Goal: Information Seeking & Learning: Learn about a topic

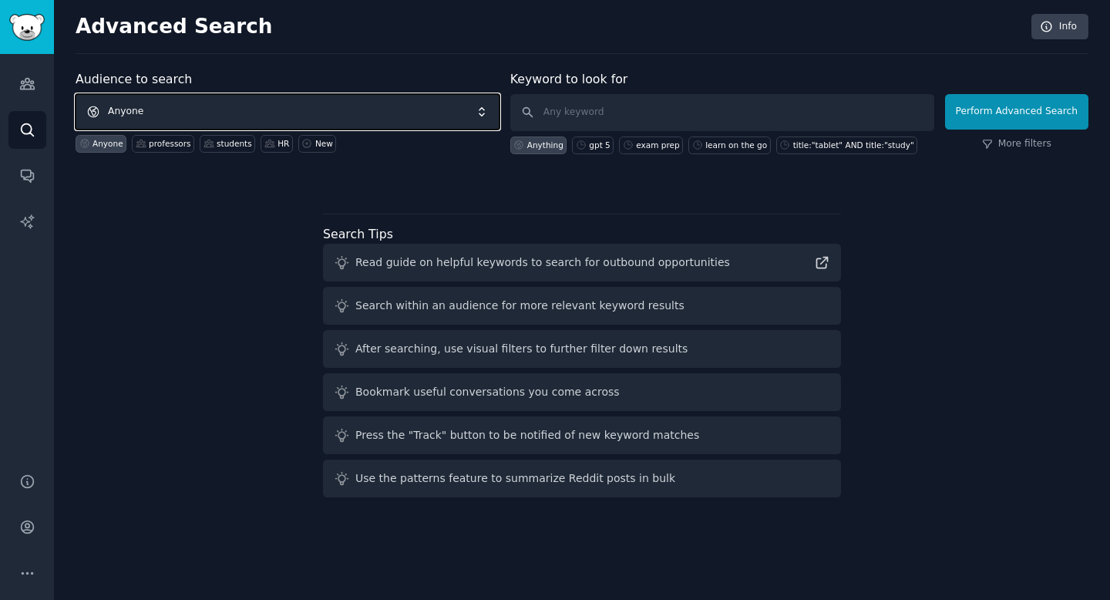
click at [153, 116] on span "Anyone" at bounding box center [288, 111] width 424 height 35
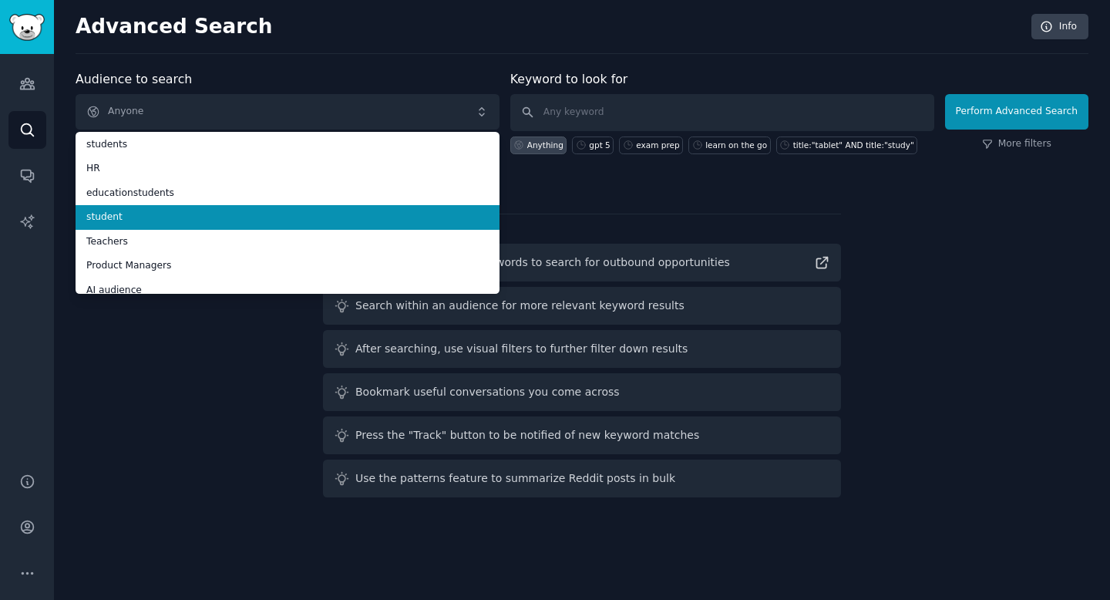
scroll to position [92, 0]
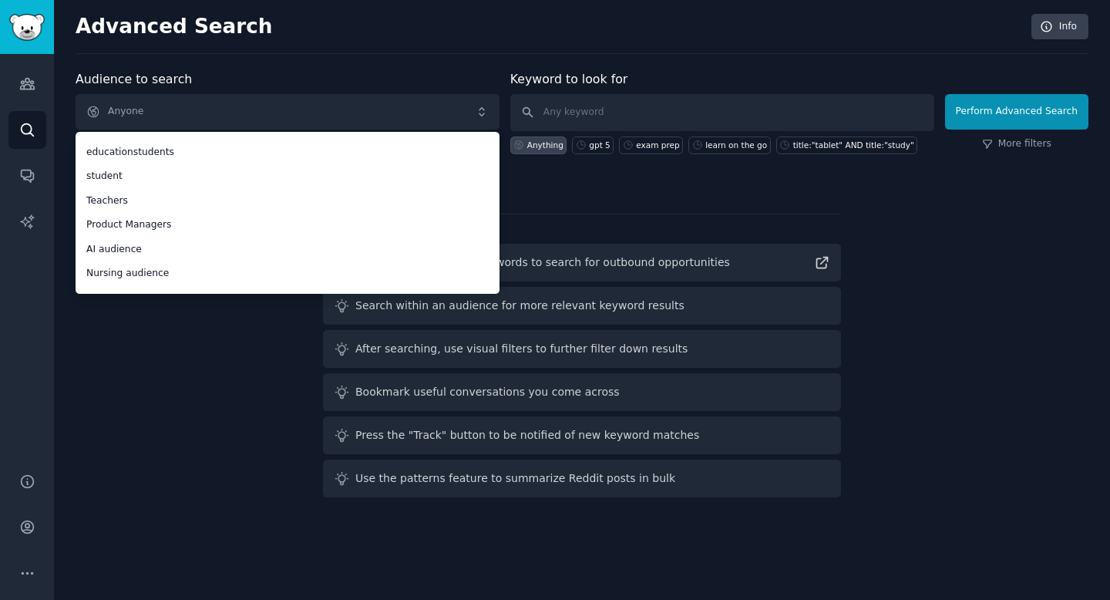
click at [166, 360] on div "Audience to search Anyone Anyone professors students HR educationstudents stude…" at bounding box center [582, 286] width 1013 height 433
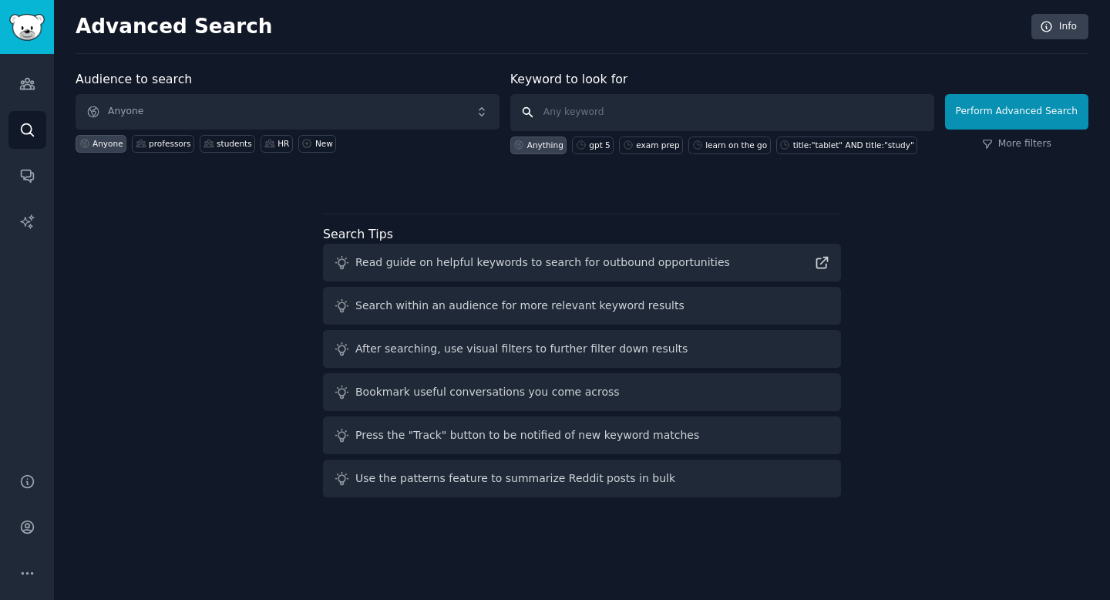
click at [603, 111] on input "text" at bounding box center [722, 112] width 424 height 37
click at [23, 82] on icon "Sidebar" at bounding box center [27, 84] width 14 height 11
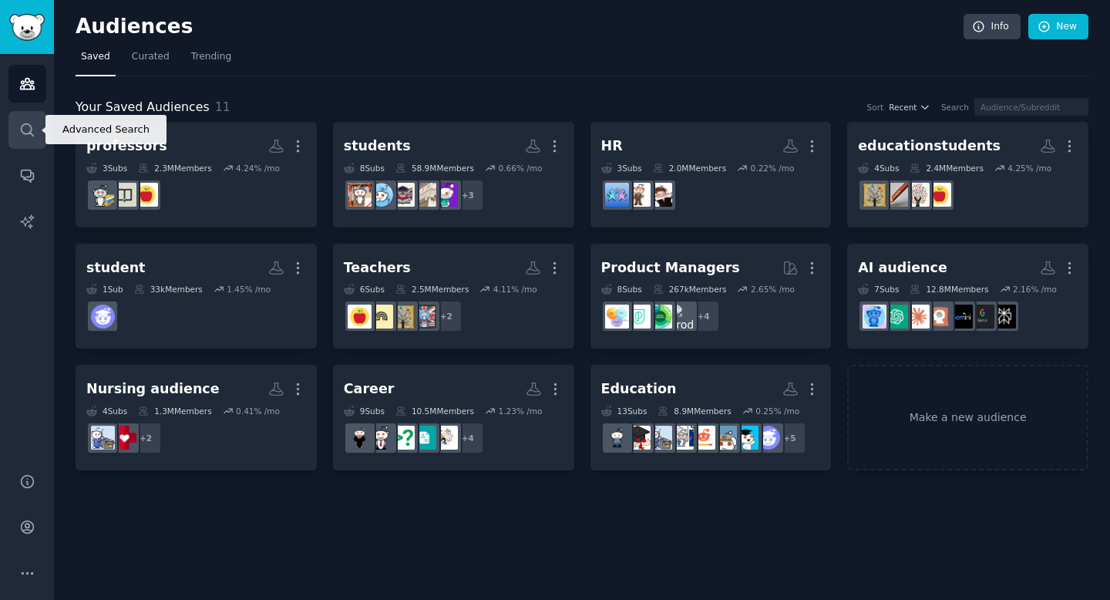
click at [18, 143] on link "Search" at bounding box center [27, 130] width 38 height 38
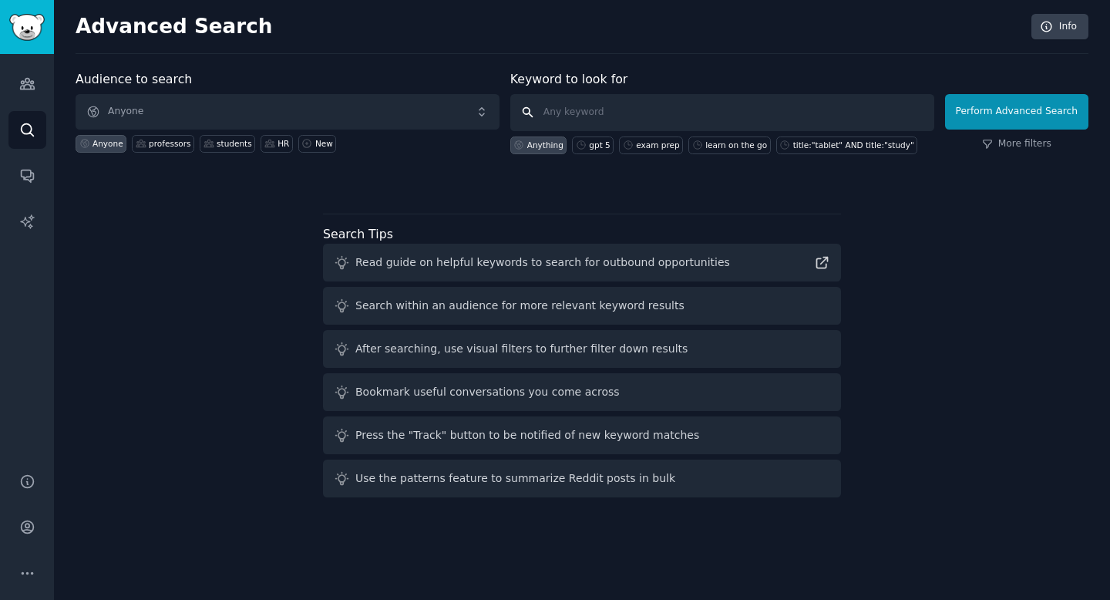
click at [585, 103] on input "text" at bounding box center [722, 112] width 424 height 37
type input "gauth, gauthmath"
click at [994, 113] on button "Perform Advanced Search" at bounding box center [1016, 111] width 143 height 35
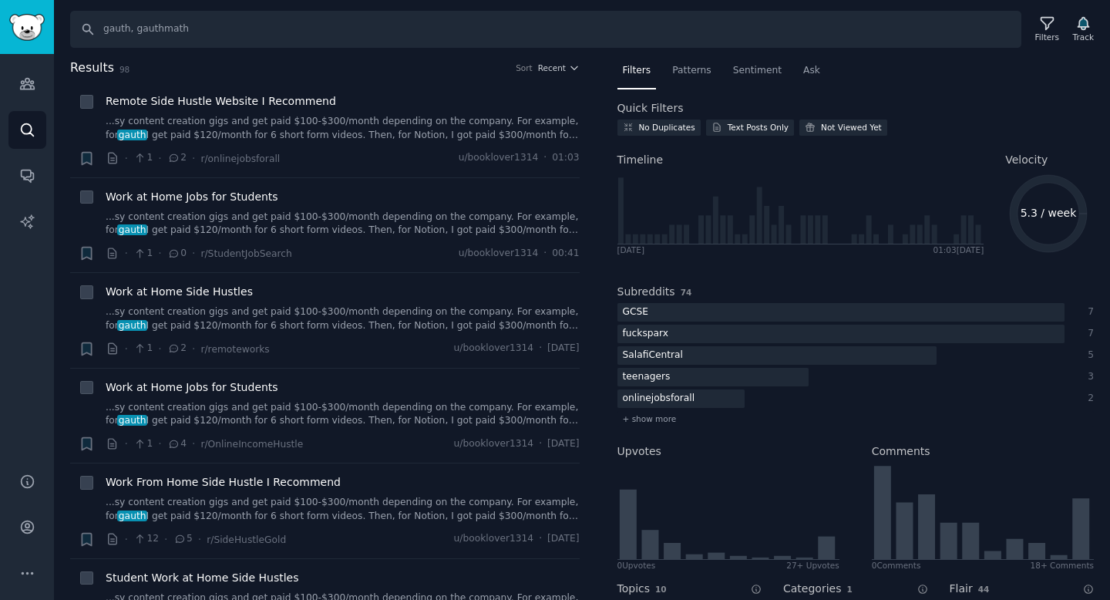
click at [1027, 160] on span "Velocity" at bounding box center [1026, 160] width 42 height 16
click at [1017, 166] on div at bounding box center [1017, 166] width 0 height 0
click at [934, 139] on div "No Duplicates Text Posts Only Not Viewed Yet" at bounding box center [855, 130] width 477 height 22
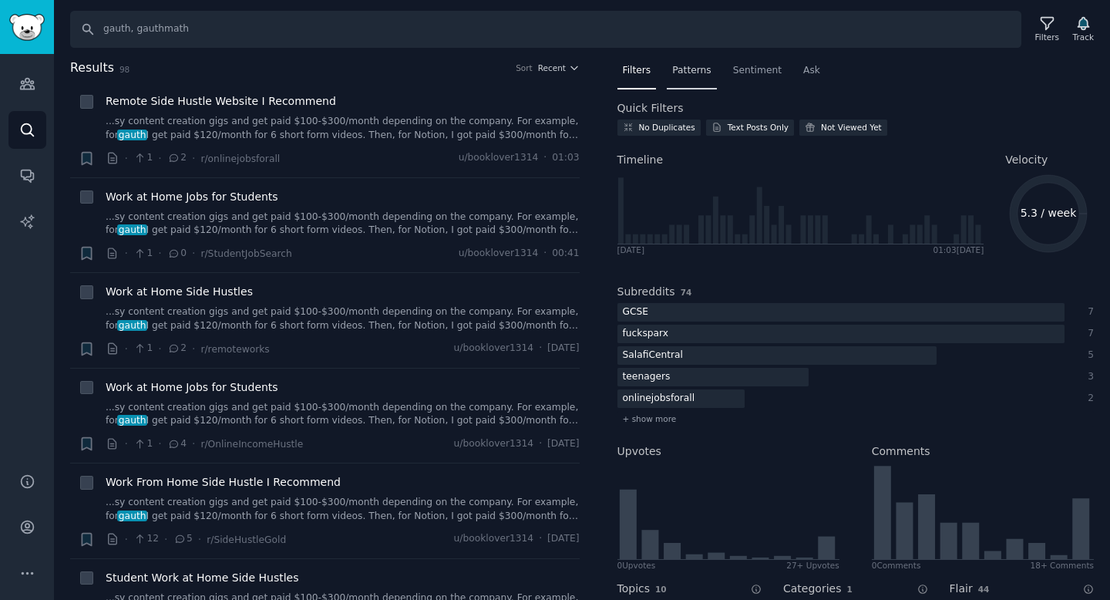
click at [694, 76] on span "Patterns" at bounding box center [691, 71] width 39 height 14
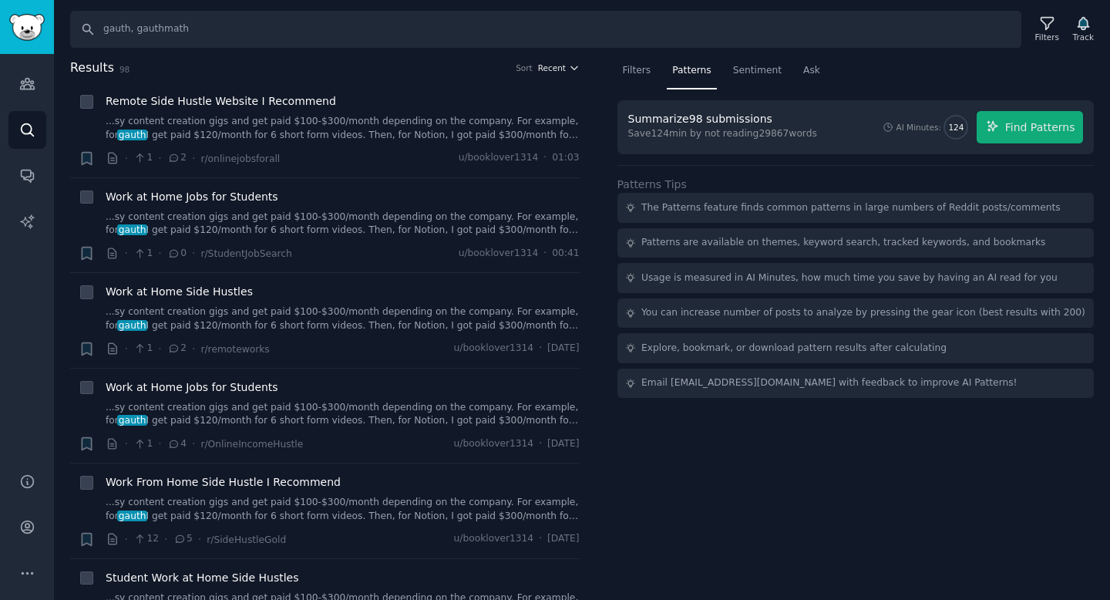
click at [562, 71] on button "Recent" at bounding box center [559, 67] width 42 height 11
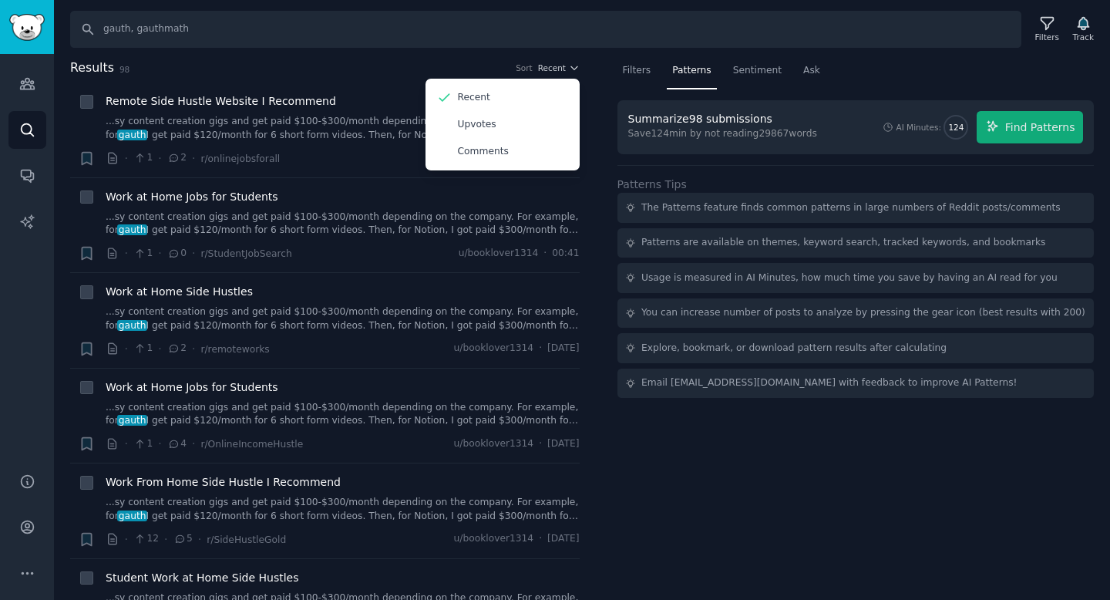
click at [495, 67] on h2 "Results 98 Sort Recent Recent Upvotes Comments" at bounding box center [324, 68] width 509 height 19
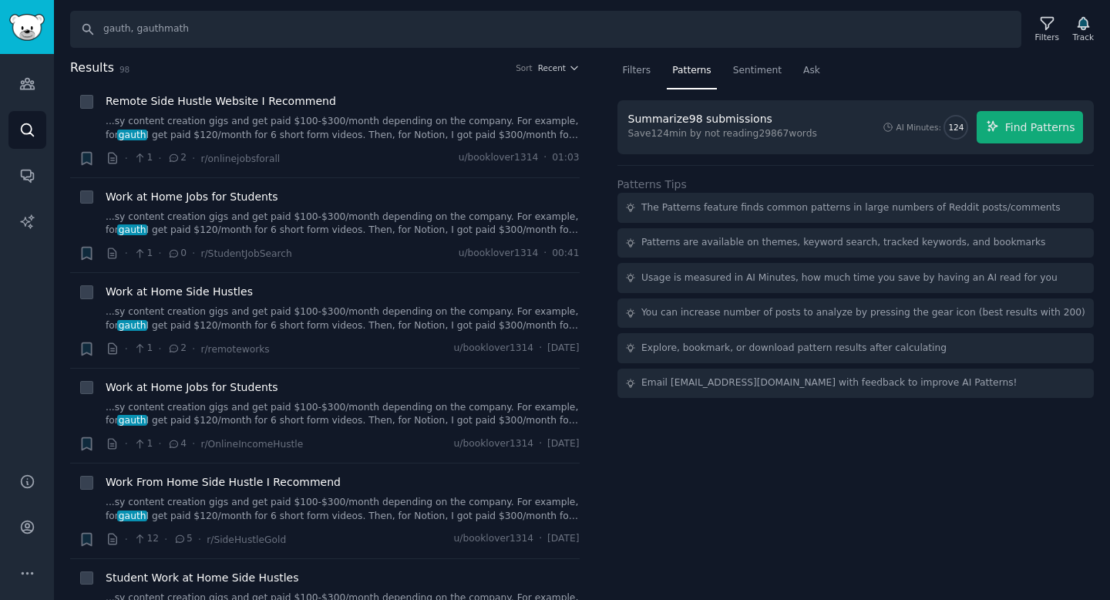
click at [97, 70] on span "Results" at bounding box center [92, 68] width 44 height 19
click at [1063, 36] on div "Filters" at bounding box center [1046, 29] width 40 height 32
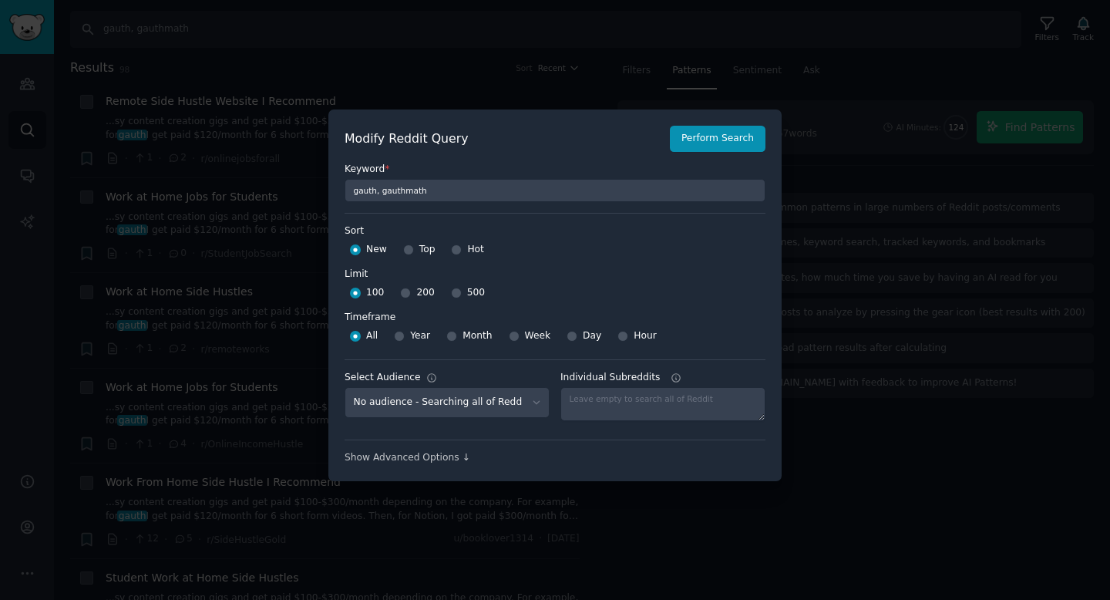
scroll to position [11, 0]
click at [401, 339] on input "Year" at bounding box center [399, 335] width 11 height 11
radio input "true"
click at [601, 401] on textarea "Individual Subreddits" at bounding box center [662, 403] width 205 height 34
click at [529, 377] on label "Select Audience" at bounding box center [446, 377] width 205 height 14
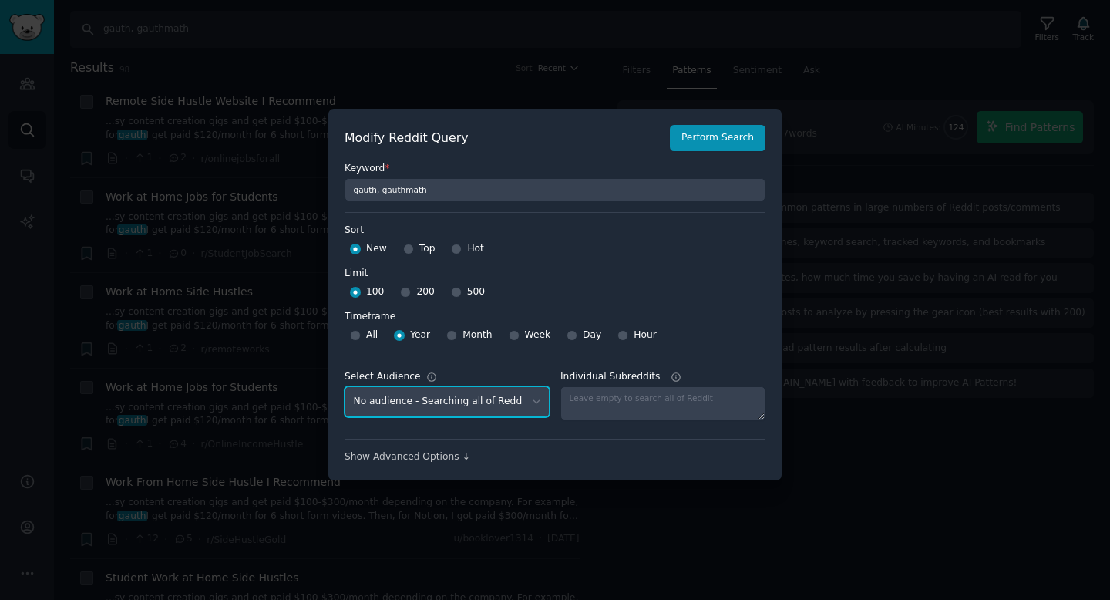
click at [529, 386] on select "No audience - Searching all of Reddit professors - 3 Subreddits students - 8 Su…" at bounding box center [446, 402] width 205 height 32
click at [403, 251] on input "Top" at bounding box center [408, 249] width 11 height 11
radio input "true"
click at [467, 405] on select "No audience - Searching all of Reddit professors - 3 Subreddits students - 8 Su…" at bounding box center [446, 402] width 205 height 32
click at [344, 386] on select "No audience - Searching all of Reddit professors - 3 Subreddits students - 8 Su…" at bounding box center [446, 402] width 205 height 32
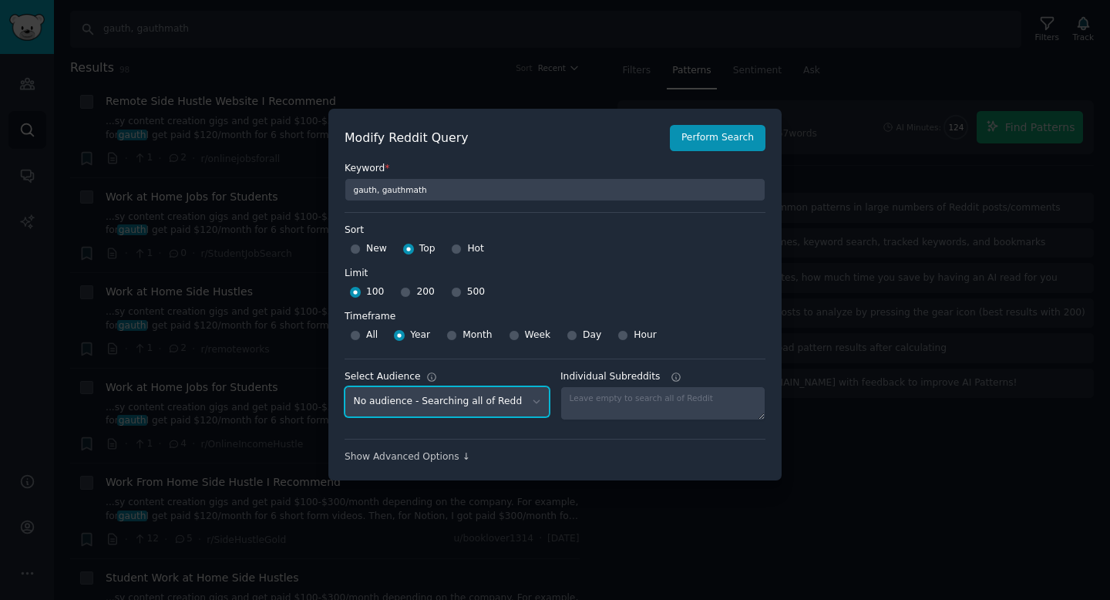
click at [471, 401] on select "No audience - Searching all of Reddit professors - 3 Subreddits students - 8 Su…" at bounding box center [446, 402] width 205 height 32
select select "9a098ecd9b"
click at [344, 386] on select "No audience - Searching all of Reddit professors - 3 Subreddits students - 8 Su…" at bounding box center [446, 402] width 205 height 32
click at [602, 398] on div at bounding box center [662, 403] width 205 height 34
click at [423, 407] on select "No audience - Searching all of Reddit professors - 3 Subreddits students - 8 Su…" at bounding box center [446, 402] width 205 height 32
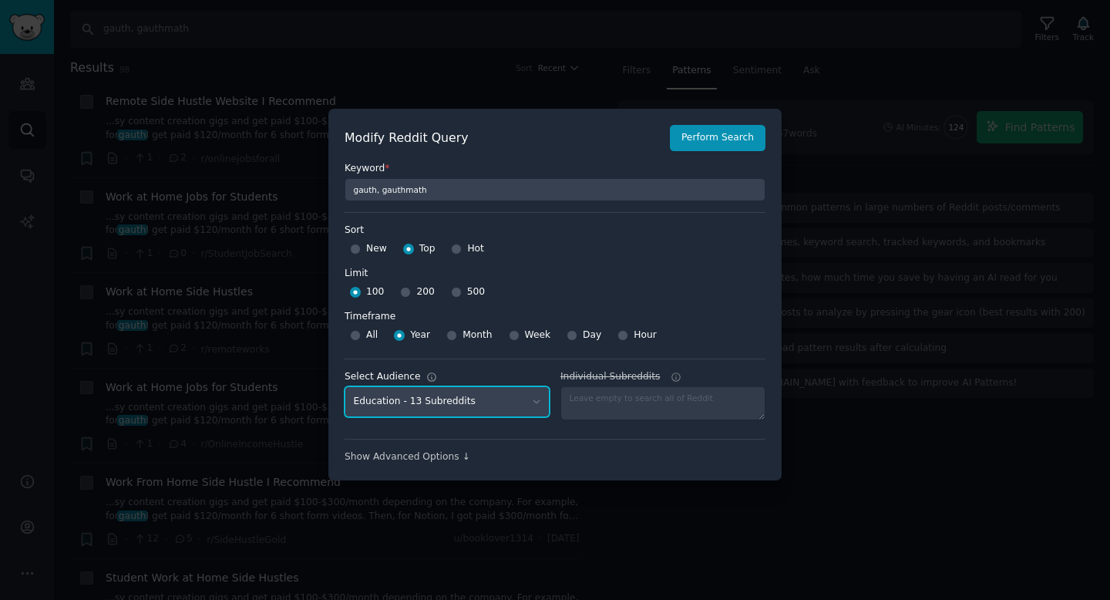
select select
click at [344, 386] on select "No audience - Searching all of Reddit professors - 3 Subreddits students - 8 Su…" at bounding box center [446, 402] width 205 height 32
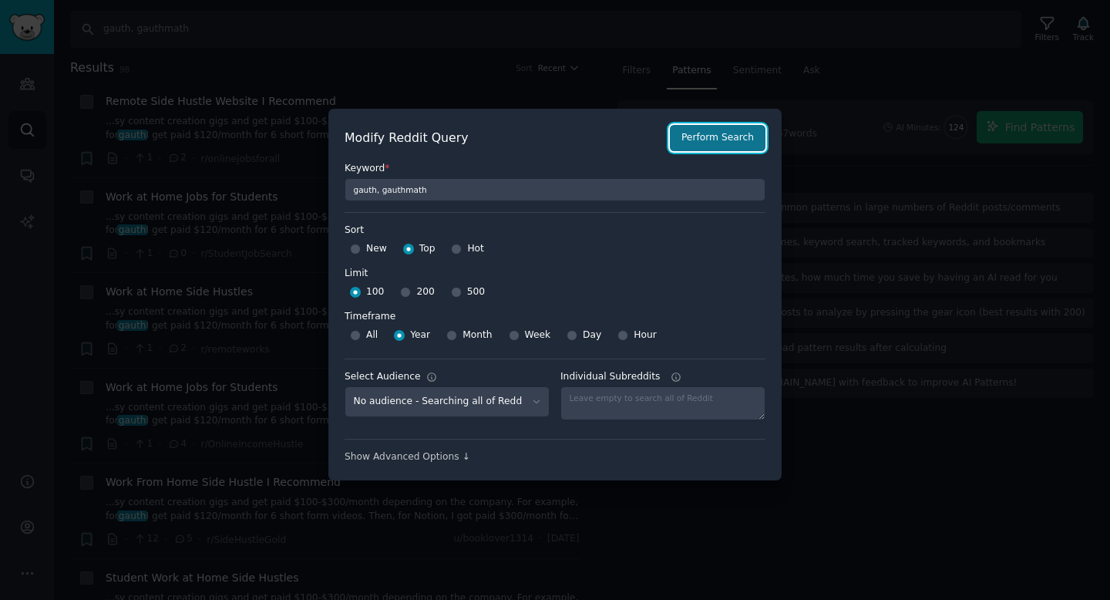
click at [736, 143] on button "Perform Search" at bounding box center [718, 138] width 96 height 26
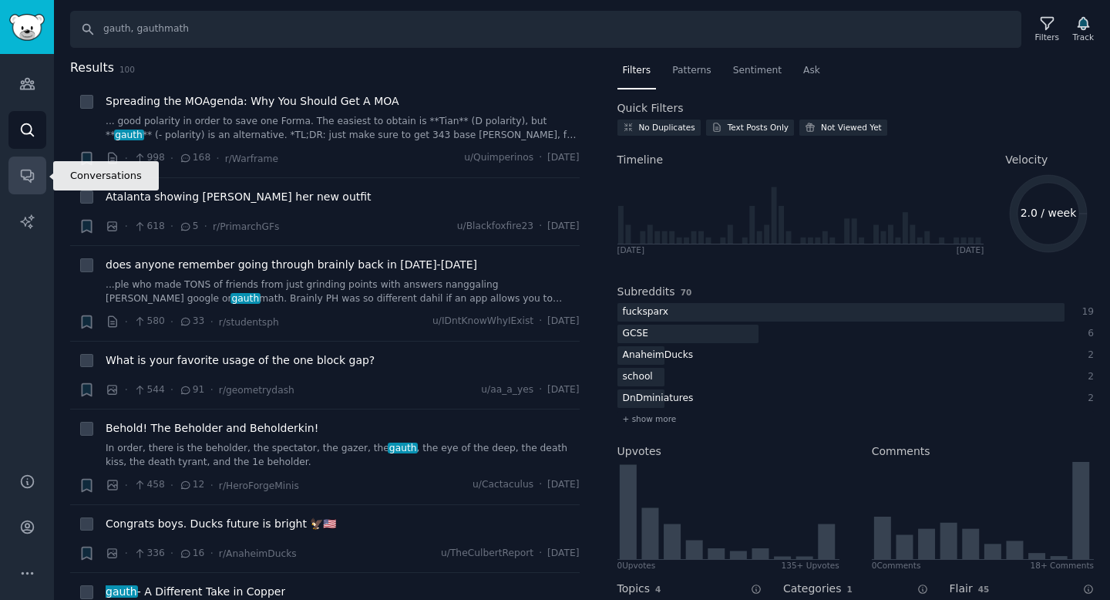
click at [32, 173] on icon "Sidebar" at bounding box center [27, 176] width 12 height 12
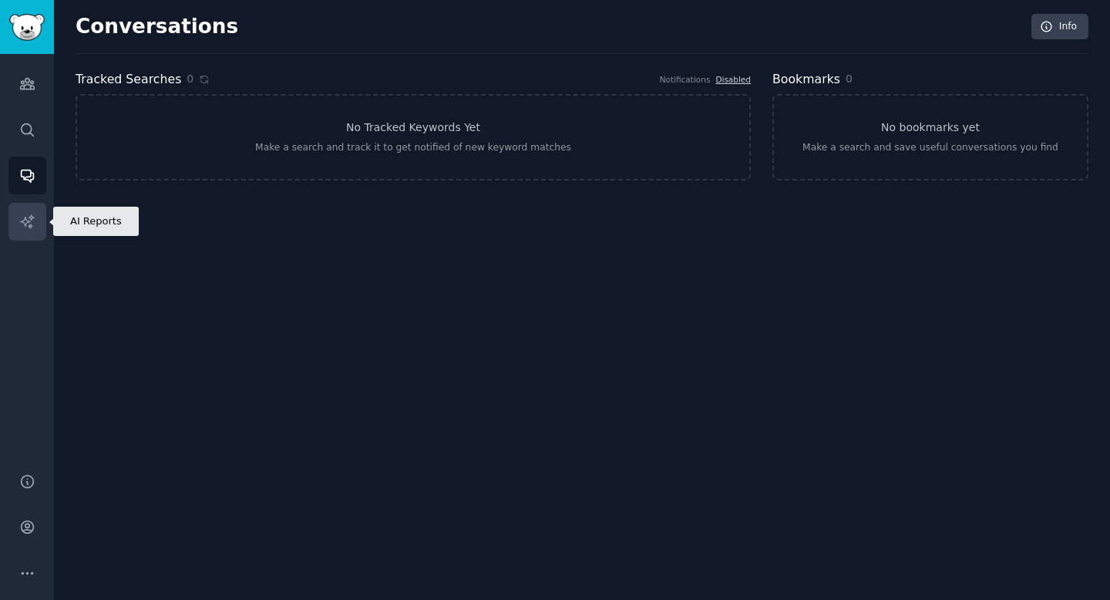
click at [9, 223] on link "AI Reports" at bounding box center [27, 222] width 38 height 38
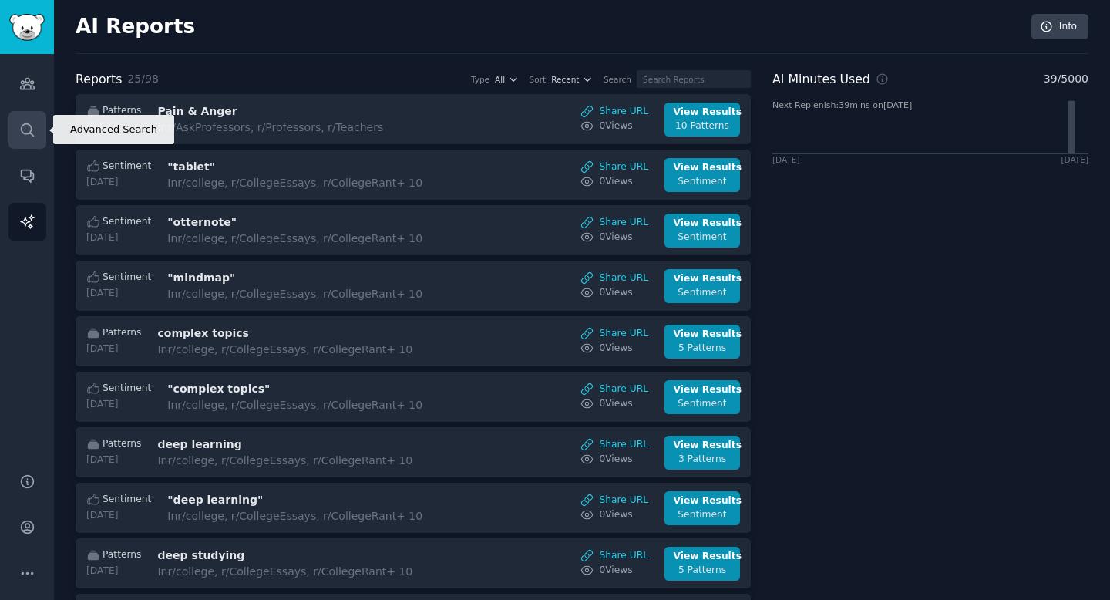
click at [20, 137] on icon "Sidebar" at bounding box center [27, 130] width 16 height 16
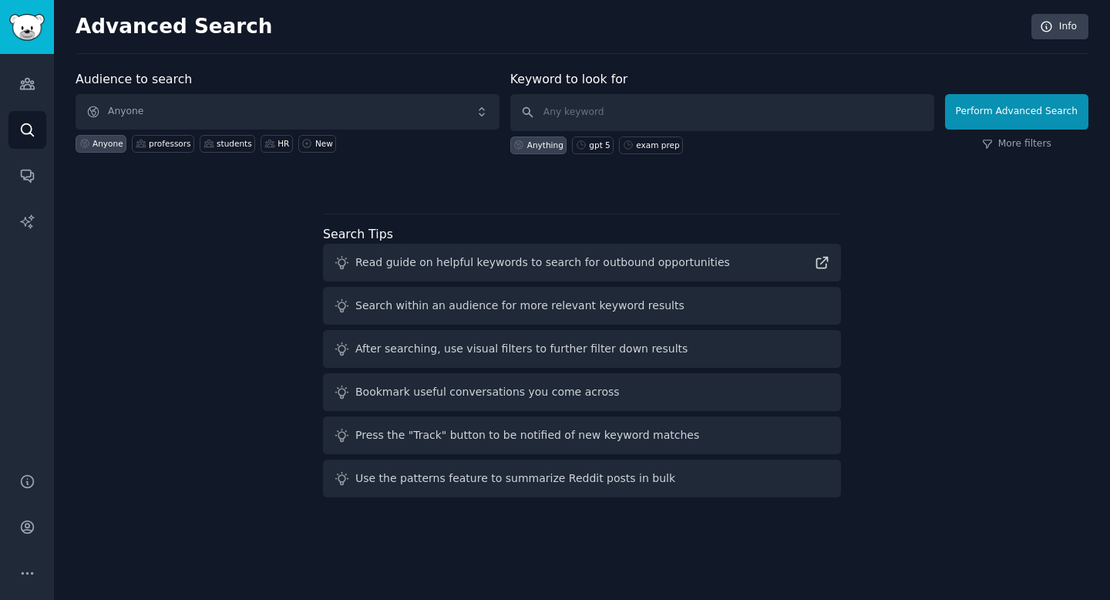
click at [514, 317] on div "Search within an audience for more relevant keyword results" at bounding box center [582, 306] width 518 height 38
click at [530, 306] on div "Search within an audience for more relevant keyword results" at bounding box center [519, 305] width 329 height 16
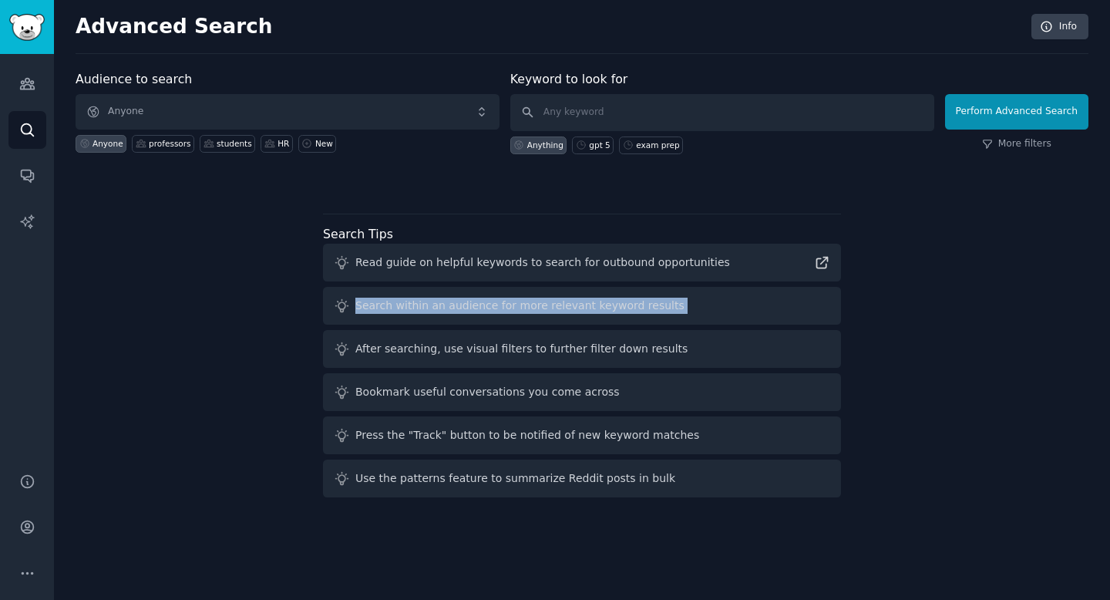
click at [266, 315] on div "Audience to search Anyone Anyone professors students HR New Keyword to look for…" at bounding box center [582, 286] width 1013 height 433
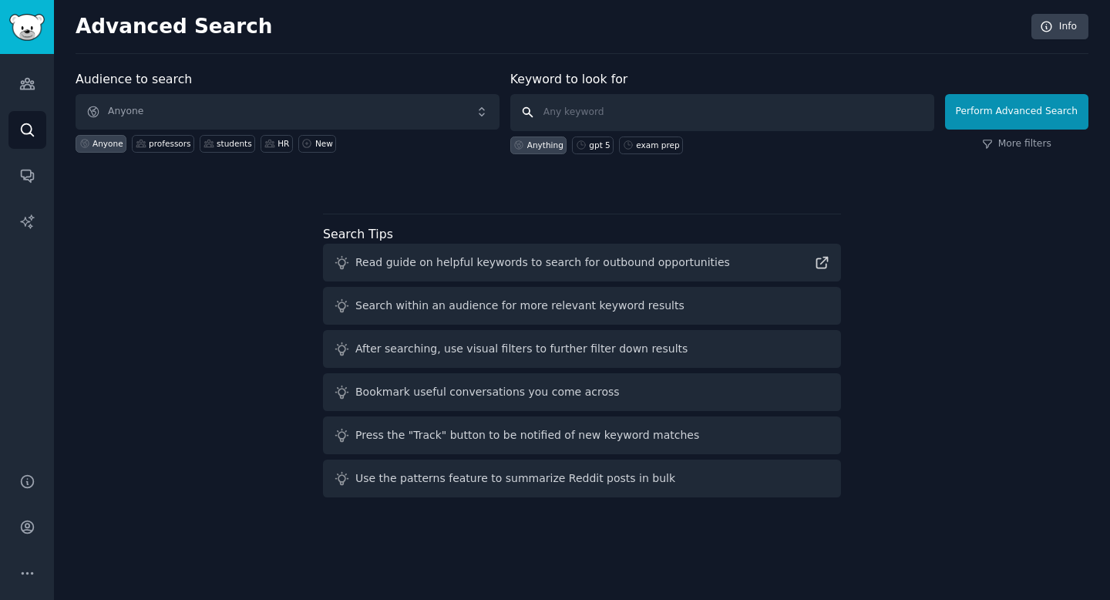
click at [590, 125] on input "text" at bounding box center [722, 112] width 424 height 37
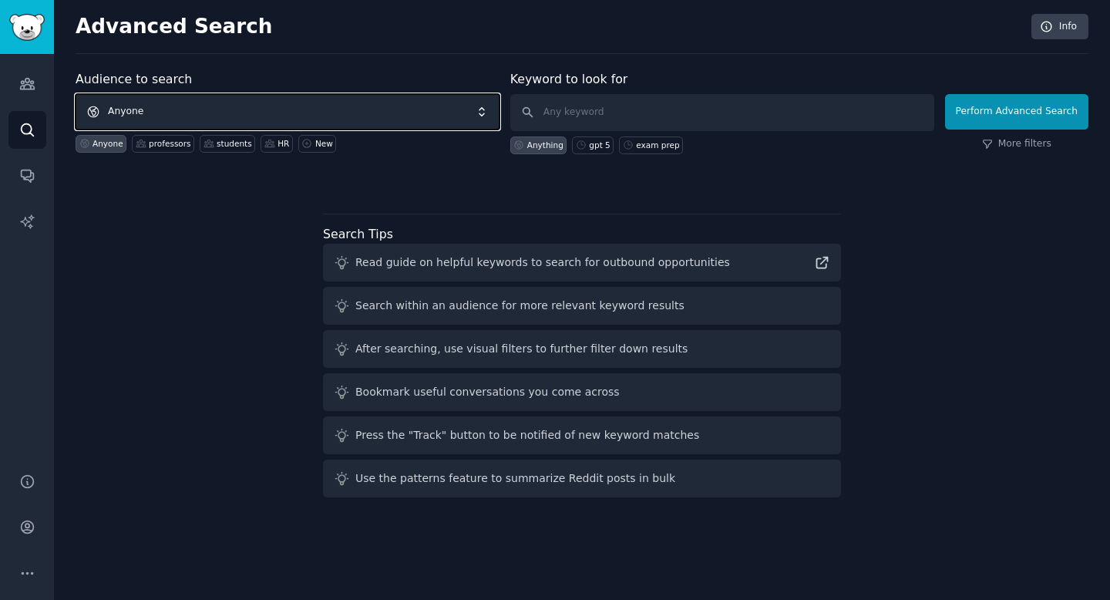
click at [203, 120] on span "Anyone" at bounding box center [288, 111] width 424 height 35
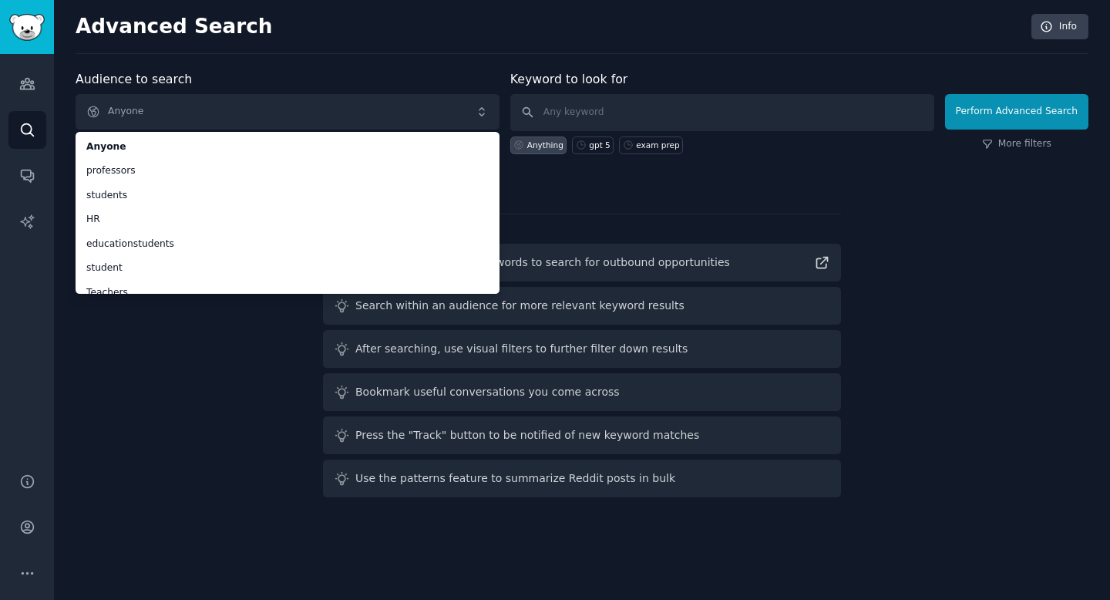
click at [156, 376] on div "Audience to search Anyone Anyone professors students HR educationstudents stude…" at bounding box center [582, 286] width 1013 height 433
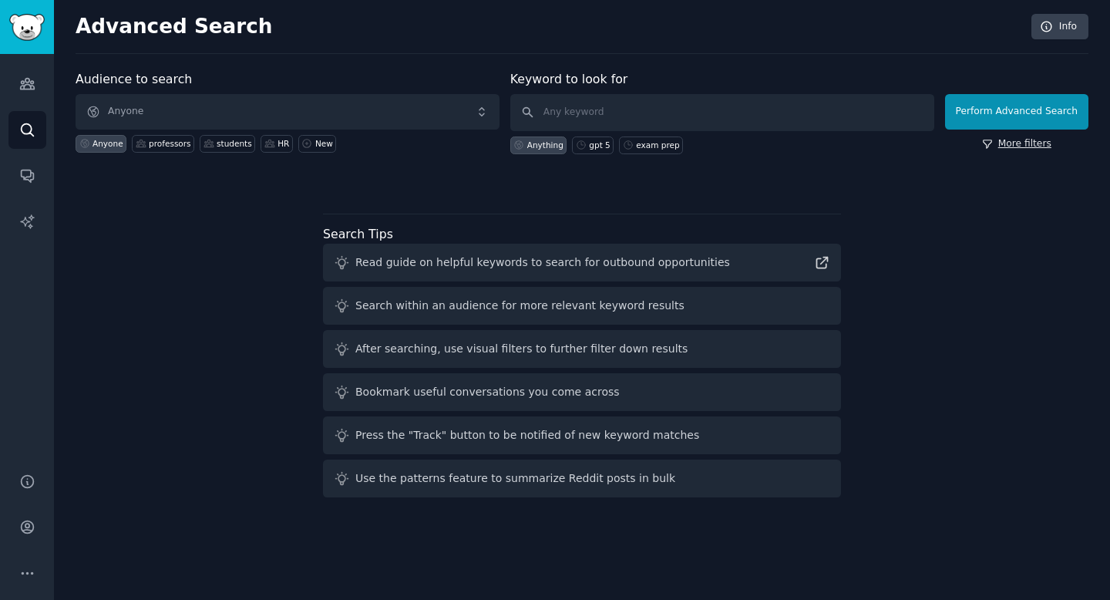
click at [1030, 149] on link "More filters" at bounding box center [1016, 144] width 69 height 14
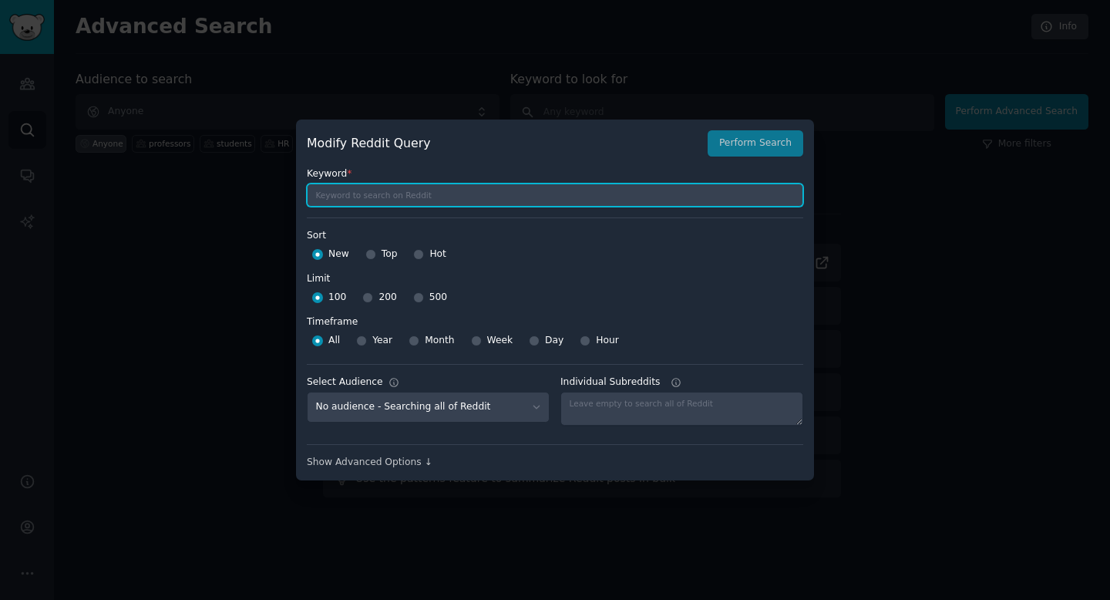
click at [401, 198] on input "text" at bounding box center [555, 194] width 496 height 23
type input "gauth"
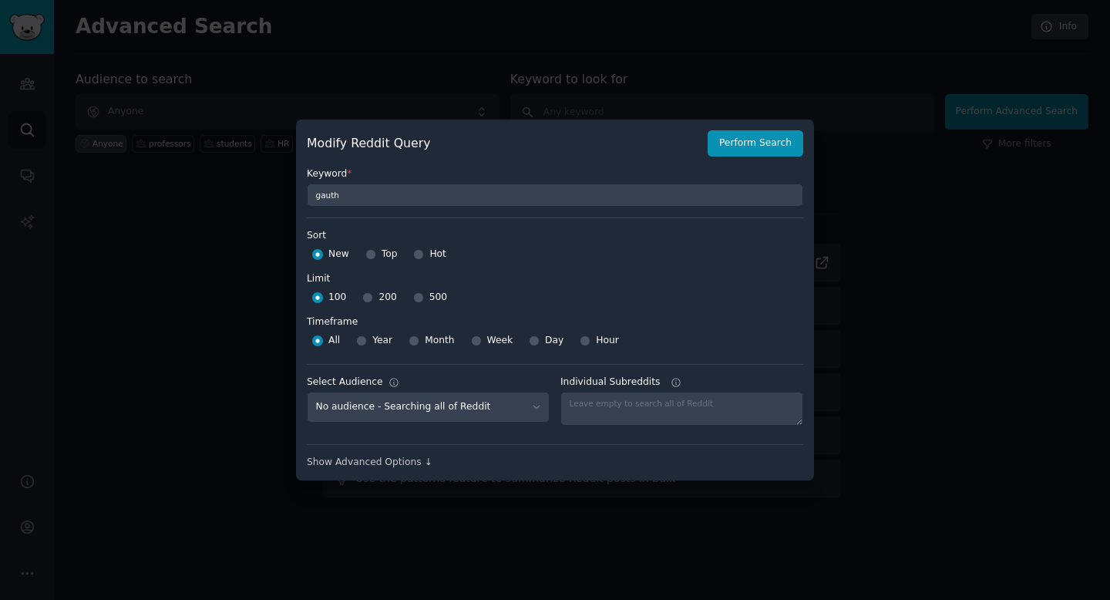
click at [371, 342] on div "Year" at bounding box center [374, 340] width 36 height 25
click at [432, 251] on span "Hot" at bounding box center [437, 254] width 17 height 14
click at [424, 251] on input "Hot" at bounding box center [418, 254] width 11 height 11
radio input "true"
click at [321, 257] on input "New" at bounding box center [317, 254] width 11 height 11
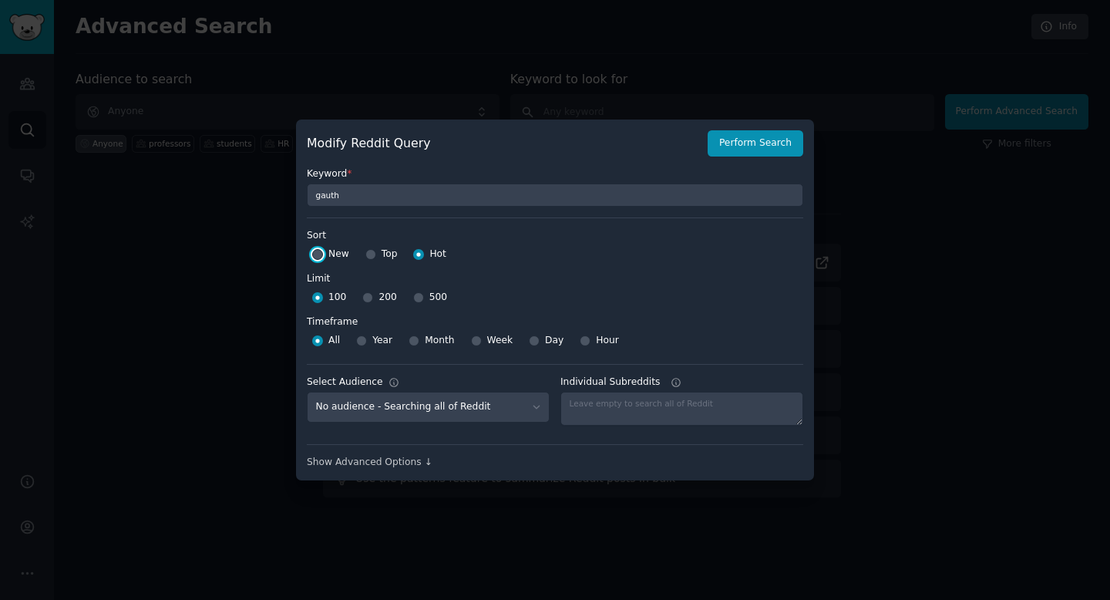
radio input "true"
click at [398, 462] on div "Show Advanced Options ↓" at bounding box center [555, 462] width 496 height 14
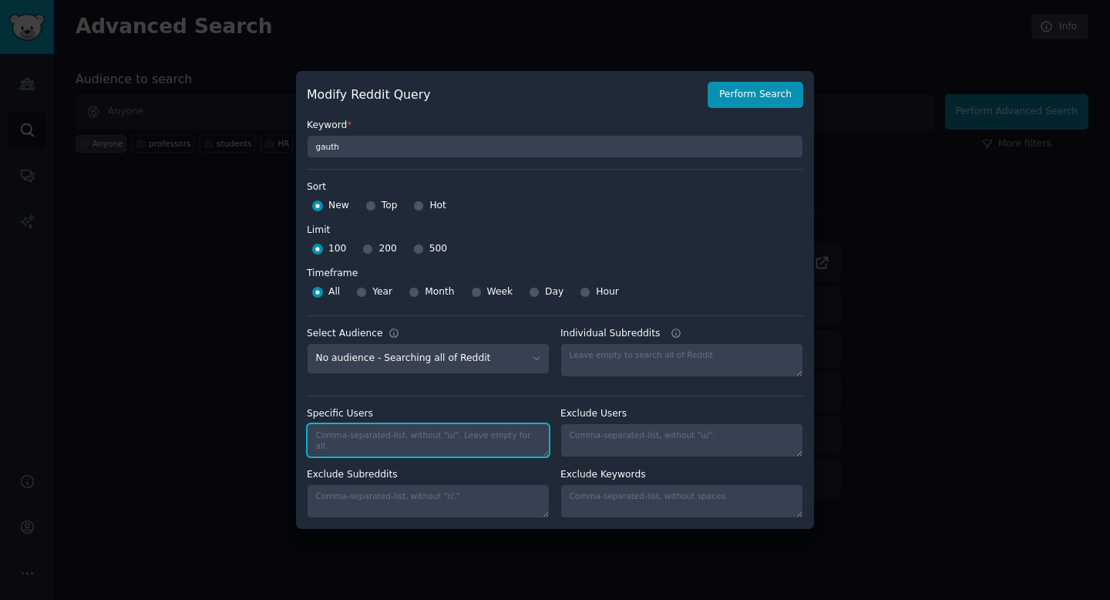
click at [439, 436] on textarea "Specific Users" at bounding box center [428, 440] width 243 height 34
click at [450, 414] on label "Specific Users" at bounding box center [428, 414] width 243 height 14
click at [450, 423] on textarea "Specific Users" at bounding box center [428, 440] width 243 height 34
click at [462, 399] on div "Specific Users Exclude Users Exclude Subreddits Exclude Keywords" at bounding box center [555, 456] width 496 height 123
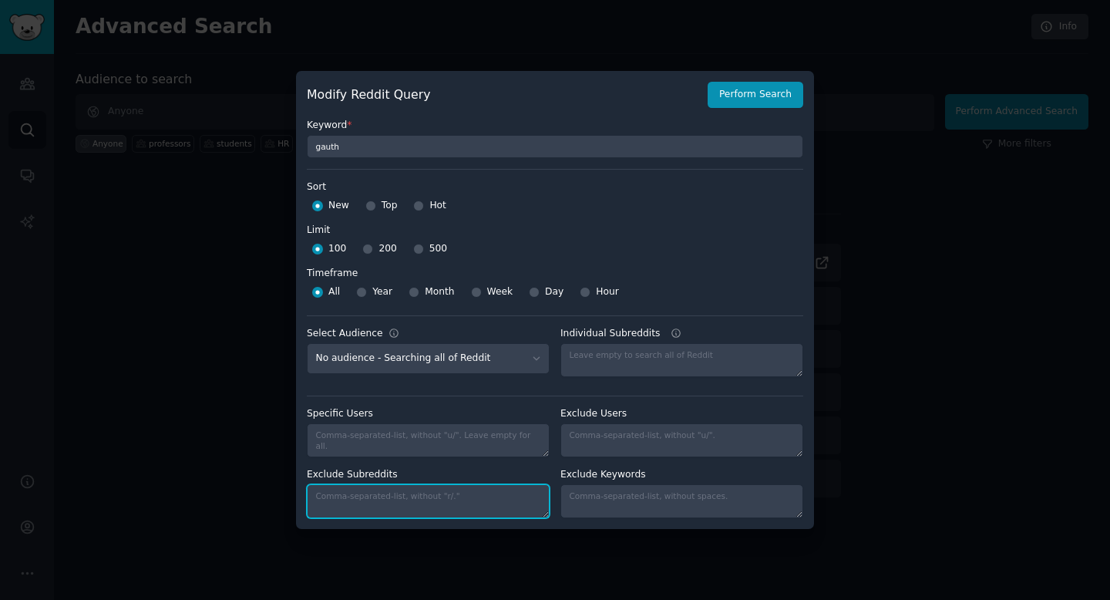
click at [432, 489] on textarea "Exclude Subreddits" at bounding box center [428, 501] width 243 height 34
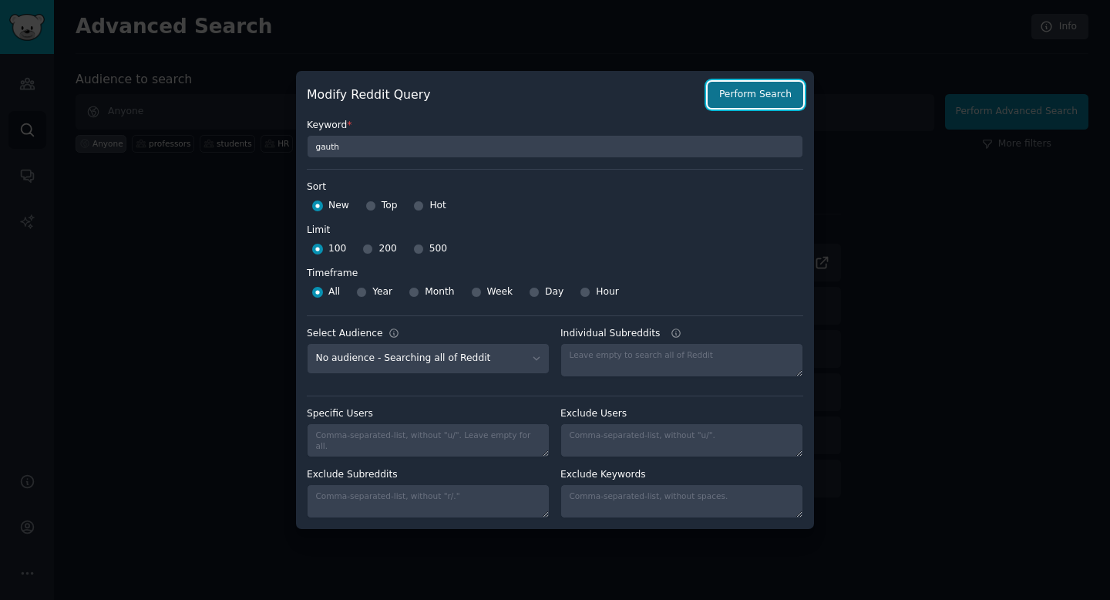
click at [767, 101] on button "Perform Search" at bounding box center [755, 95] width 96 height 26
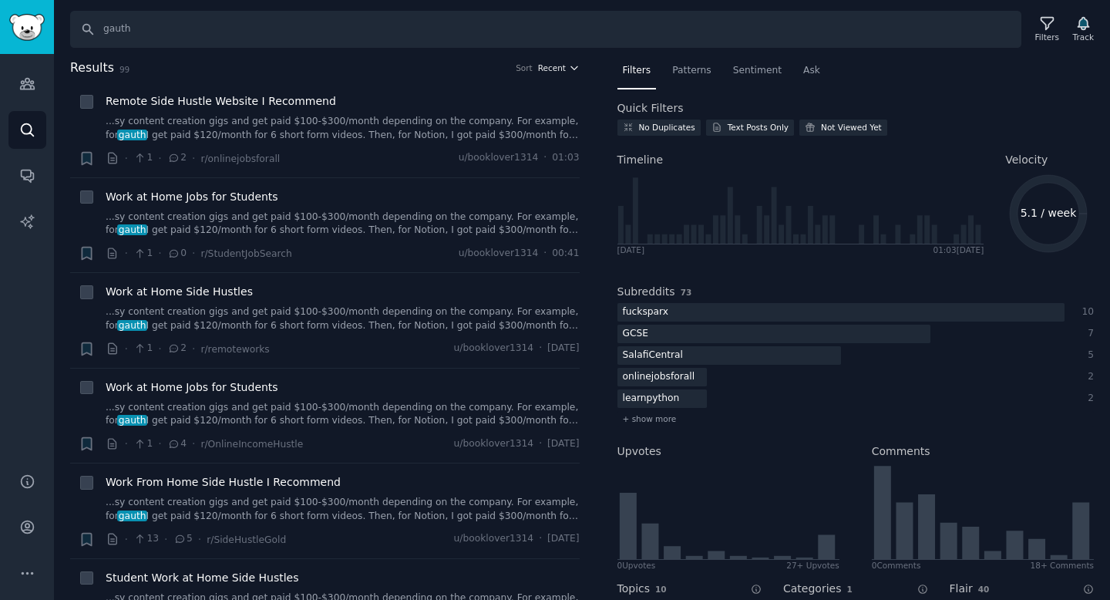
click at [559, 67] on span "Recent" at bounding box center [552, 67] width 28 height 11
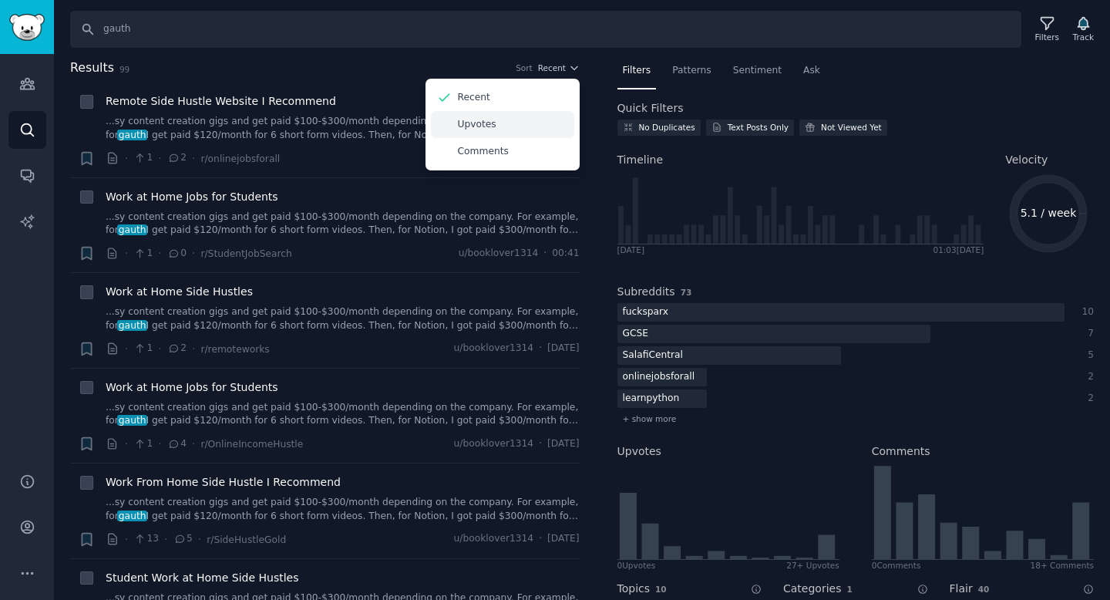
click at [479, 125] on p "Upvotes" at bounding box center [477, 125] width 39 height 14
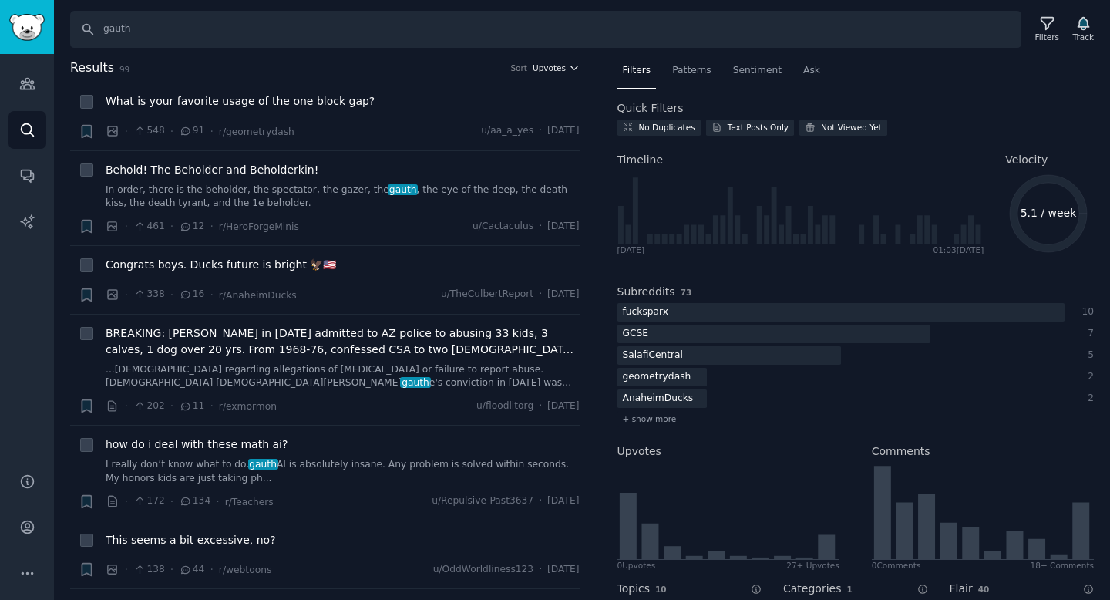
click at [561, 69] on span "Upvotes" at bounding box center [548, 67] width 33 height 11
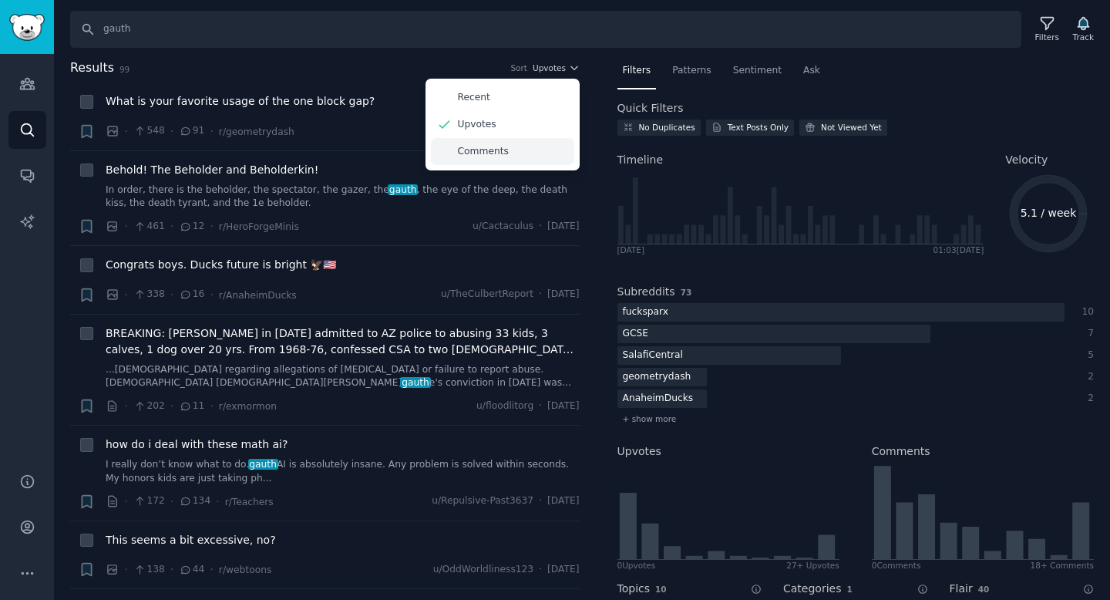
click at [510, 148] on div "Comments" at bounding box center [502, 151] width 143 height 27
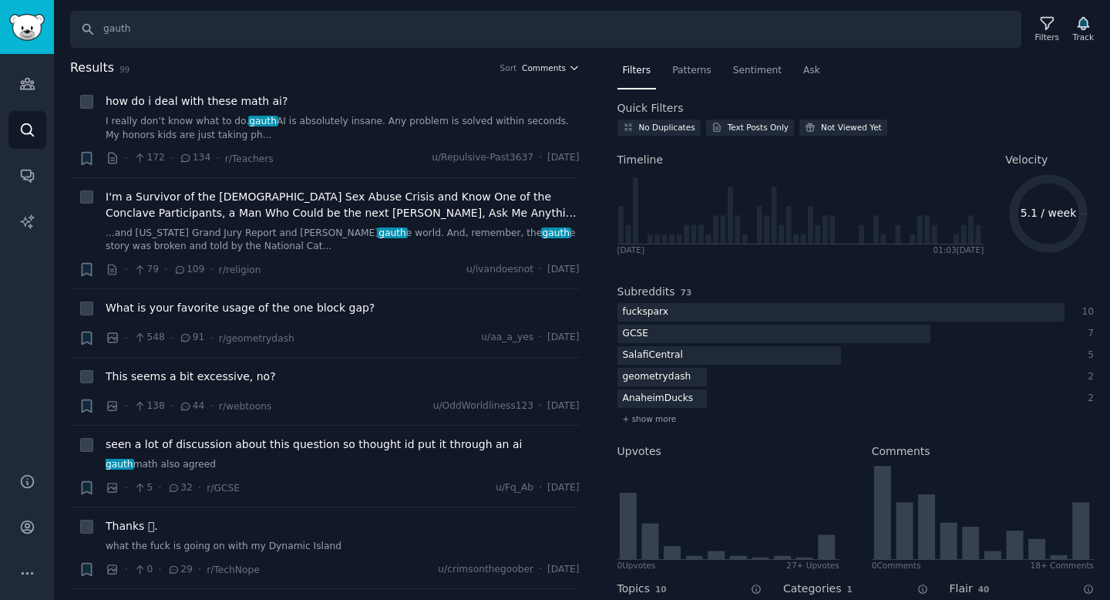
click at [556, 68] on span "Comments" at bounding box center [544, 67] width 44 height 11
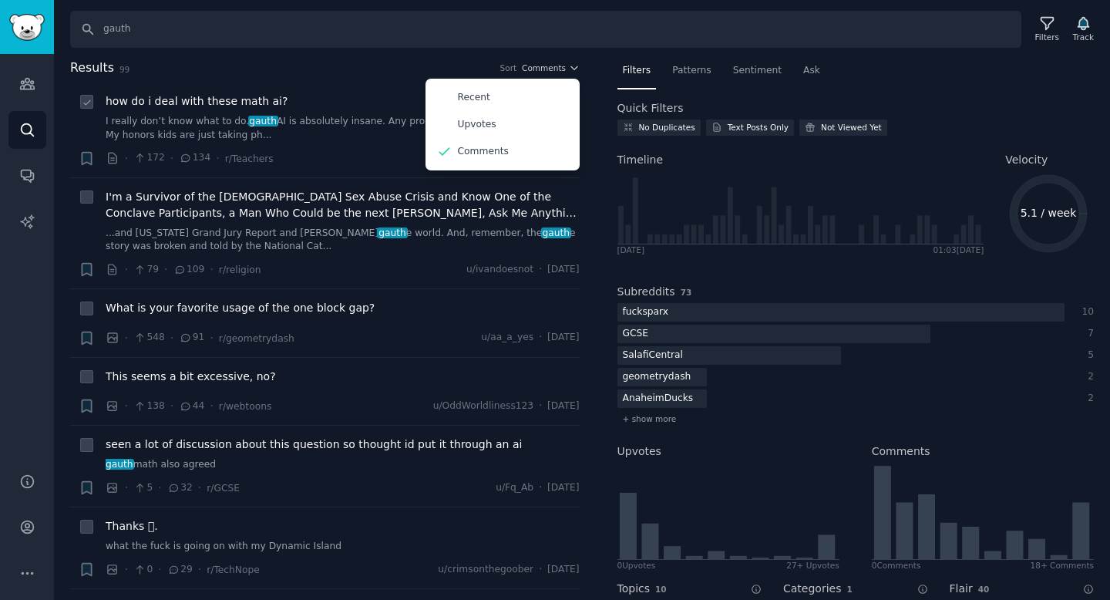
click at [277, 94] on div "how do i deal with these math ai?" at bounding box center [343, 101] width 474 height 16
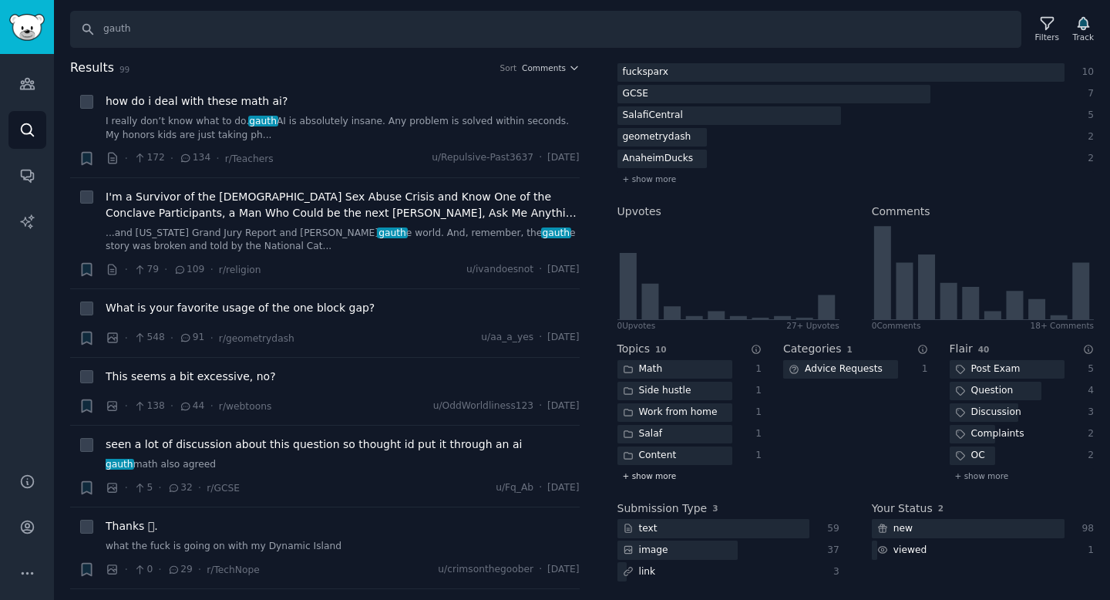
click at [662, 479] on span "+ show more" at bounding box center [650, 475] width 54 height 11
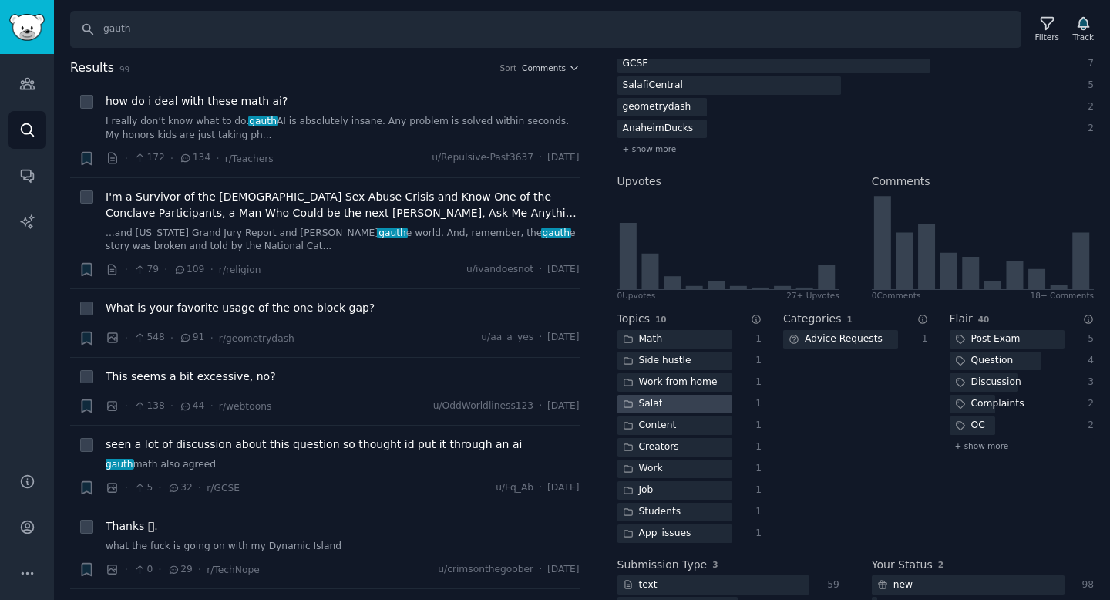
scroll to position [268, 0]
click at [661, 342] on div "Math" at bounding box center [642, 340] width 51 height 19
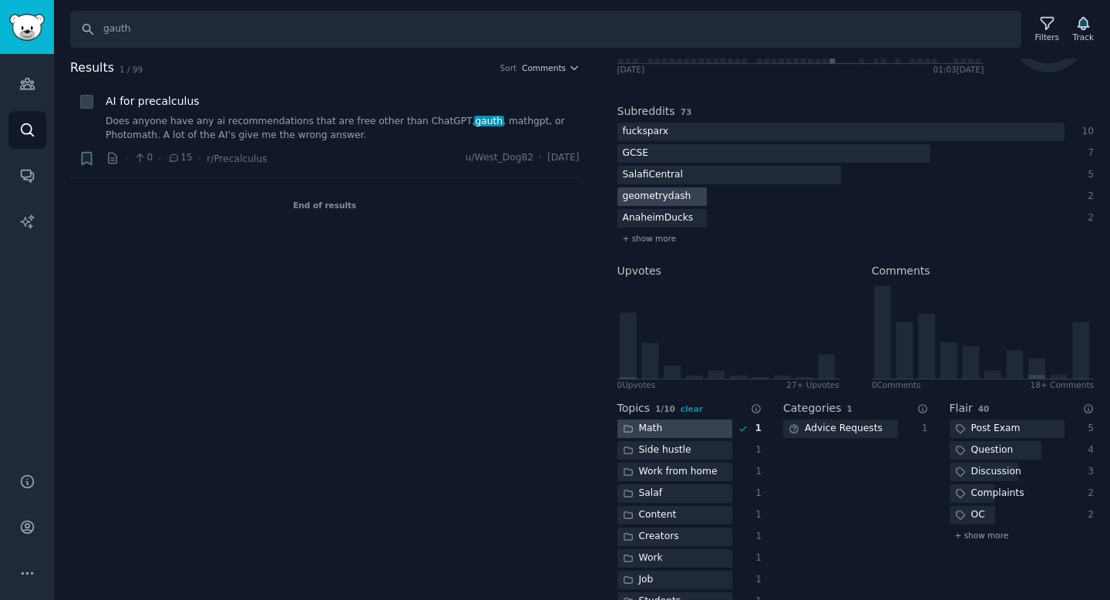
scroll to position [326, 0]
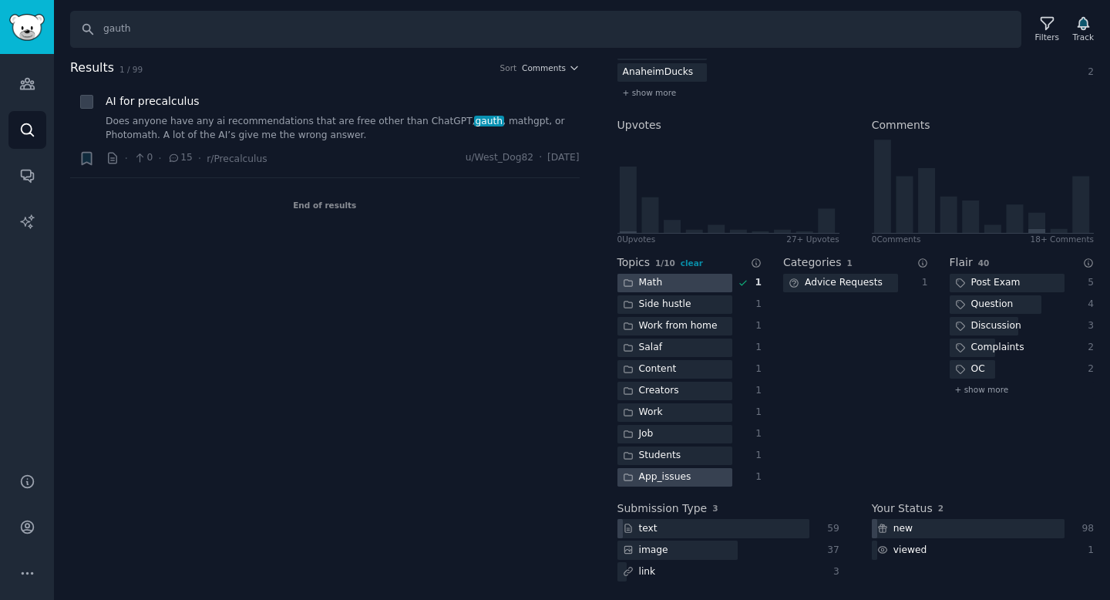
click at [704, 475] on div at bounding box center [674, 477] width 115 height 19
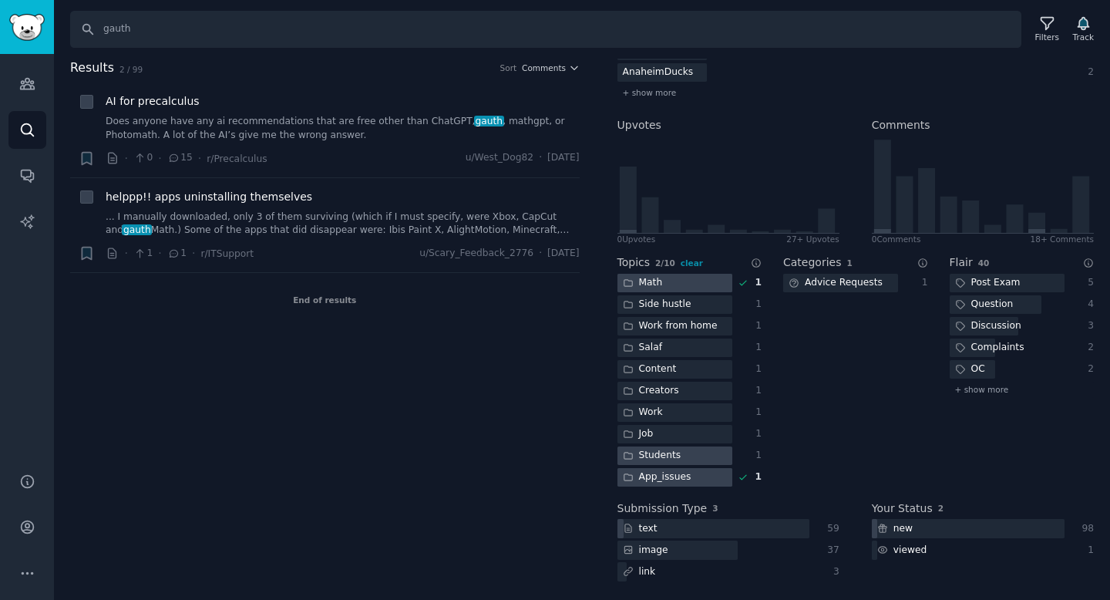
click at [696, 455] on div at bounding box center [674, 455] width 115 height 19
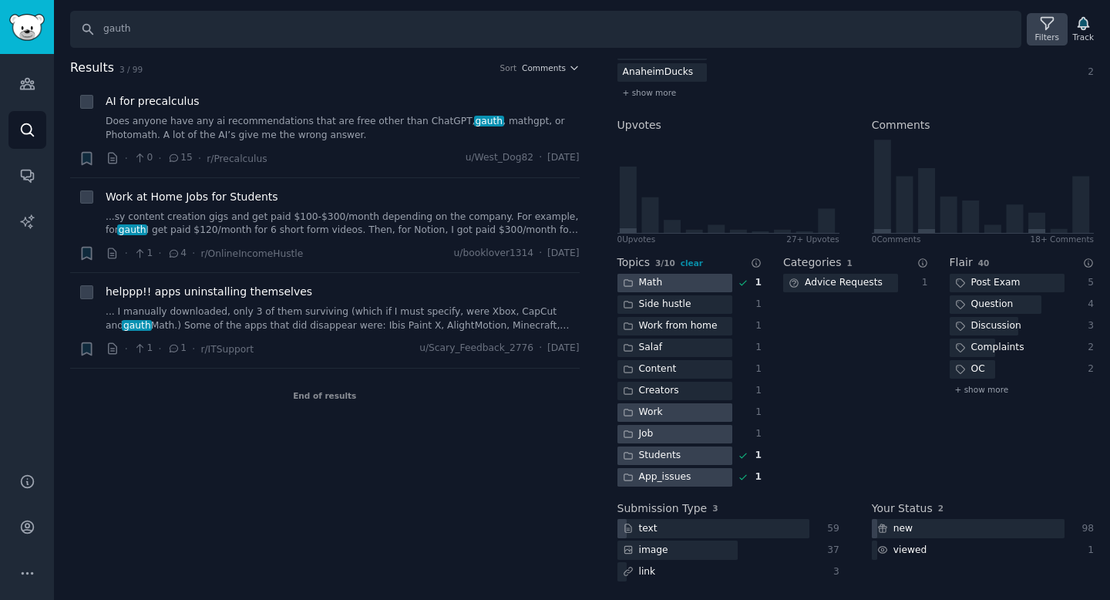
click at [1038, 36] on div "Filters" at bounding box center [1047, 37] width 24 height 11
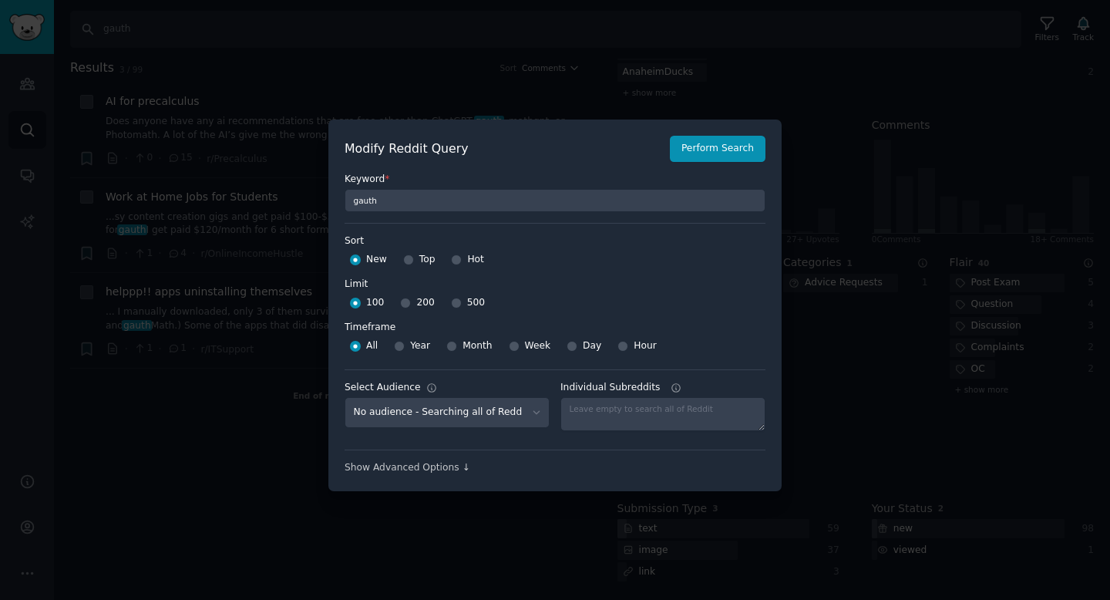
click at [457, 307] on div at bounding box center [456, 303] width 11 height 14
click at [454, 306] on input "500" at bounding box center [456, 302] width 11 height 11
radio input "true"
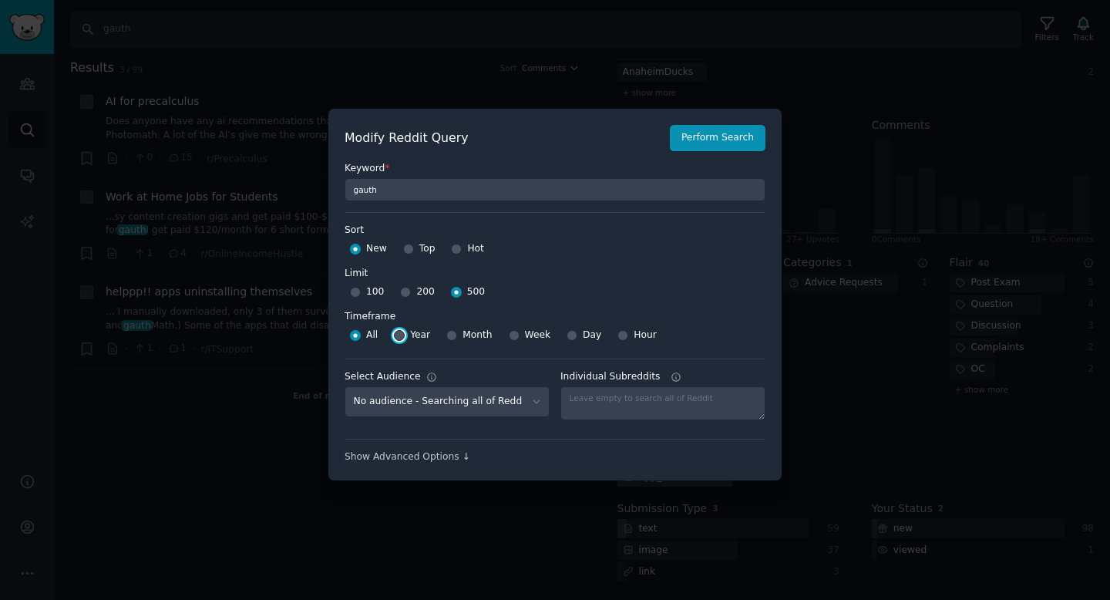
click at [398, 334] on input "Year" at bounding box center [399, 335] width 11 height 11
radio input "true"
click at [719, 147] on button "Perform Search" at bounding box center [718, 138] width 96 height 26
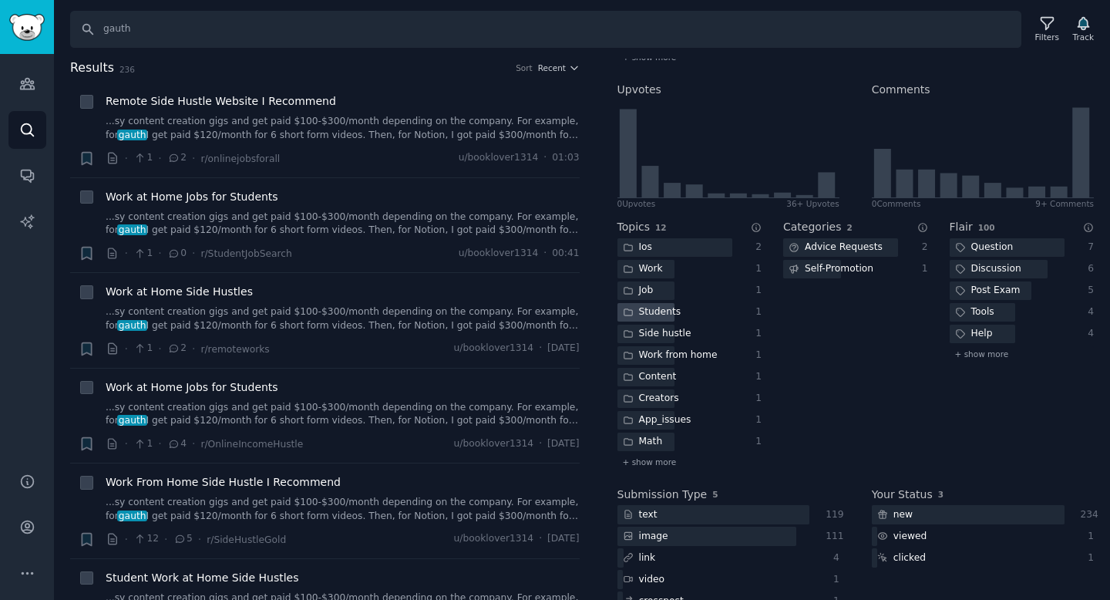
scroll to position [391, 0]
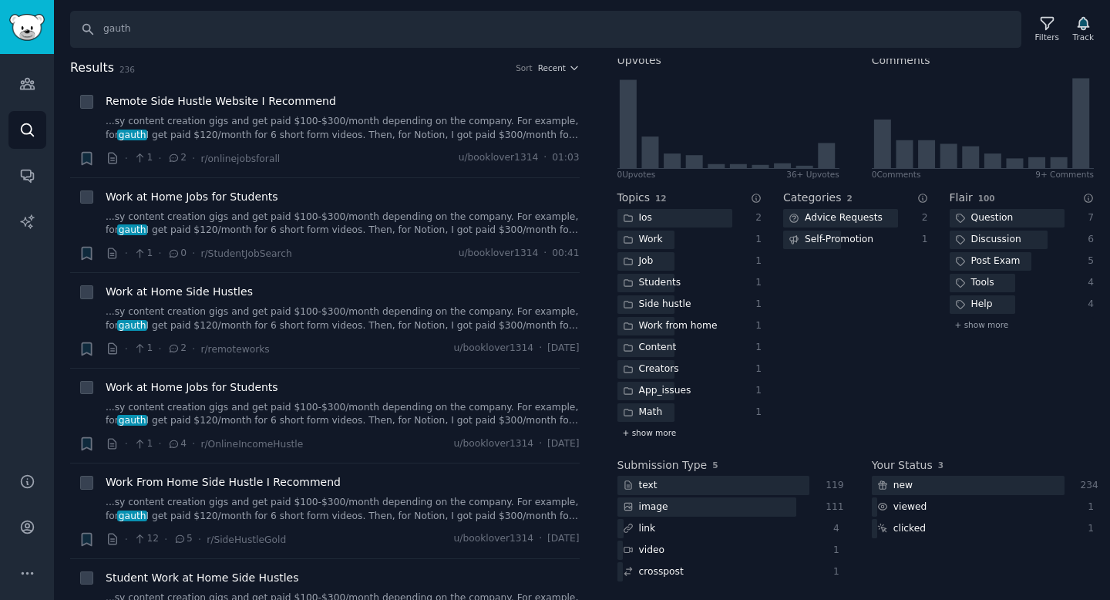
click at [661, 430] on span "+ show more" at bounding box center [650, 432] width 54 height 11
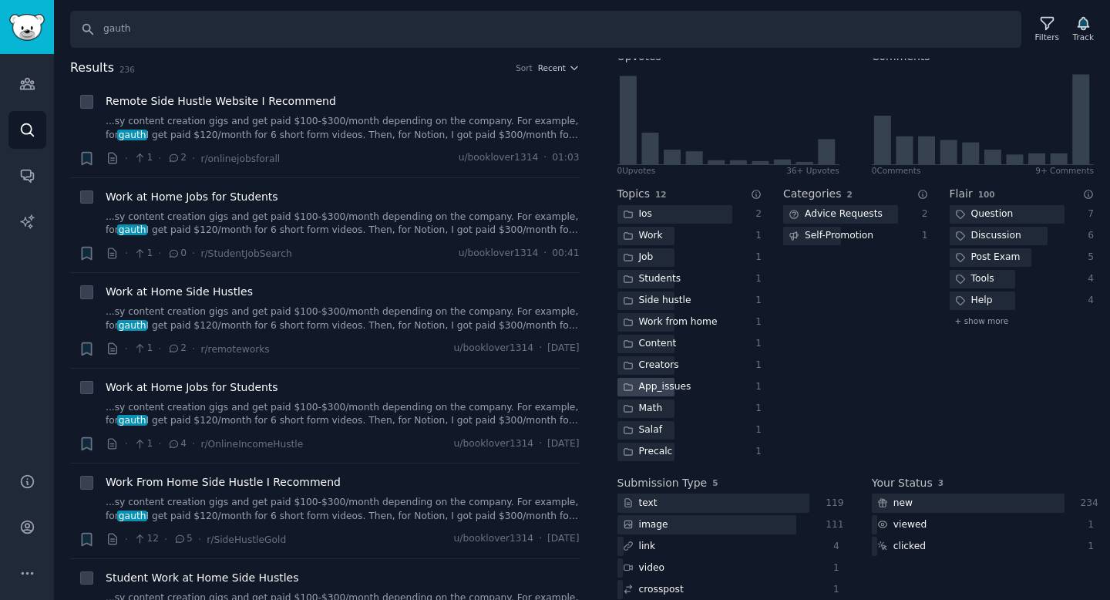
scroll to position [395, 0]
click at [694, 411] on div "Math" at bounding box center [674, 407] width 115 height 19
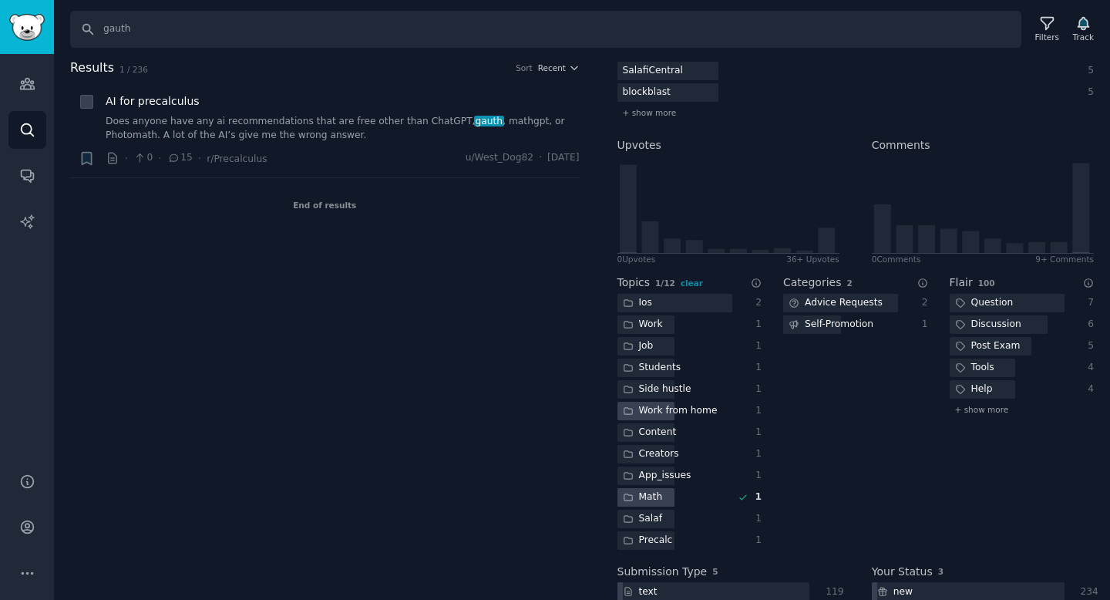
scroll to position [388, 0]
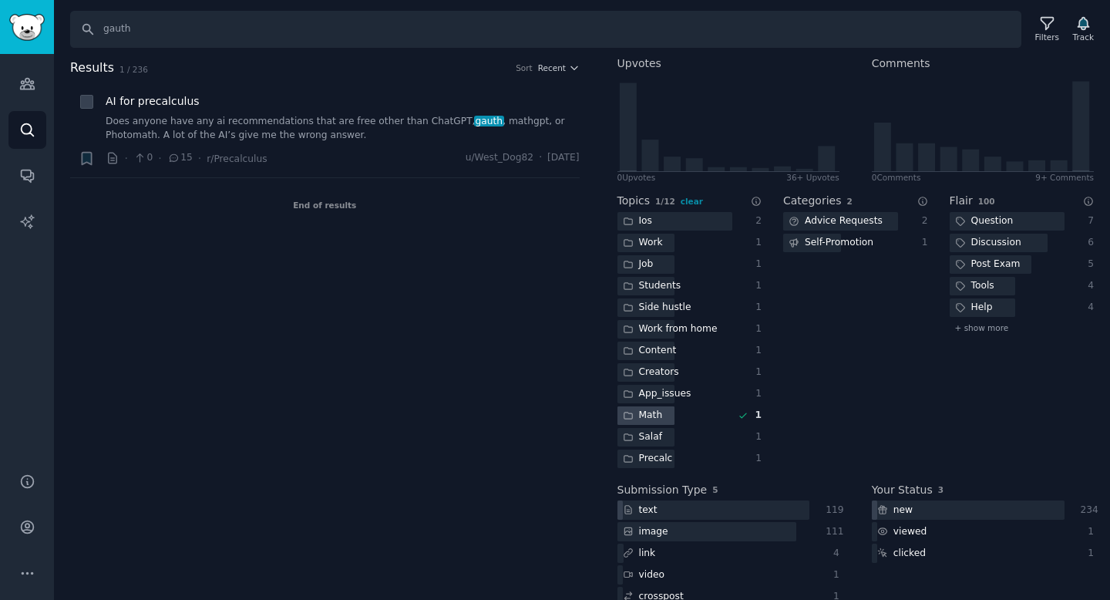
click at [687, 408] on div "Math" at bounding box center [674, 415] width 115 height 19
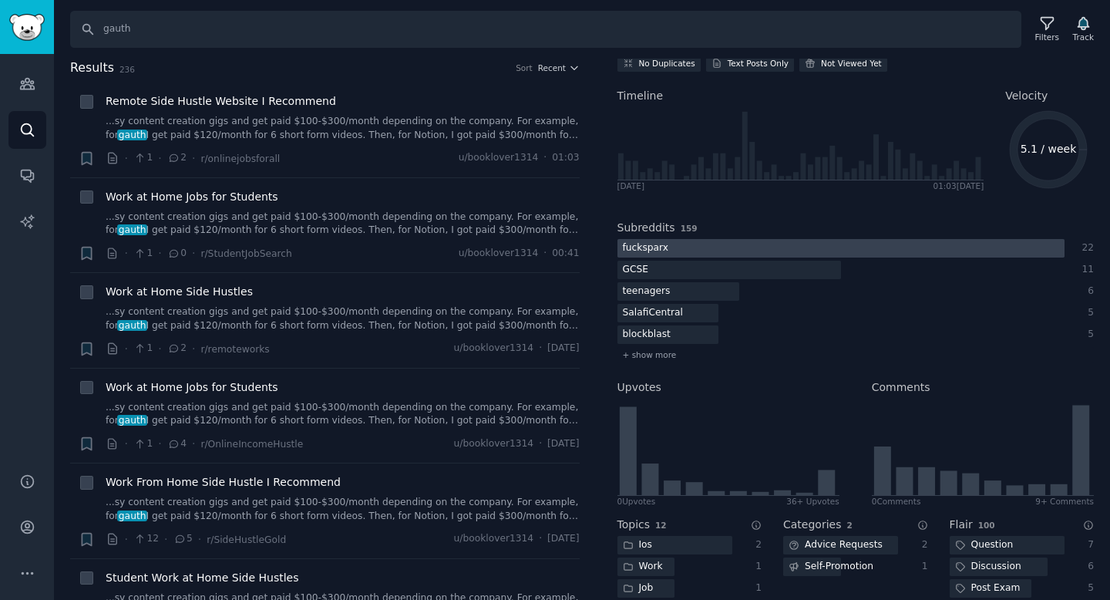
scroll to position [0, 0]
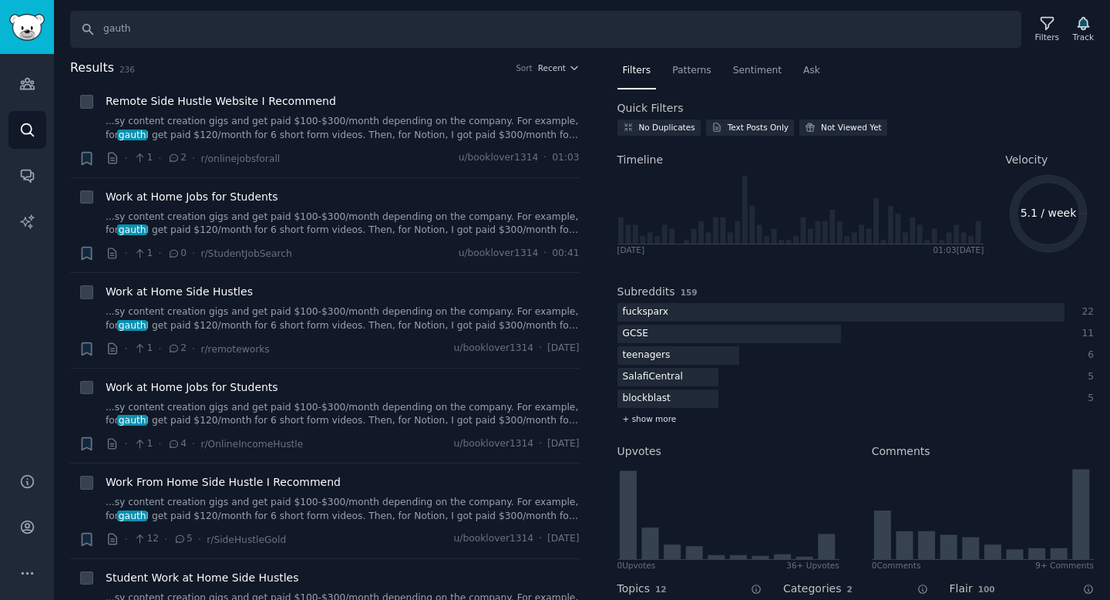
click at [653, 418] on span "+ show more" at bounding box center [650, 418] width 54 height 11
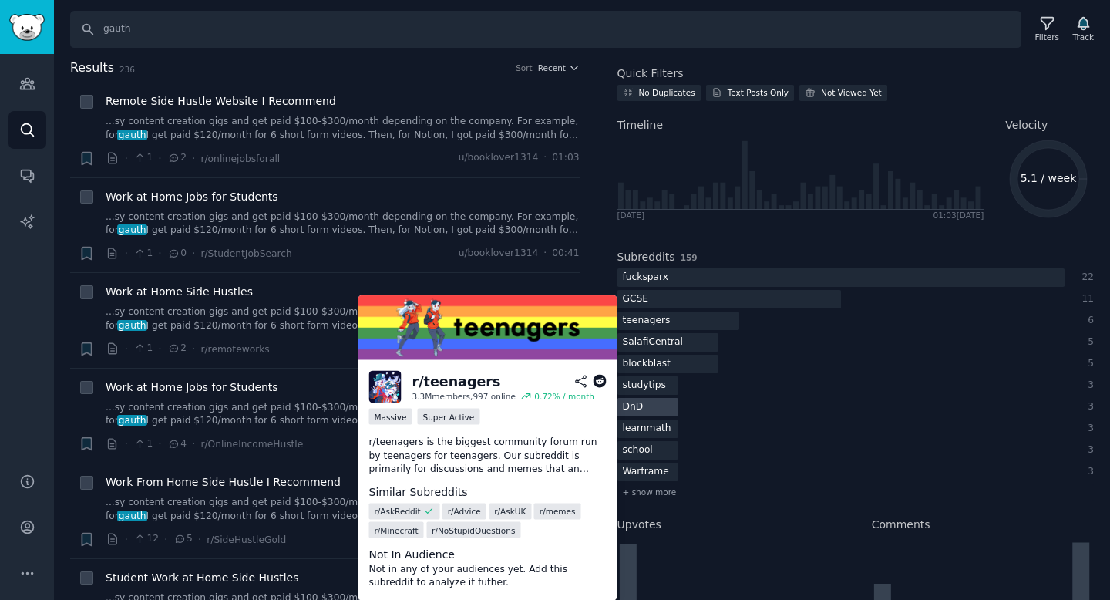
scroll to position [88, 0]
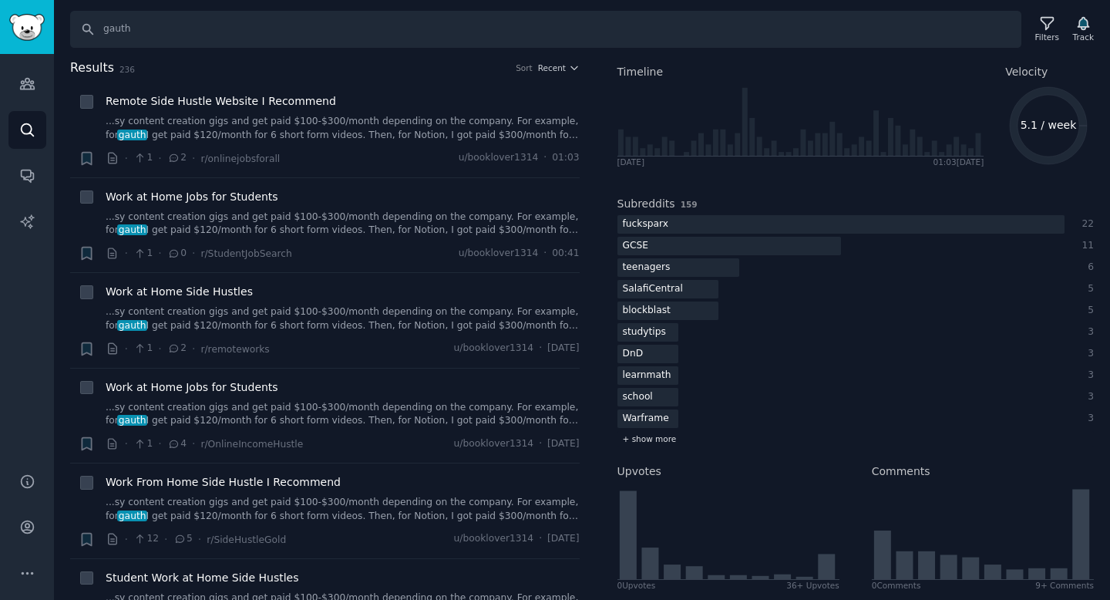
click at [660, 437] on span "+ show more" at bounding box center [650, 438] width 54 height 11
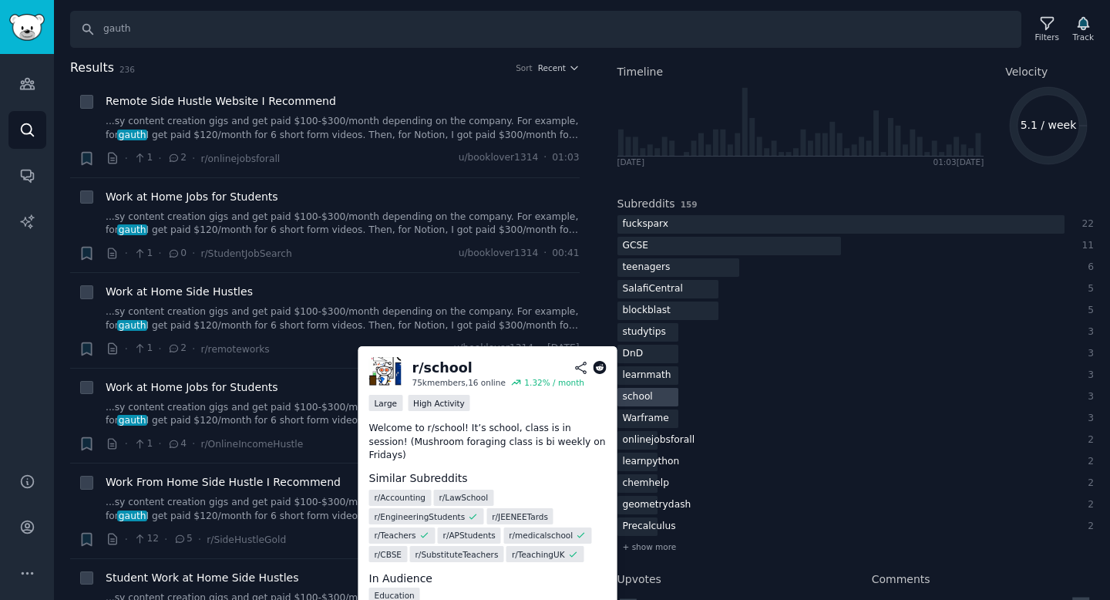
scroll to position [184, 0]
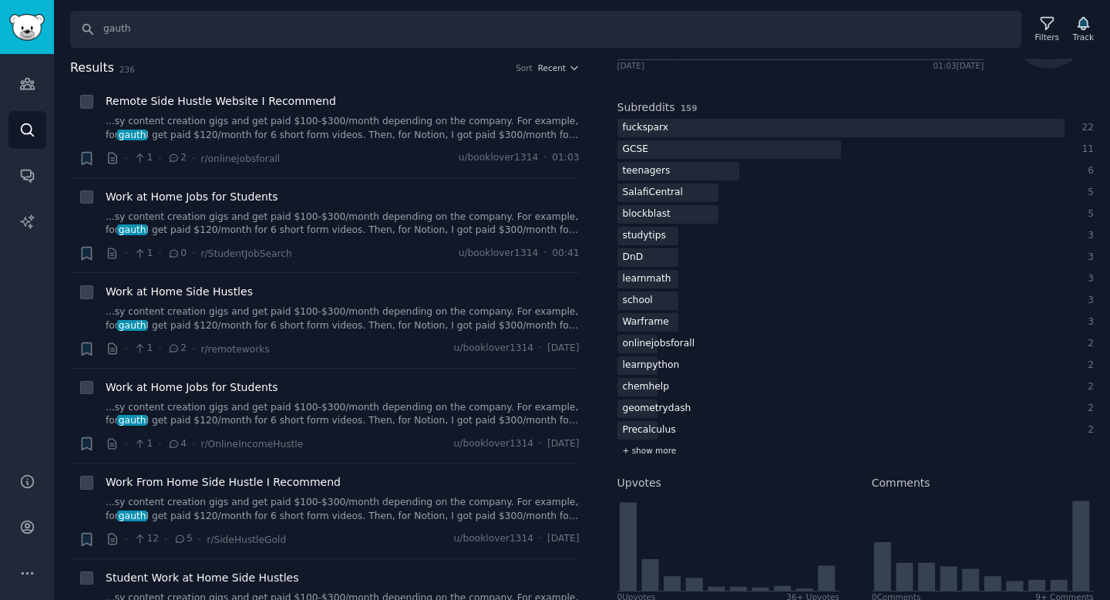
click at [662, 450] on span "+ show more" at bounding box center [650, 450] width 54 height 11
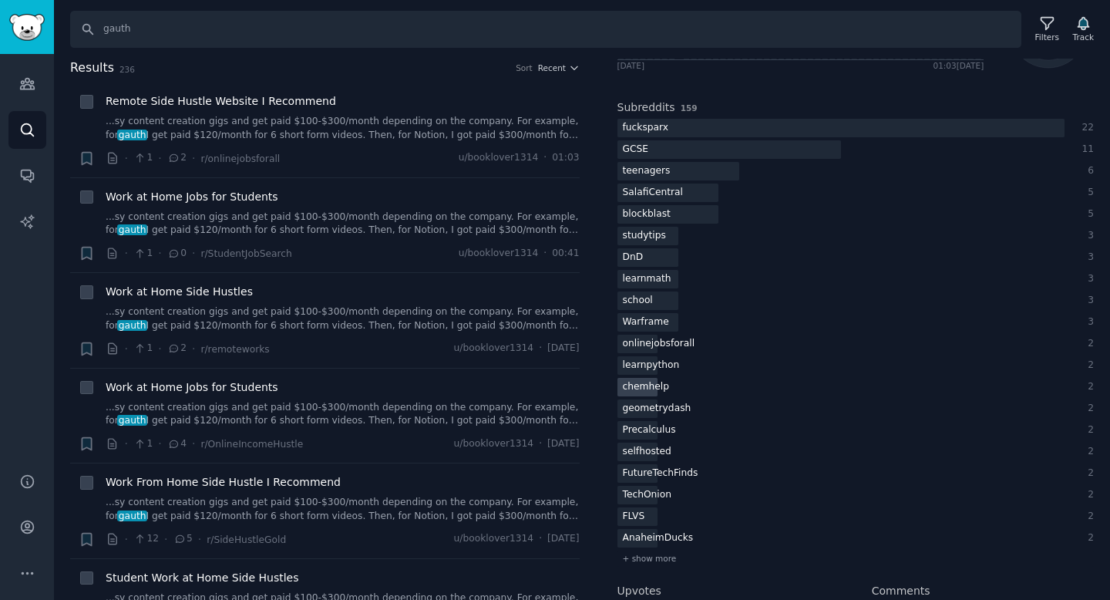
scroll to position [279, 0]
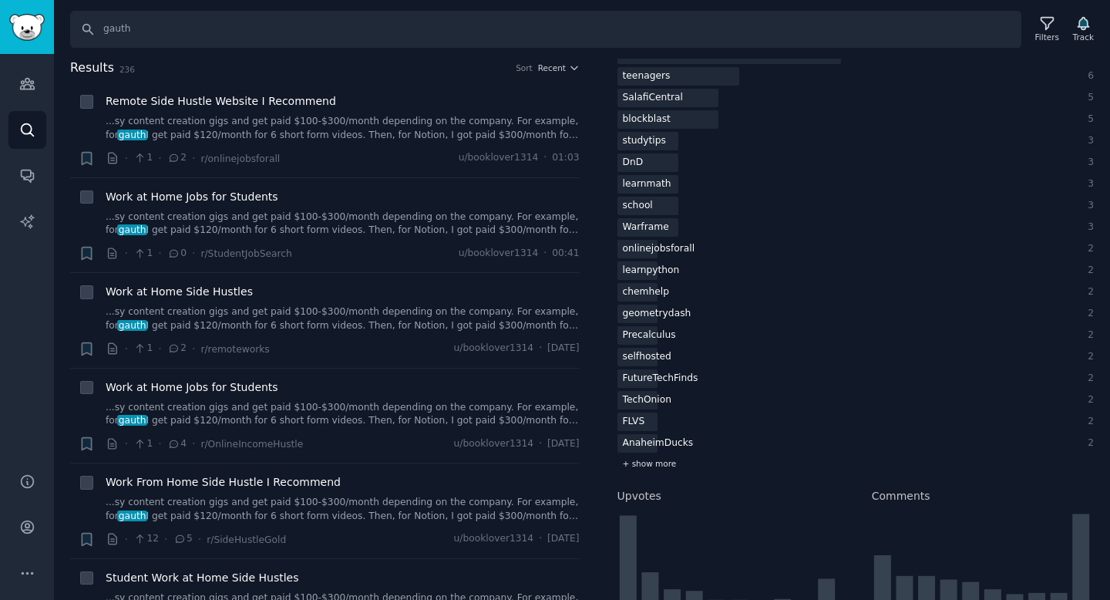
click at [667, 462] on span "+ show more" at bounding box center [650, 463] width 54 height 11
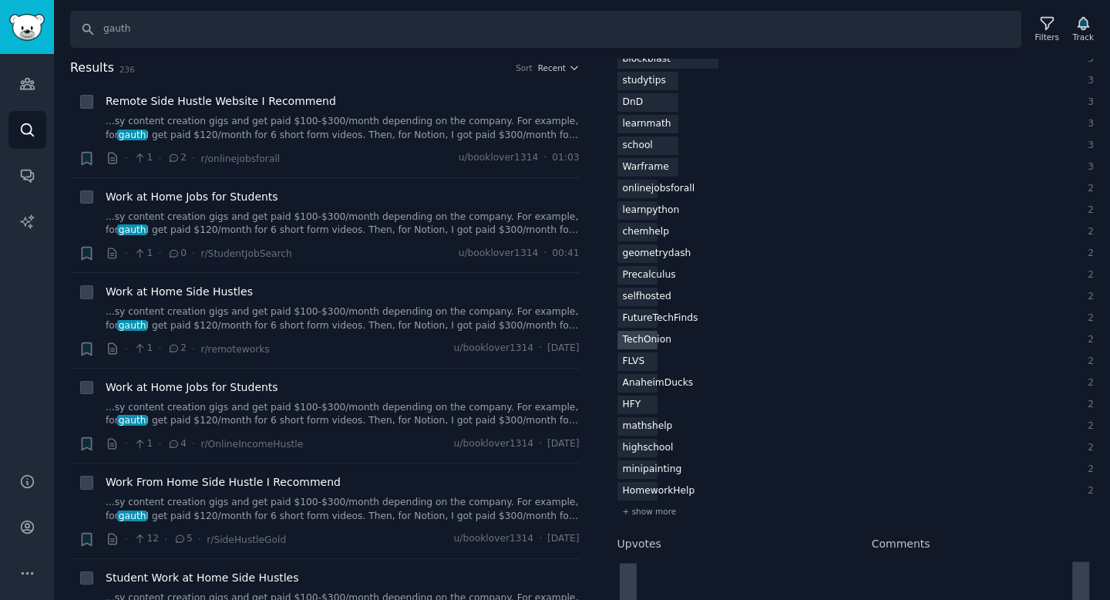
scroll to position [368, 0]
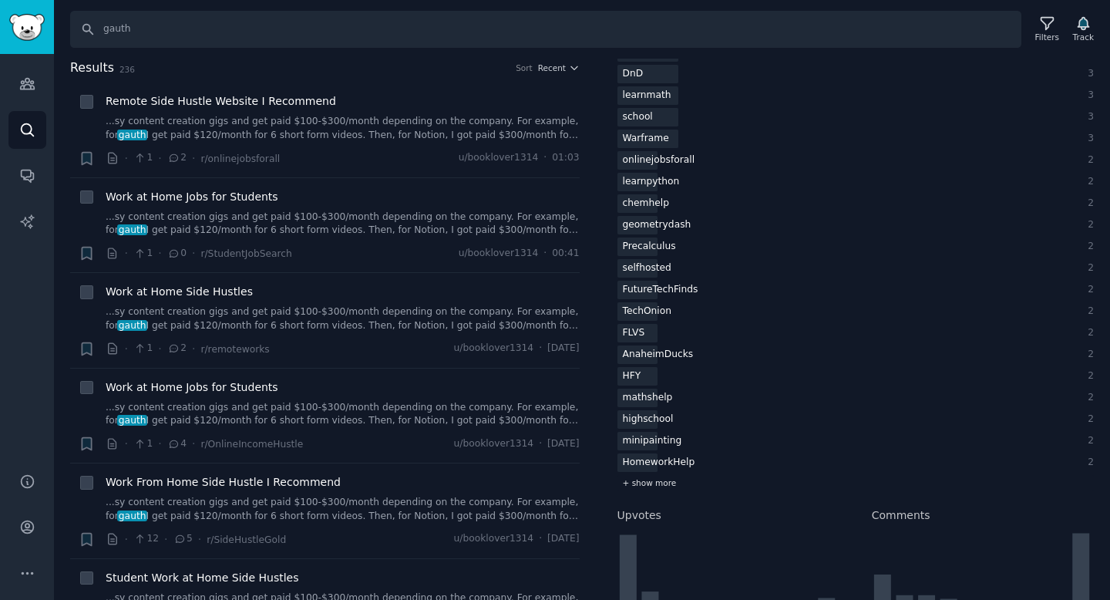
click at [659, 486] on span "+ show more" at bounding box center [650, 482] width 54 height 11
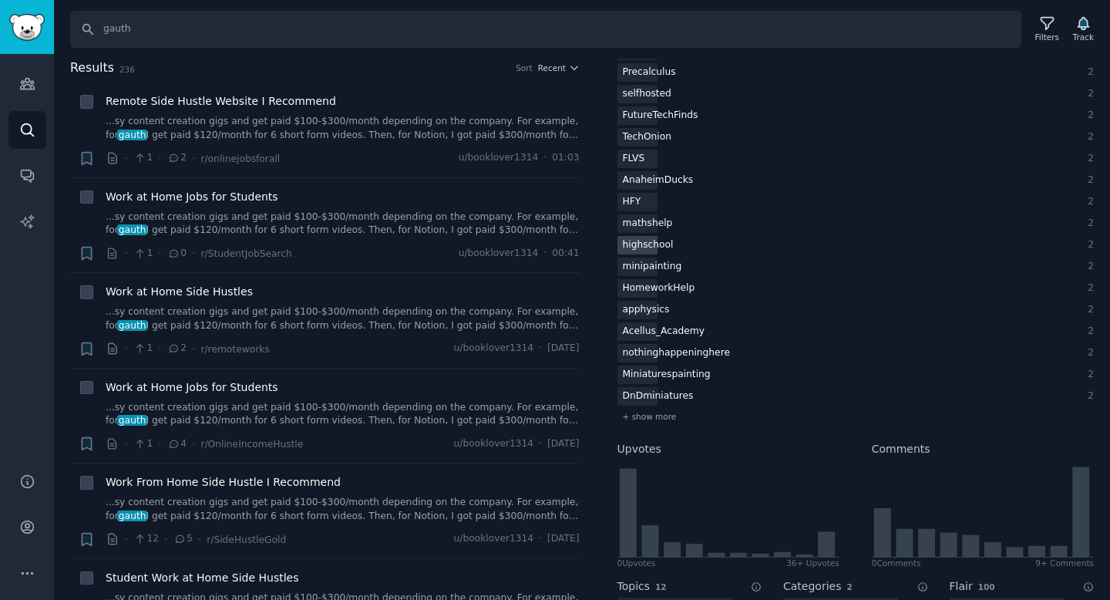
scroll to position [613, 0]
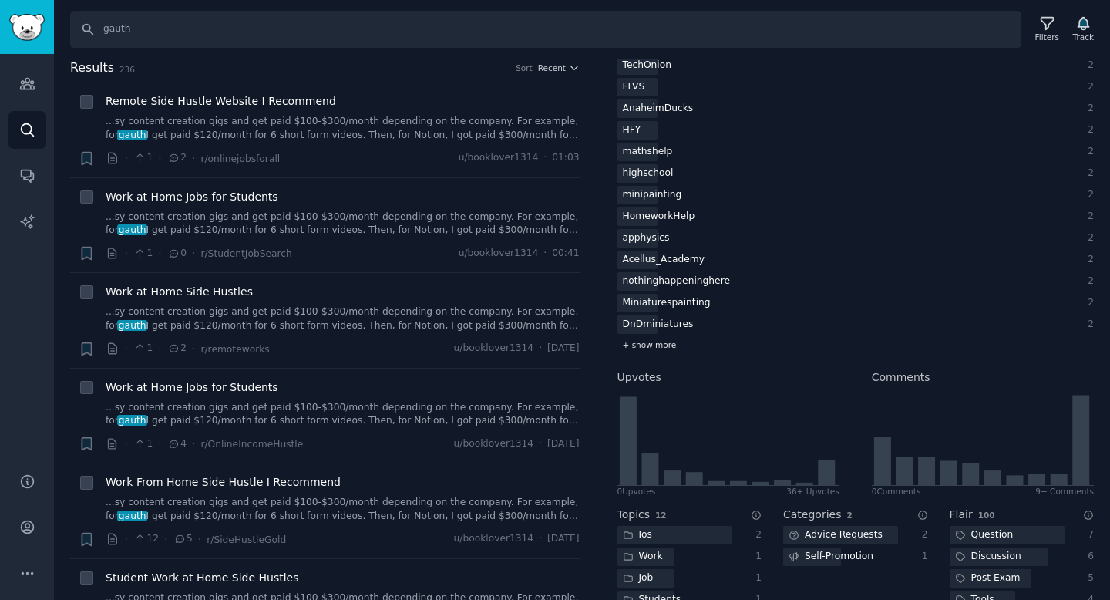
click at [656, 347] on span "+ show more" at bounding box center [650, 344] width 54 height 11
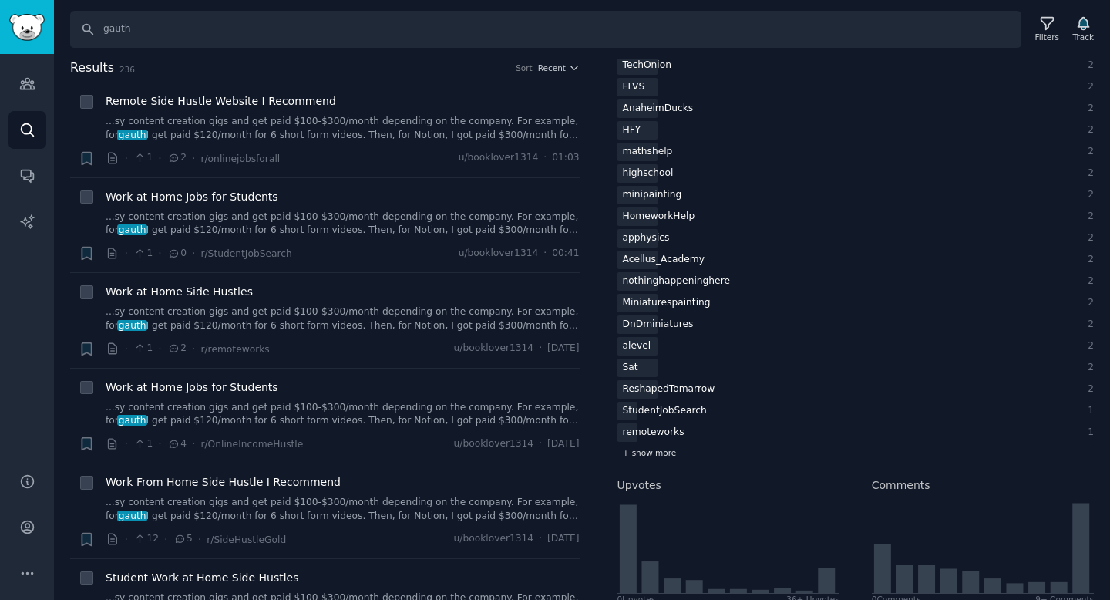
click at [650, 453] on span "+ show more" at bounding box center [650, 452] width 54 height 11
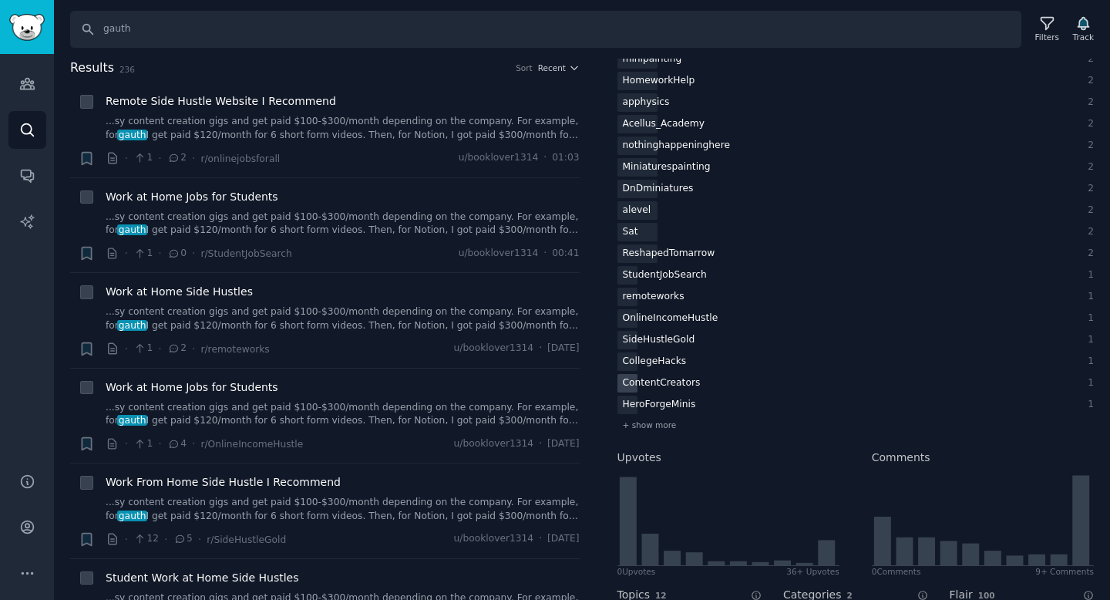
scroll to position [770, 0]
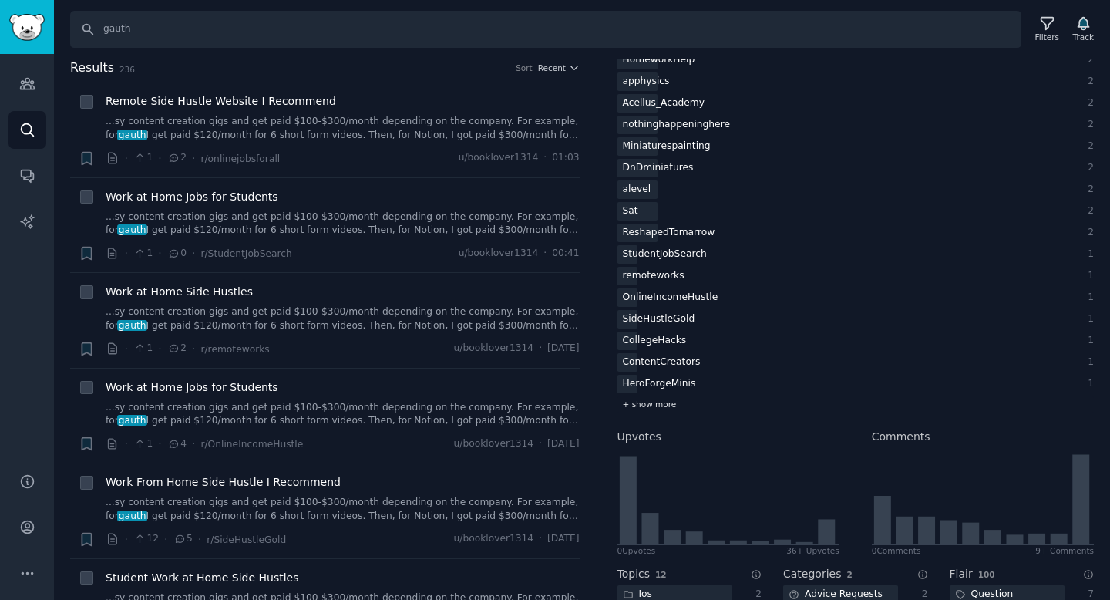
click at [664, 411] on div "+ show more" at bounding box center [855, 404] width 477 height 16
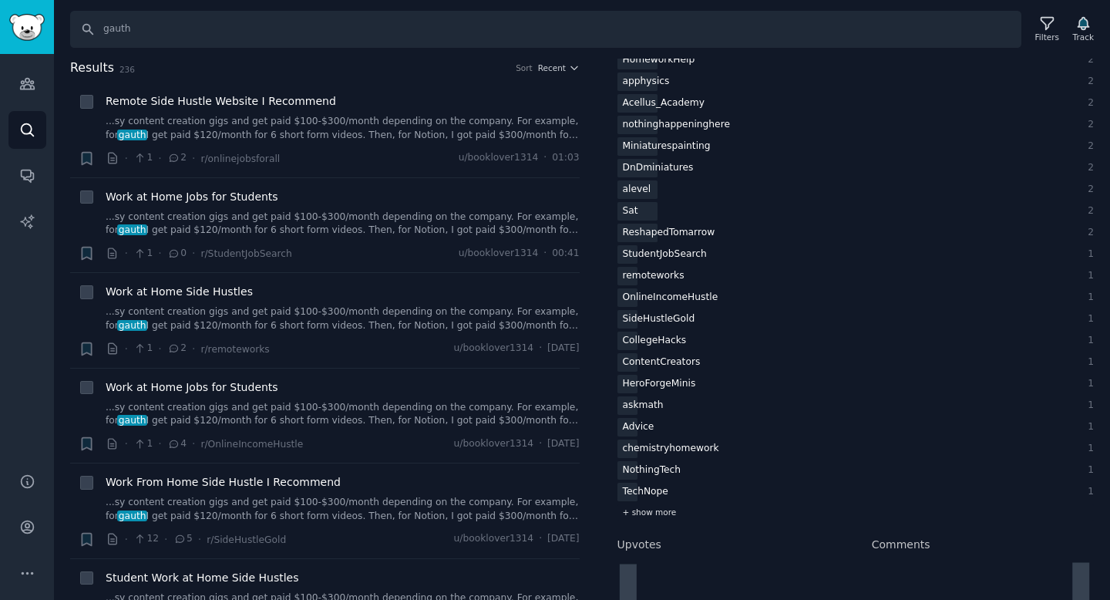
click at [657, 516] on span "+ show more" at bounding box center [650, 511] width 54 height 11
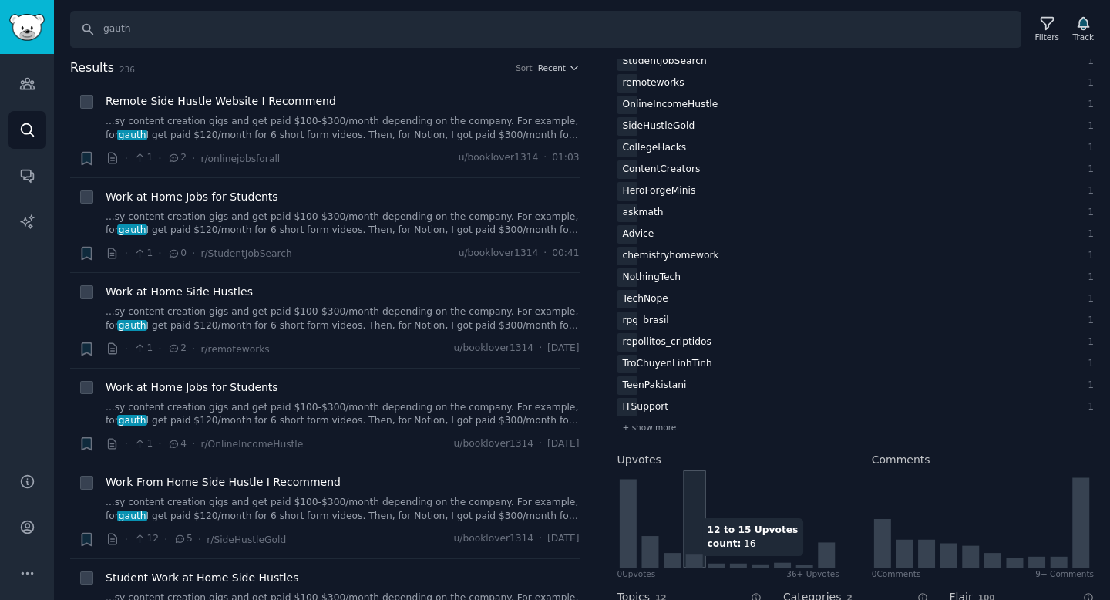
scroll to position [995, 0]
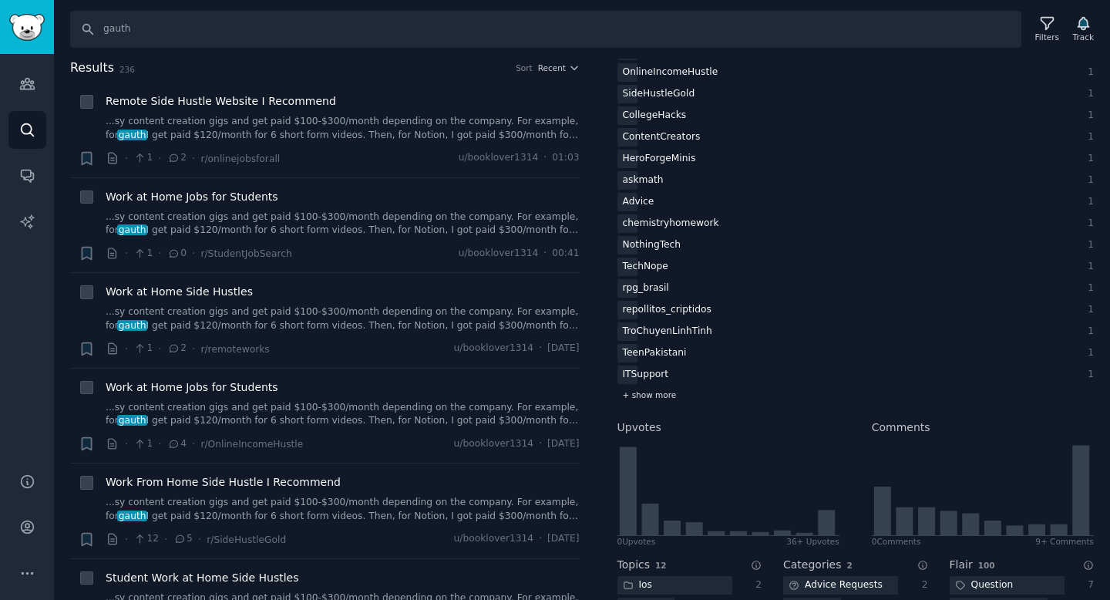
click at [657, 400] on div "+ show more" at bounding box center [855, 395] width 477 height 16
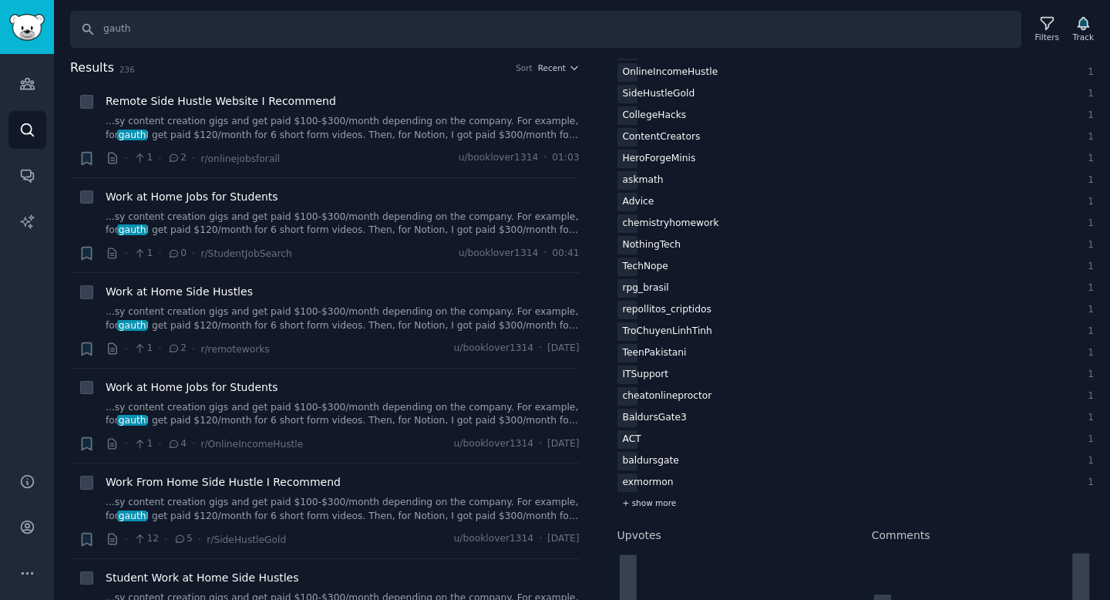
click at [651, 505] on span "+ show more" at bounding box center [650, 502] width 54 height 11
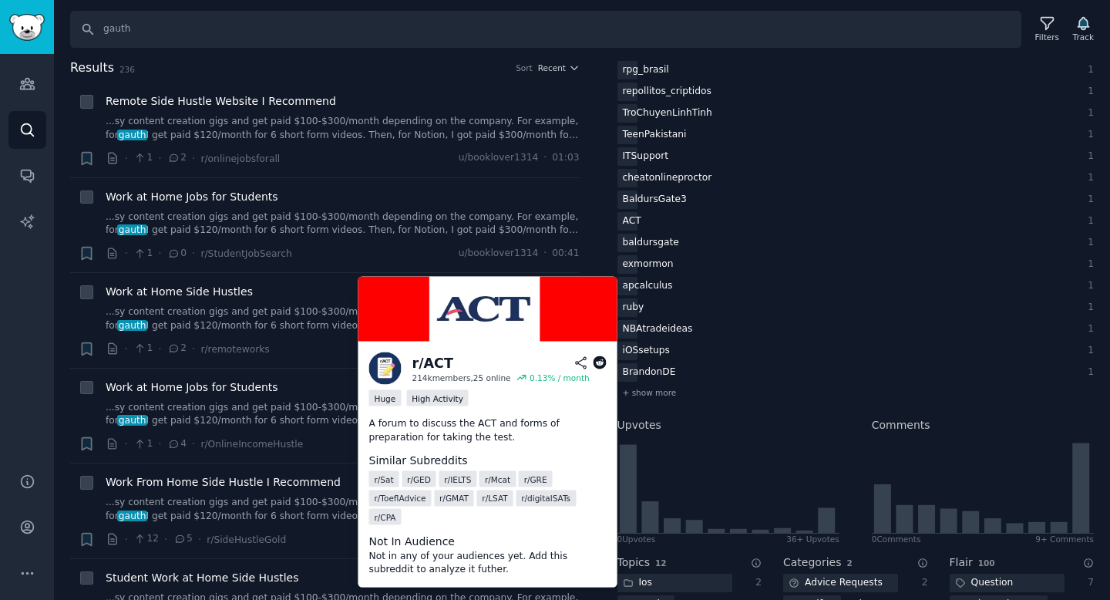
scroll to position [1236, 0]
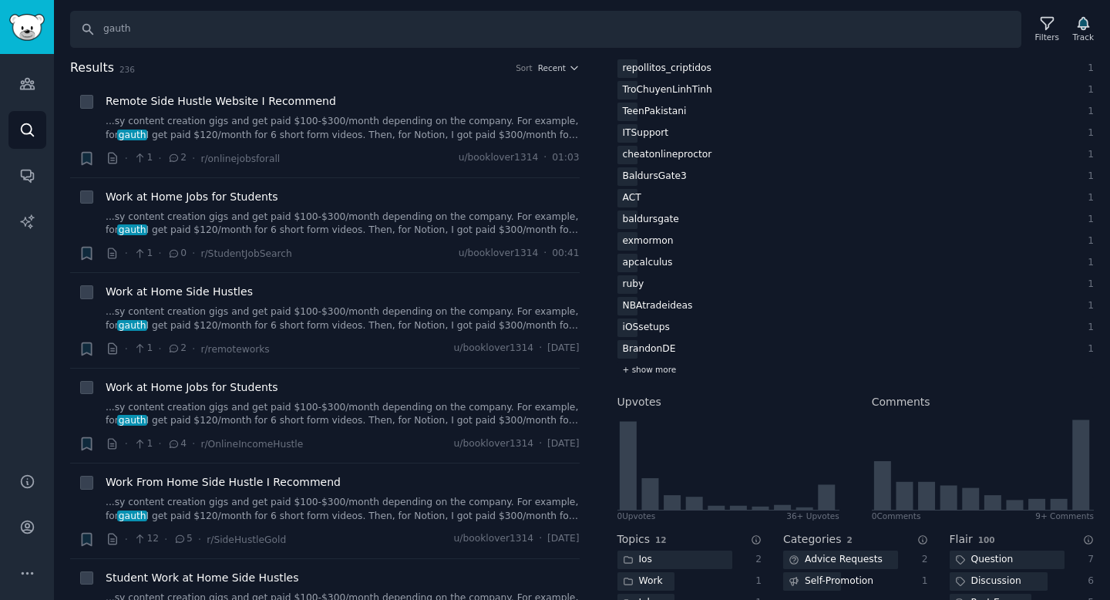
click at [655, 369] on span "+ show more" at bounding box center [650, 369] width 54 height 11
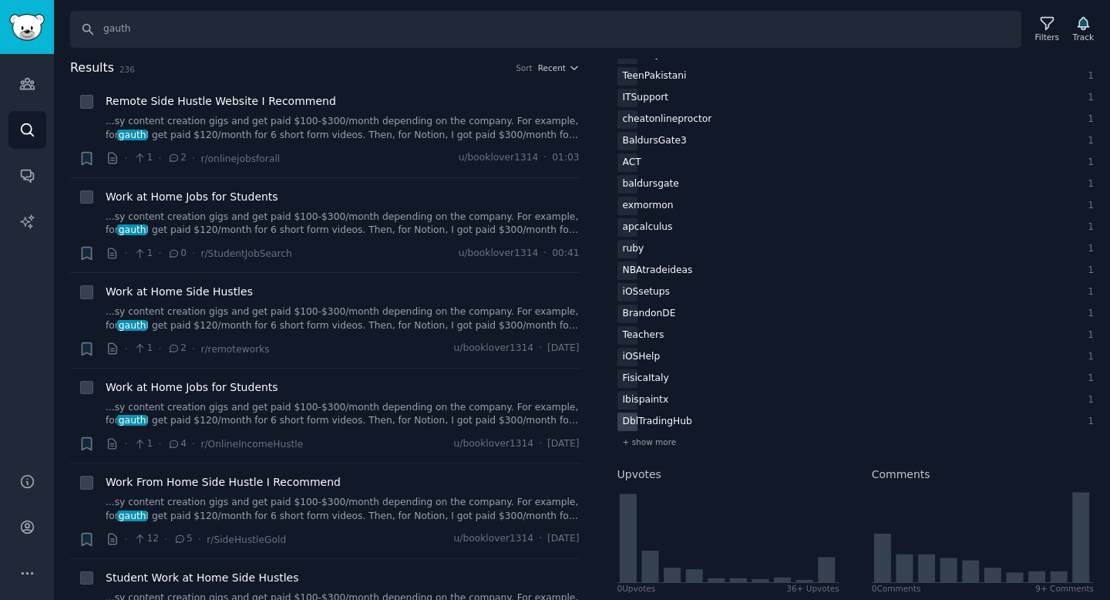
scroll to position [1282, 0]
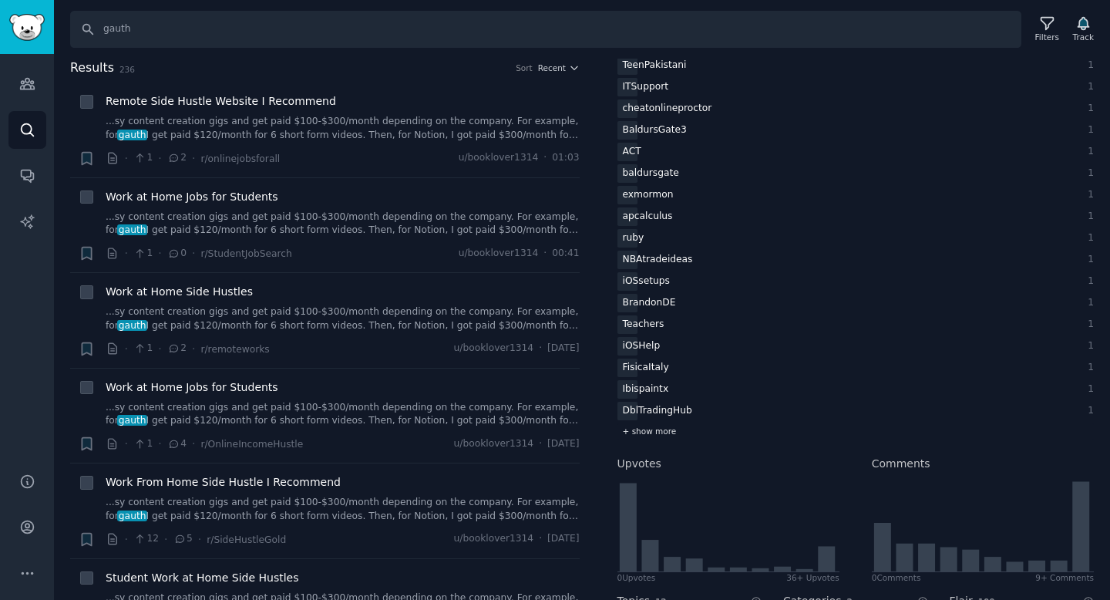
click at [659, 435] on span "+ show more" at bounding box center [650, 430] width 54 height 11
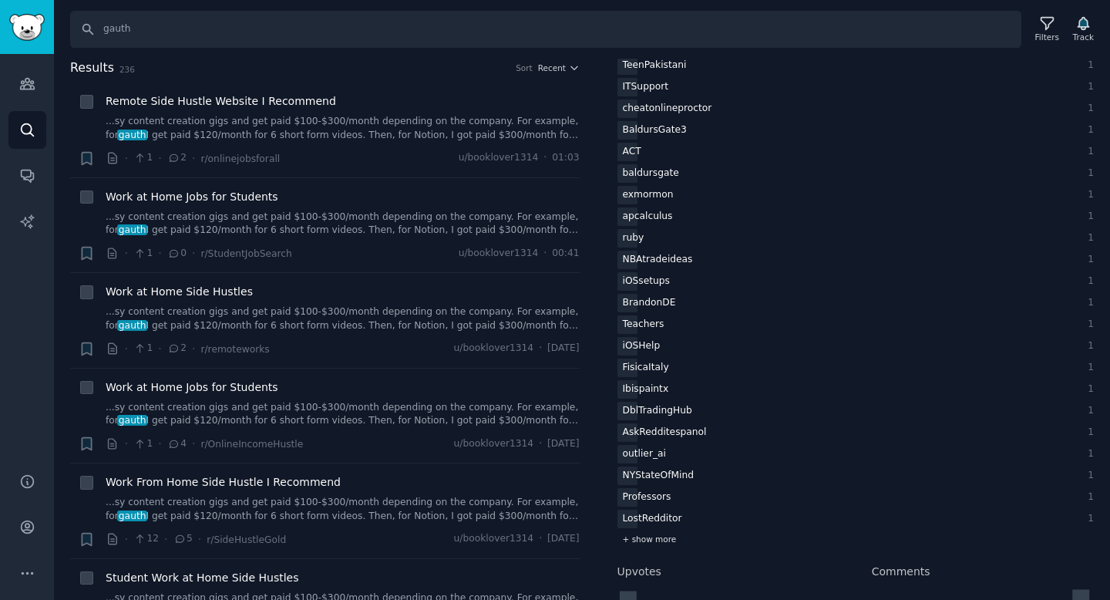
click at [657, 540] on span "+ show more" at bounding box center [650, 538] width 54 height 11
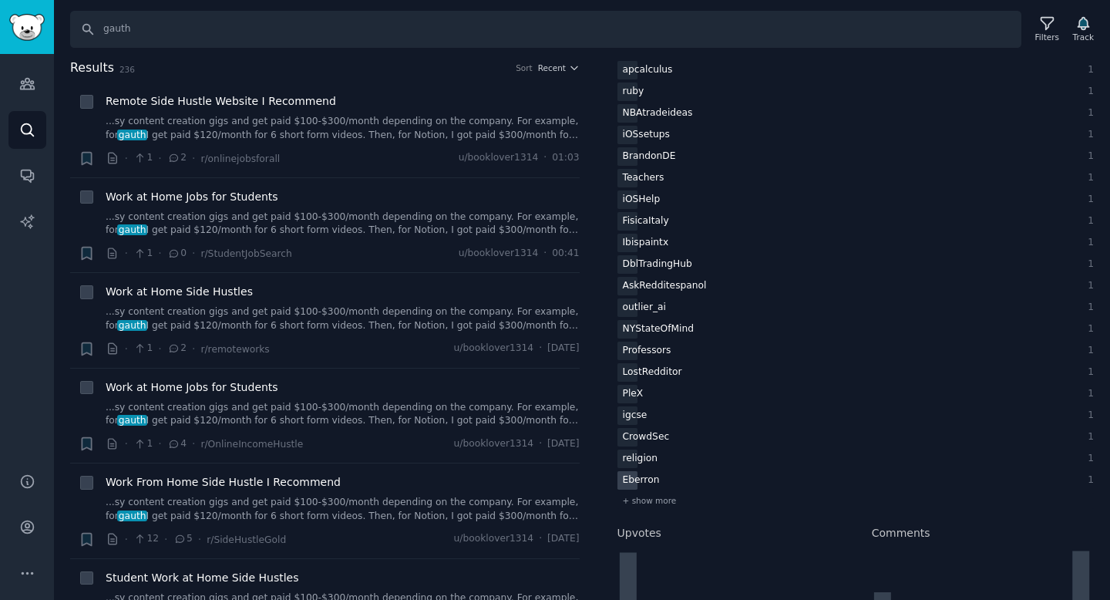
scroll to position [1483, 0]
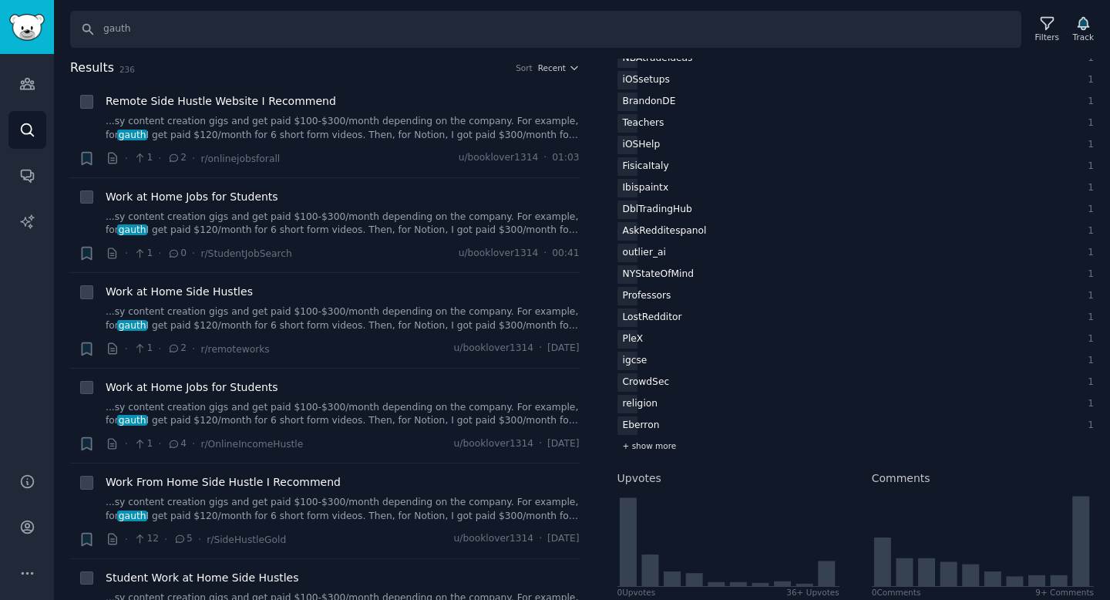
click at [659, 448] on span "+ show more" at bounding box center [650, 445] width 54 height 11
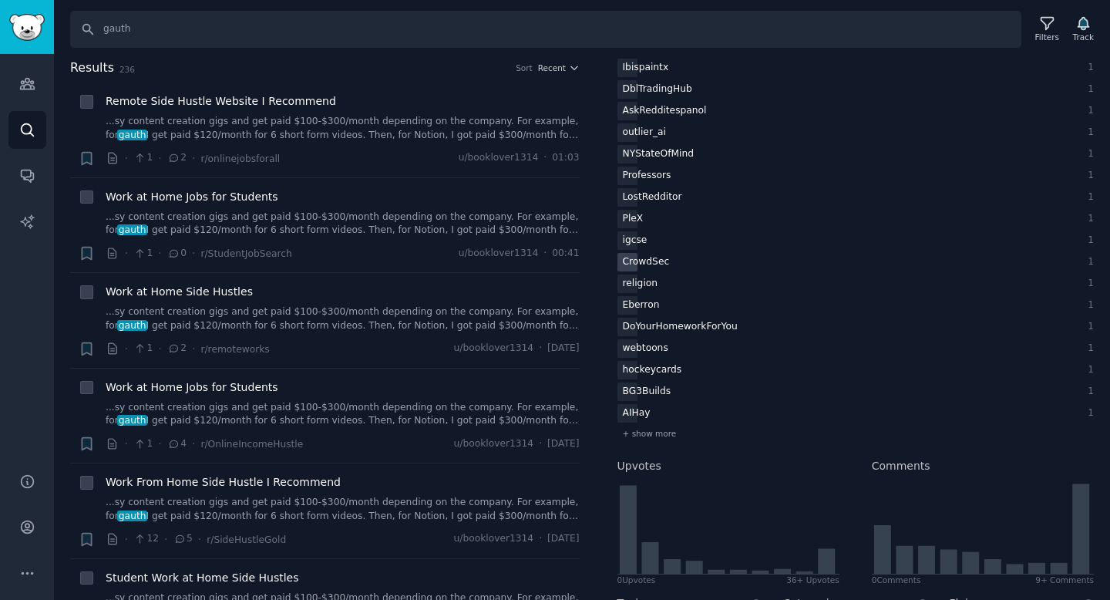
scroll to position [1654, 0]
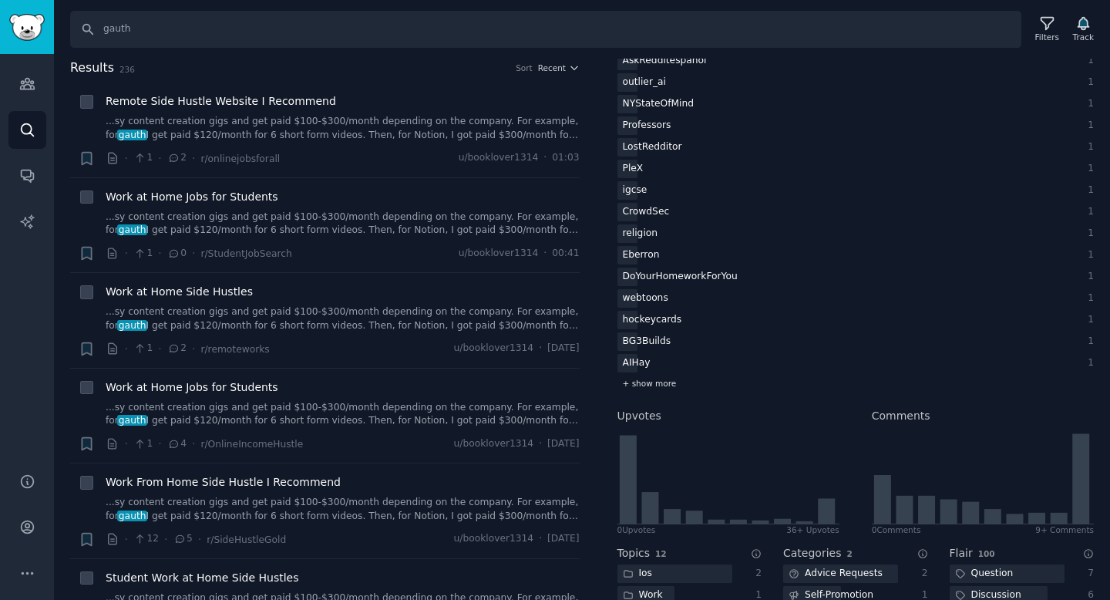
click at [657, 383] on span "+ show more" at bounding box center [650, 383] width 54 height 11
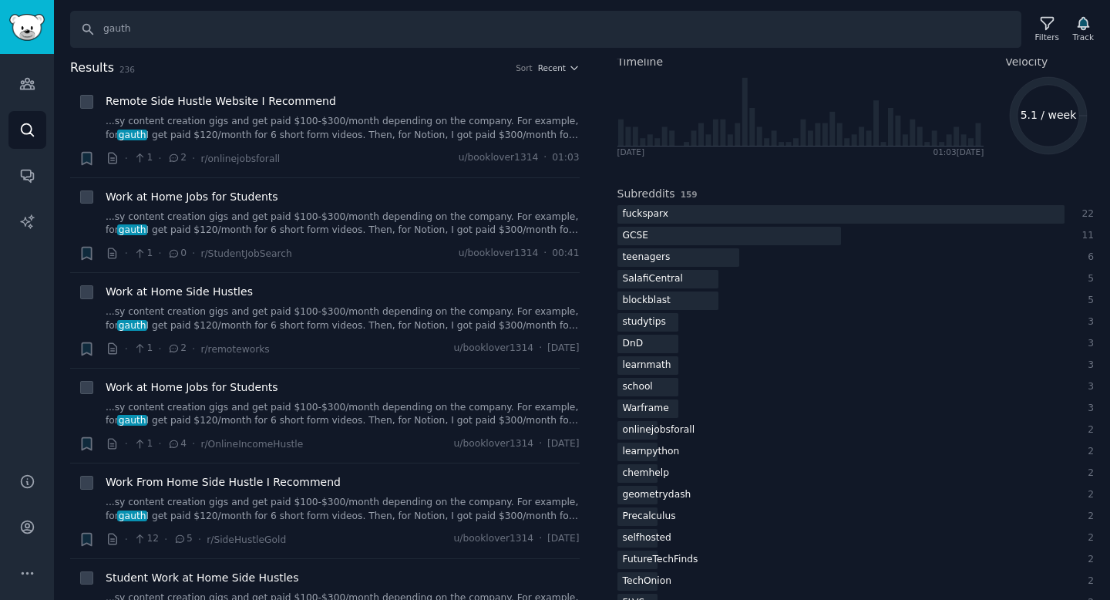
scroll to position [0, 0]
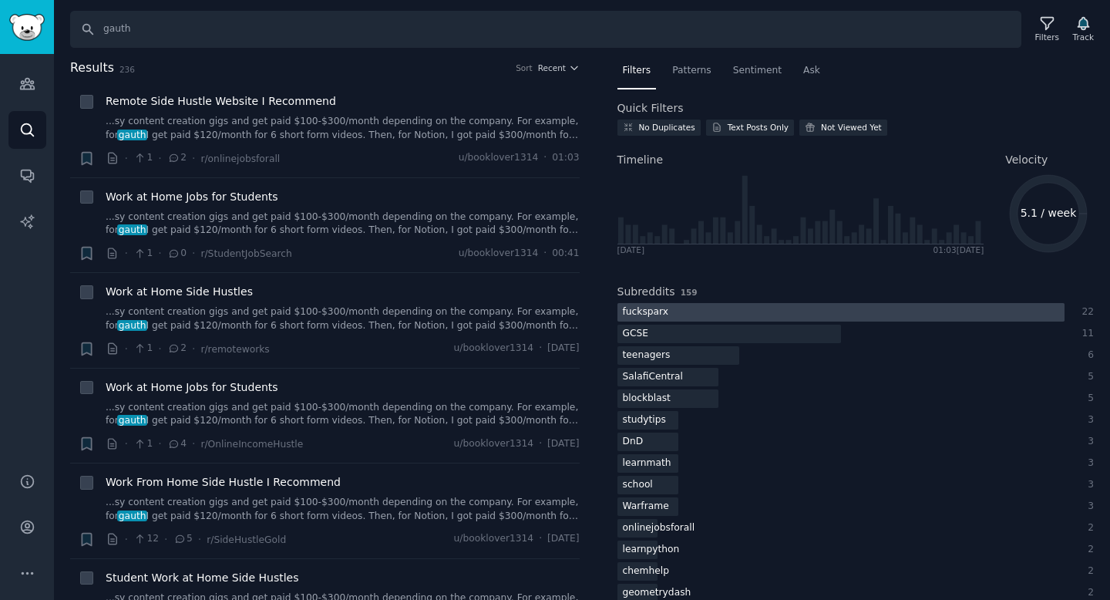
click at [686, 308] on div at bounding box center [840, 312] width 447 height 19
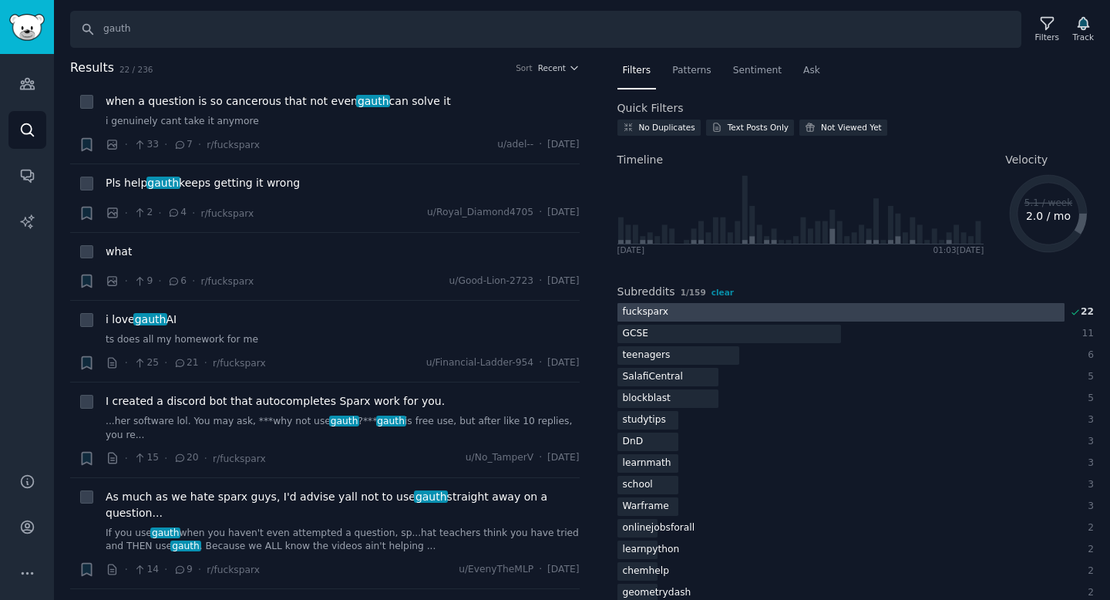
scroll to position [12, 0]
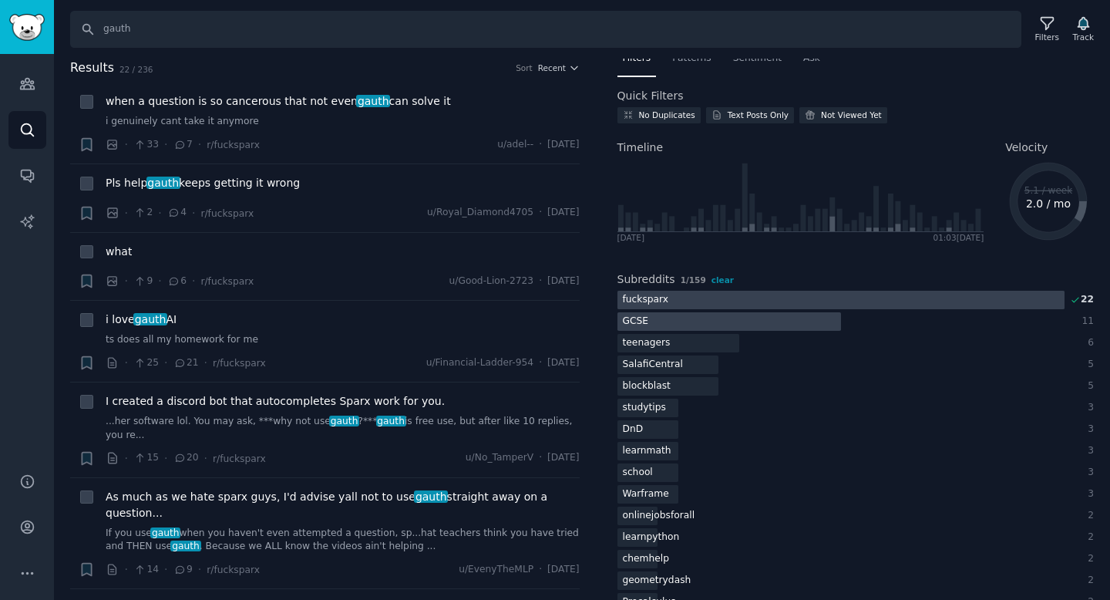
click at [704, 324] on div at bounding box center [728, 321] width 223 height 19
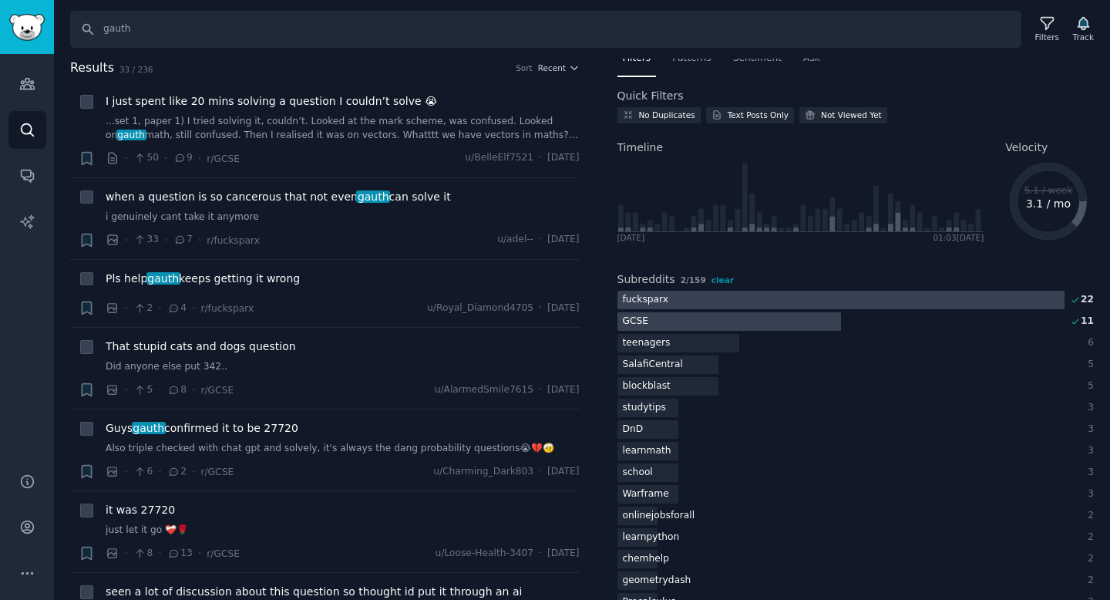
click at [717, 294] on div at bounding box center [840, 300] width 447 height 19
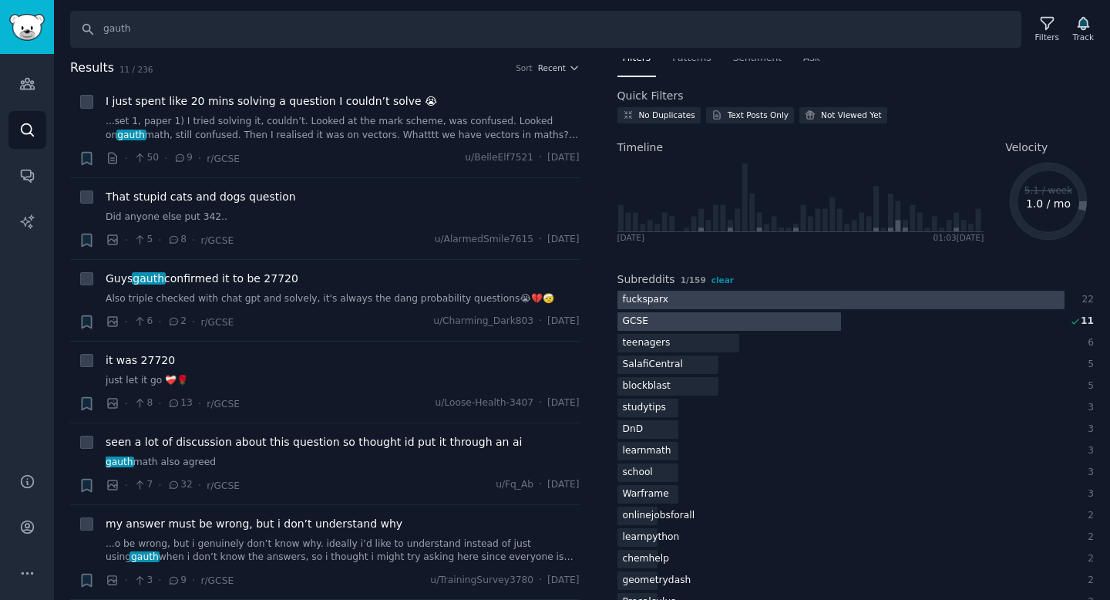
click at [689, 320] on div at bounding box center [728, 321] width 223 height 19
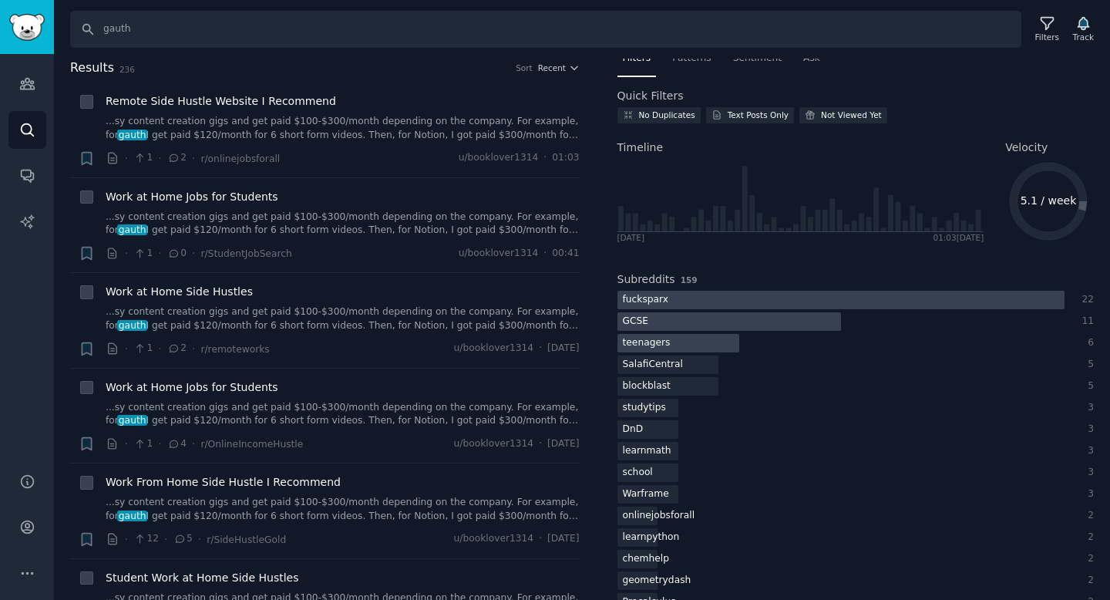
click at [680, 350] on div at bounding box center [678, 343] width 122 height 19
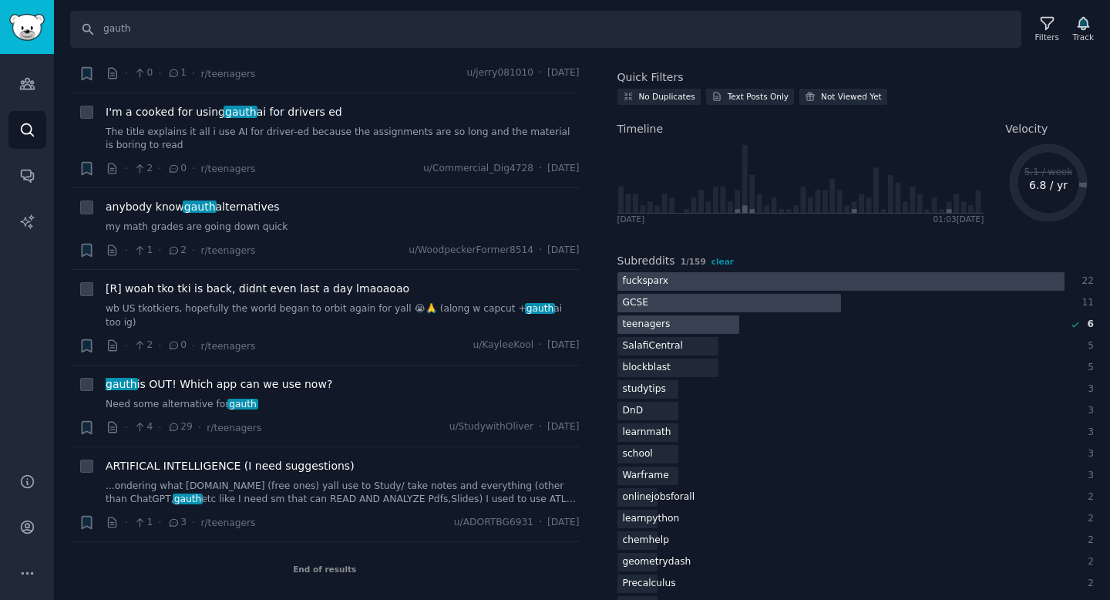
scroll to position [46, 0]
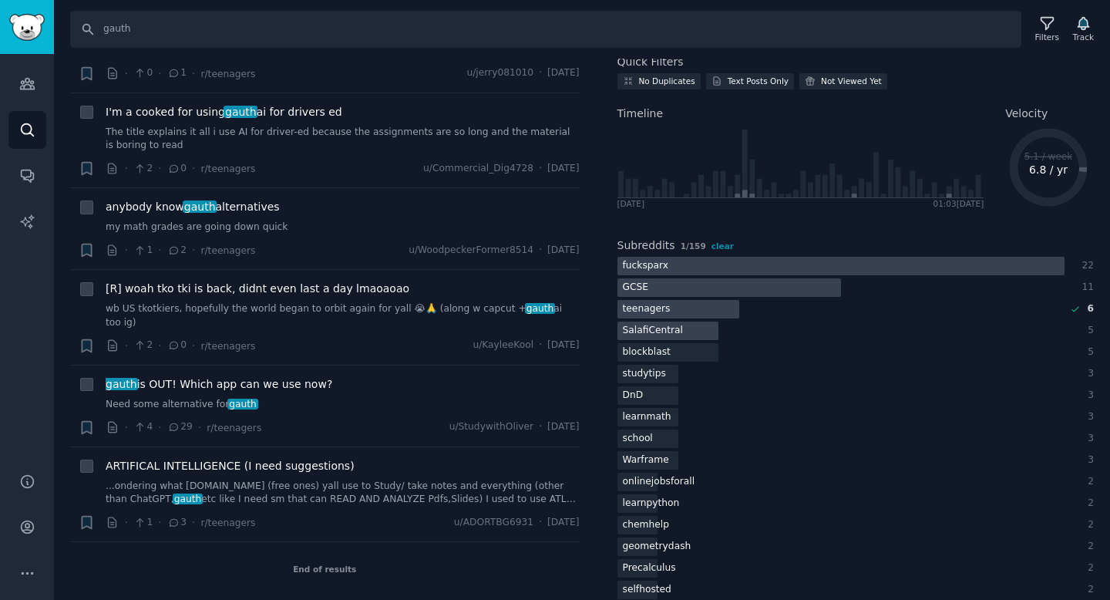
click at [706, 335] on div at bounding box center [668, 330] width 102 height 19
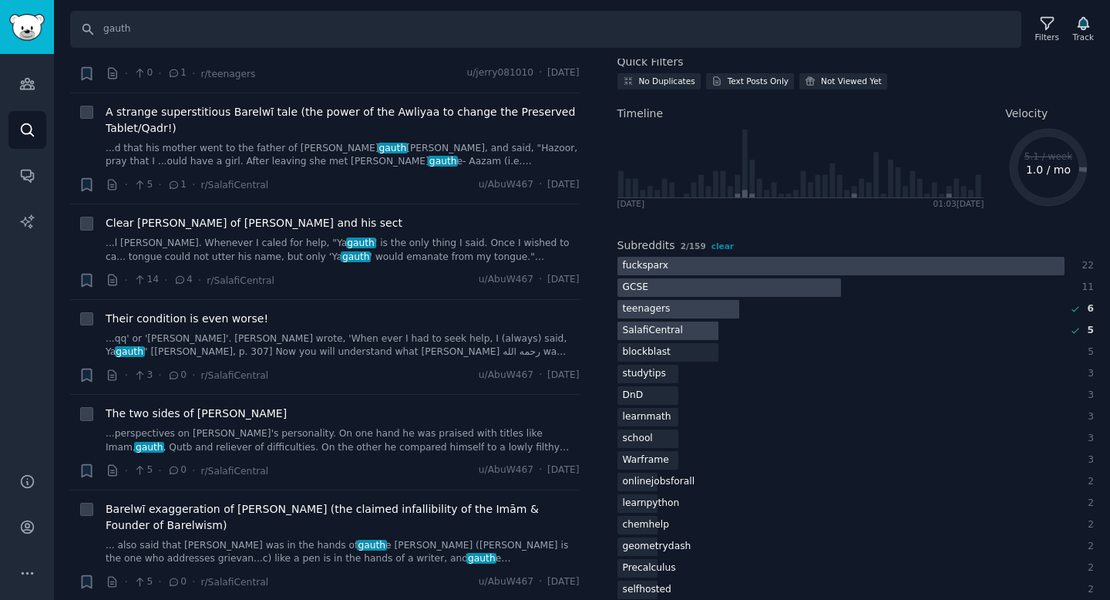
scroll to position [0, 0]
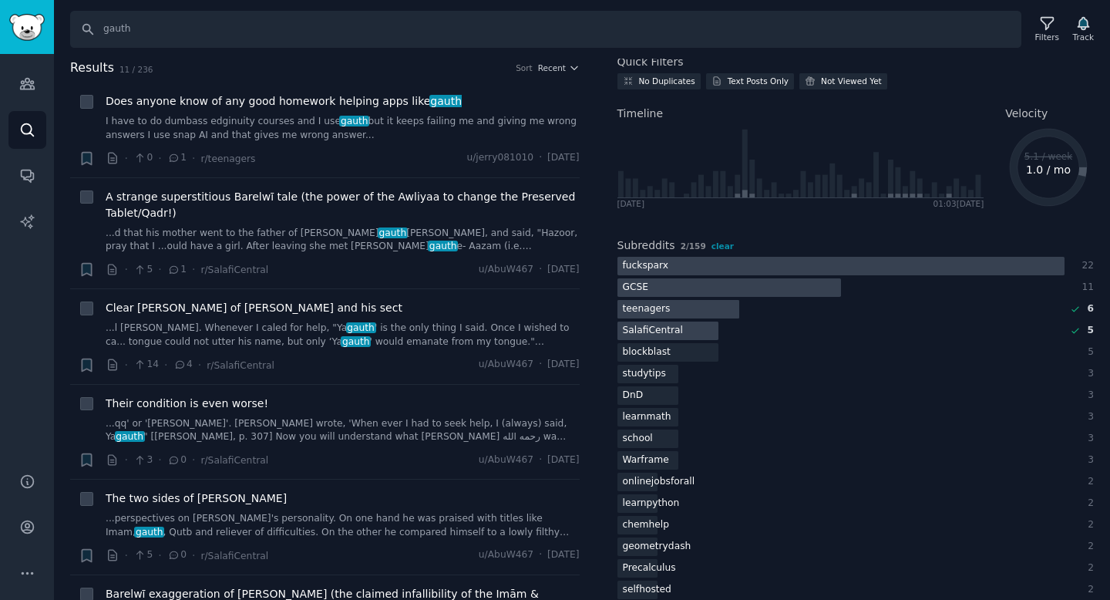
click at [717, 308] on div at bounding box center [678, 309] width 122 height 19
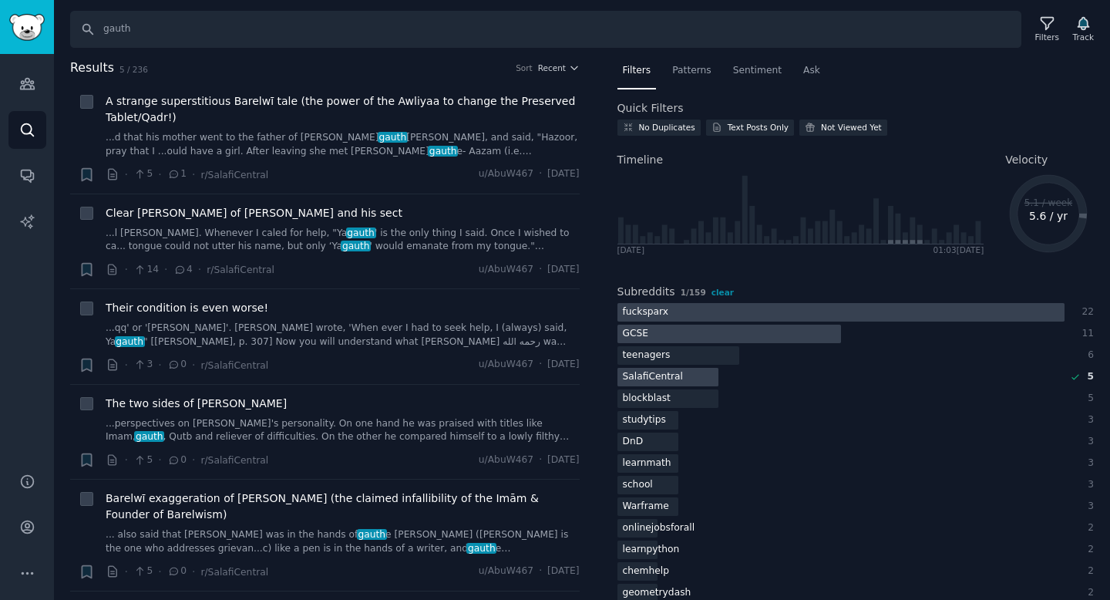
click at [644, 293] on h2 "Subreddits" at bounding box center [646, 292] width 58 height 16
click at [678, 374] on div "SalafiCentral" at bounding box center [653, 377] width 72 height 19
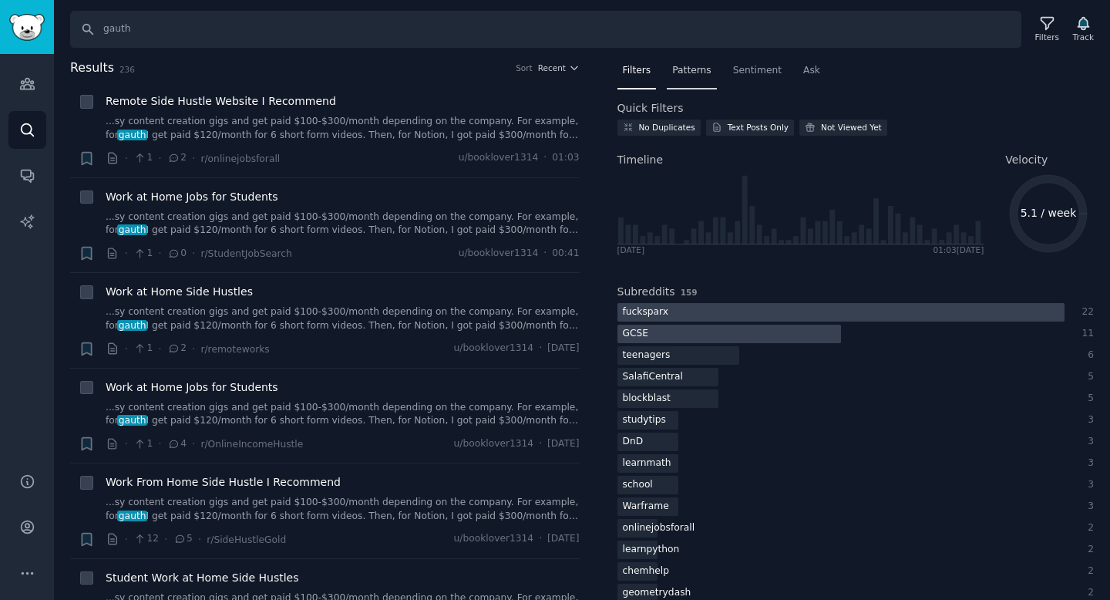
click at [694, 77] on div "Patterns" at bounding box center [691, 75] width 49 height 32
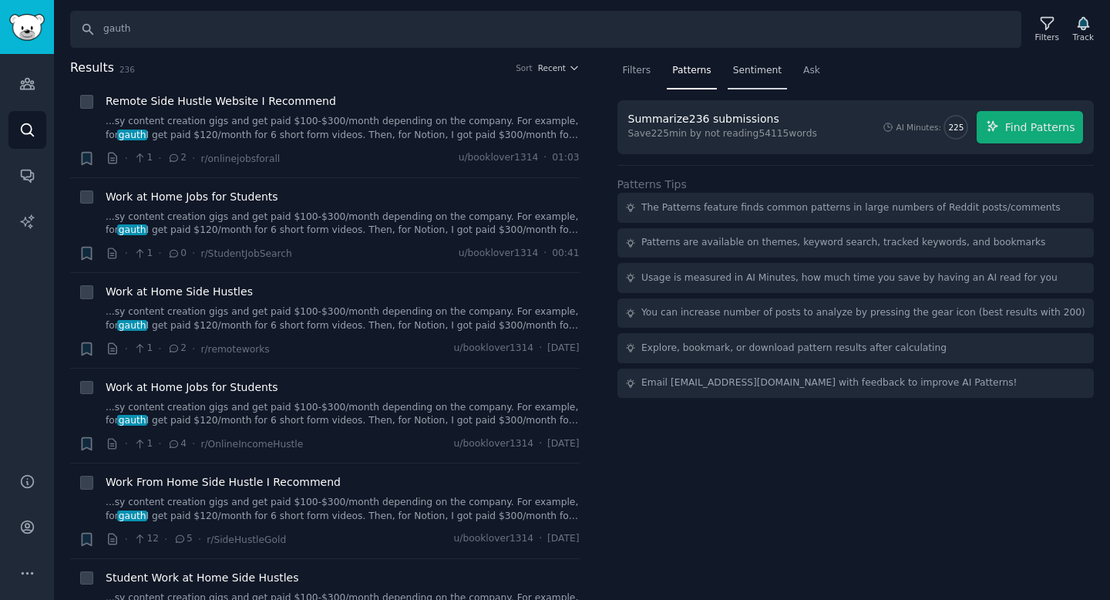
click at [755, 62] on div "Sentiment" at bounding box center [756, 75] width 59 height 32
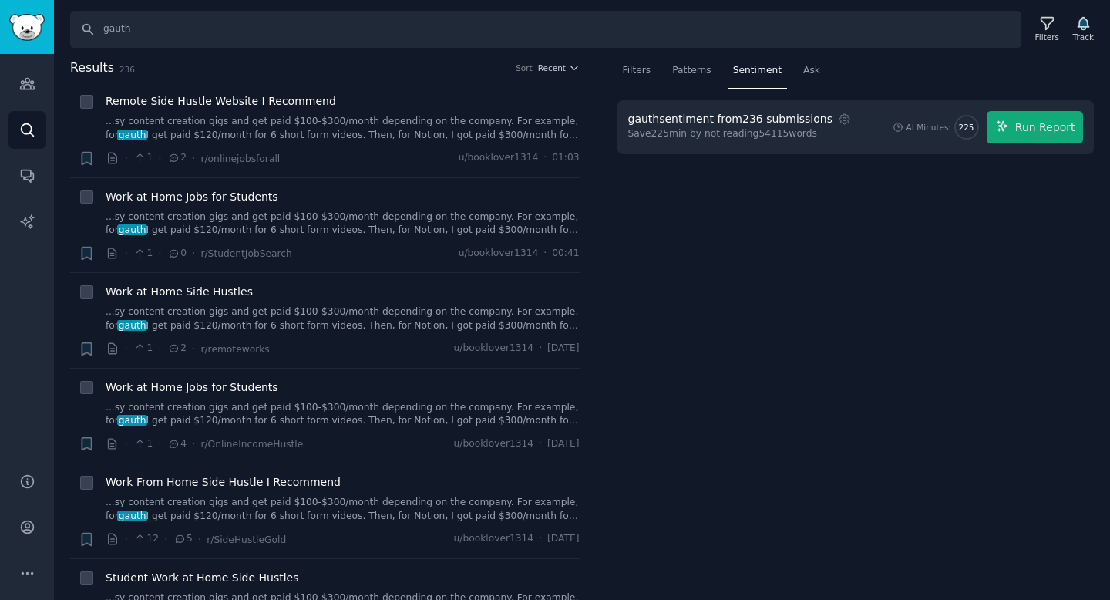
click at [712, 123] on div "gauth sentiment from 236 submissions" at bounding box center [730, 119] width 205 height 16
click at [767, 175] on div "Filters Patterns Sentiment Ask gauth sentiment from 236 submissions Settings Sa…" at bounding box center [855, 330] width 509 height 542
click at [780, 136] on div "Save 225 min by not reading 54115 words" at bounding box center [741, 134] width 227 height 14
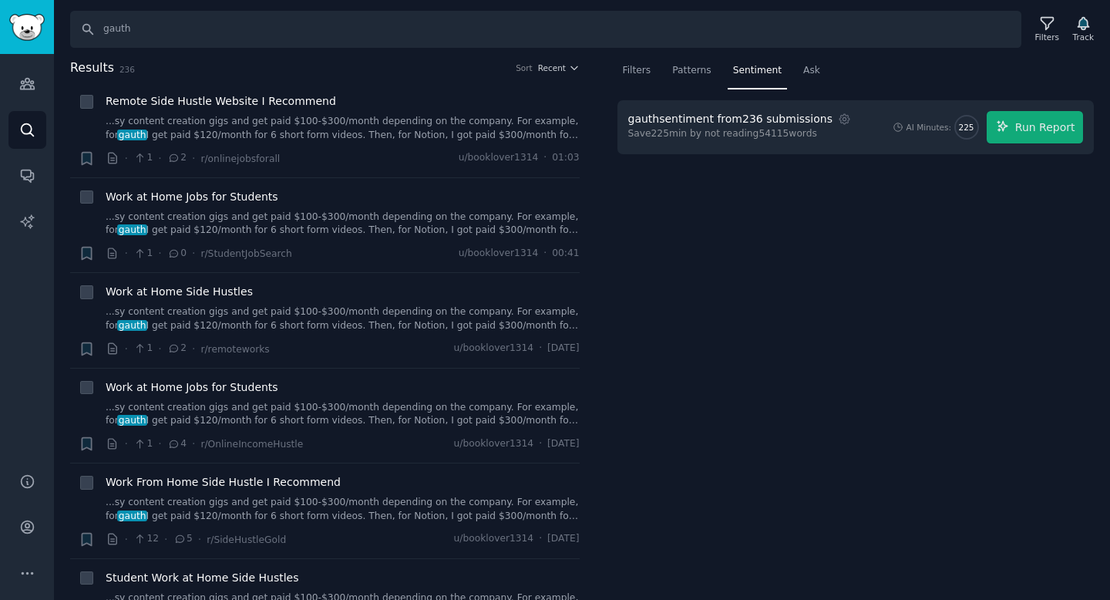
click at [780, 136] on div "Save 225 min by not reading 54115 words" at bounding box center [741, 134] width 227 height 14
click at [835, 203] on div "Filters Patterns Sentiment Ask gauth sentiment from 236 submissions Settings Sa…" at bounding box center [855, 330] width 509 height 542
click at [820, 70] on div "Ask" at bounding box center [812, 75] width 28 height 32
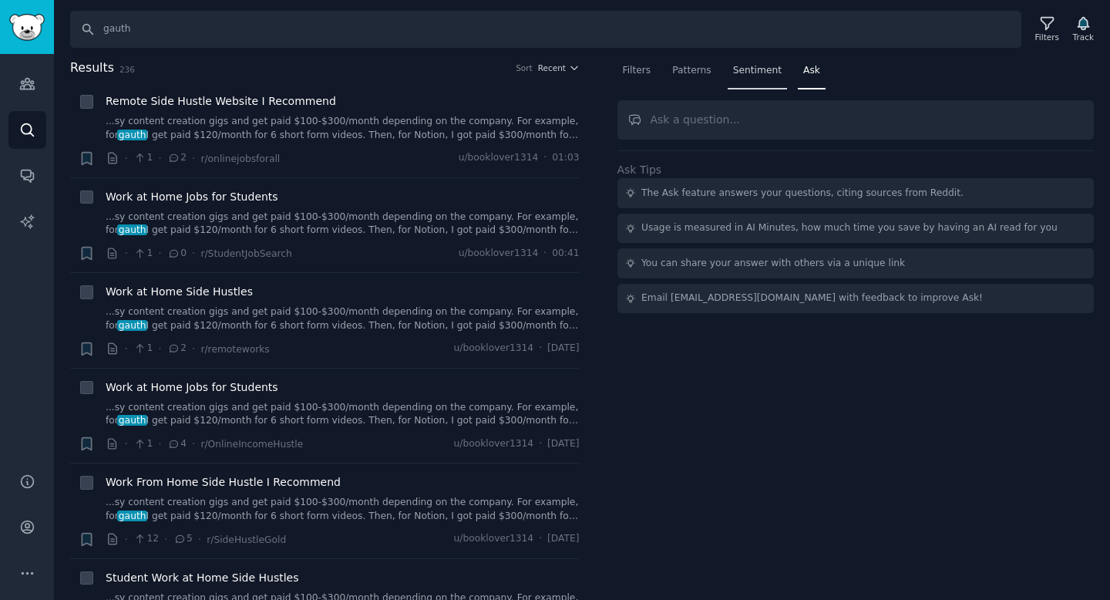
click at [761, 71] on span "Sentiment" at bounding box center [757, 71] width 49 height 14
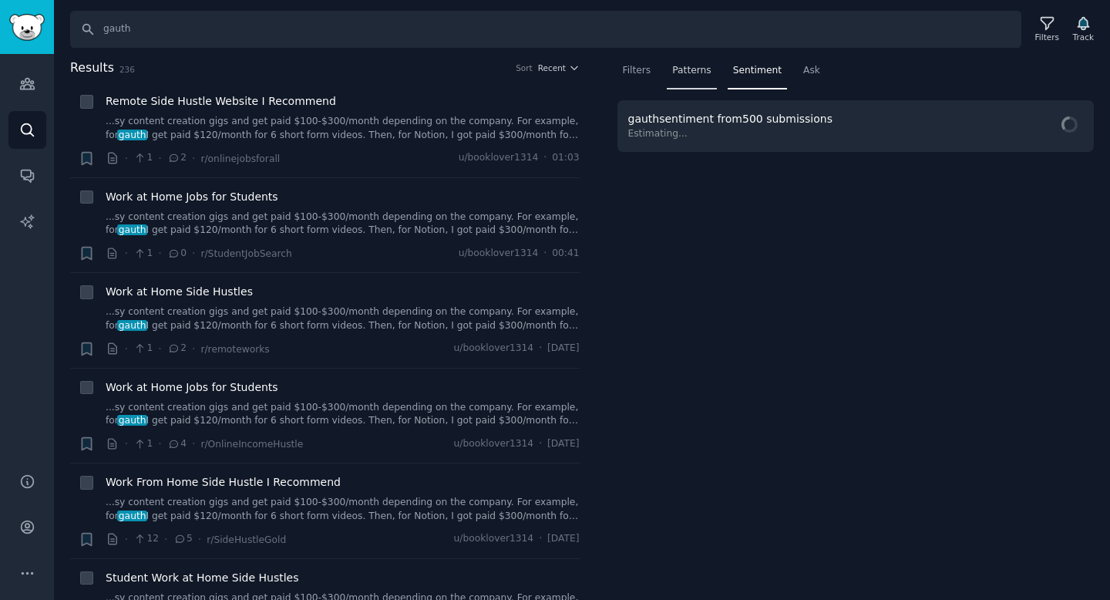
click at [687, 70] on span "Patterns" at bounding box center [691, 71] width 39 height 14
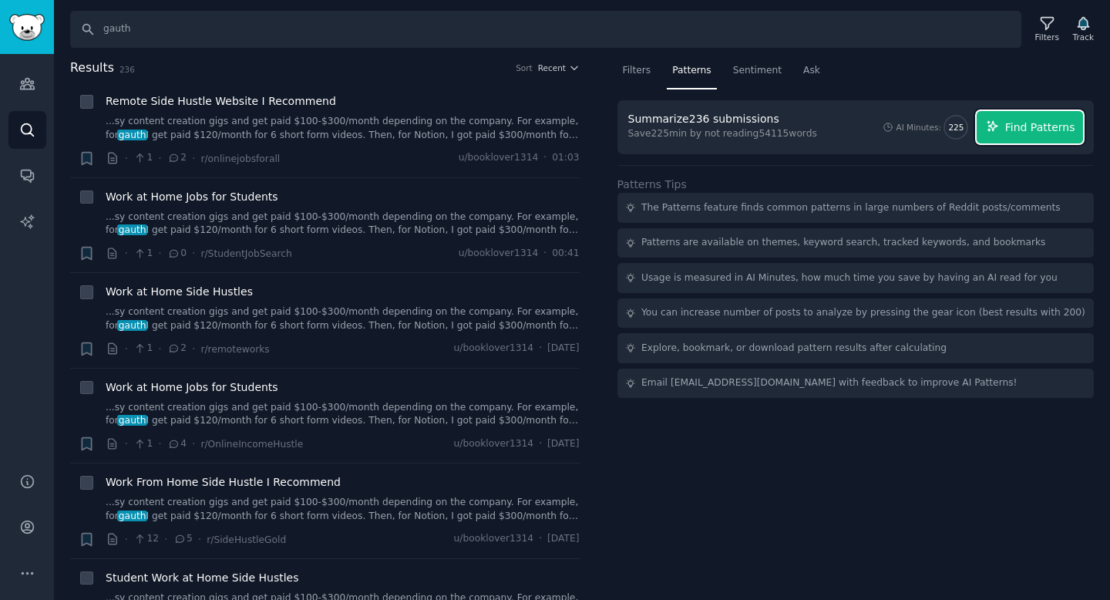
click at [1023, 133] on span "Find Patterns" at bounding box center [1040, 127] width 70 height 16
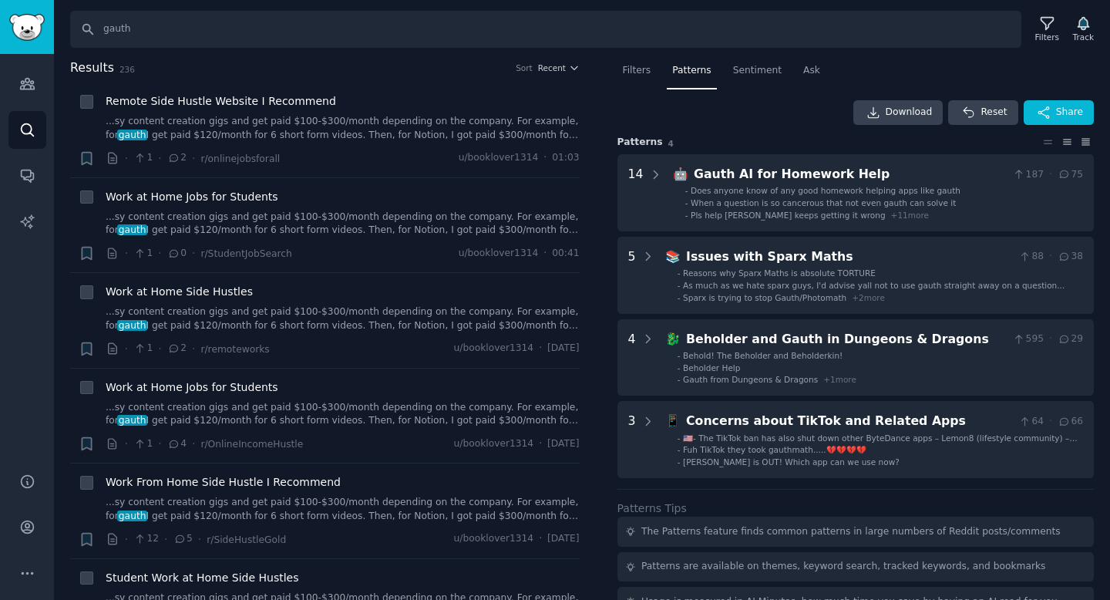
click at [1083, 146] on icon at bounding box center [1085, 141] width 16 height 11
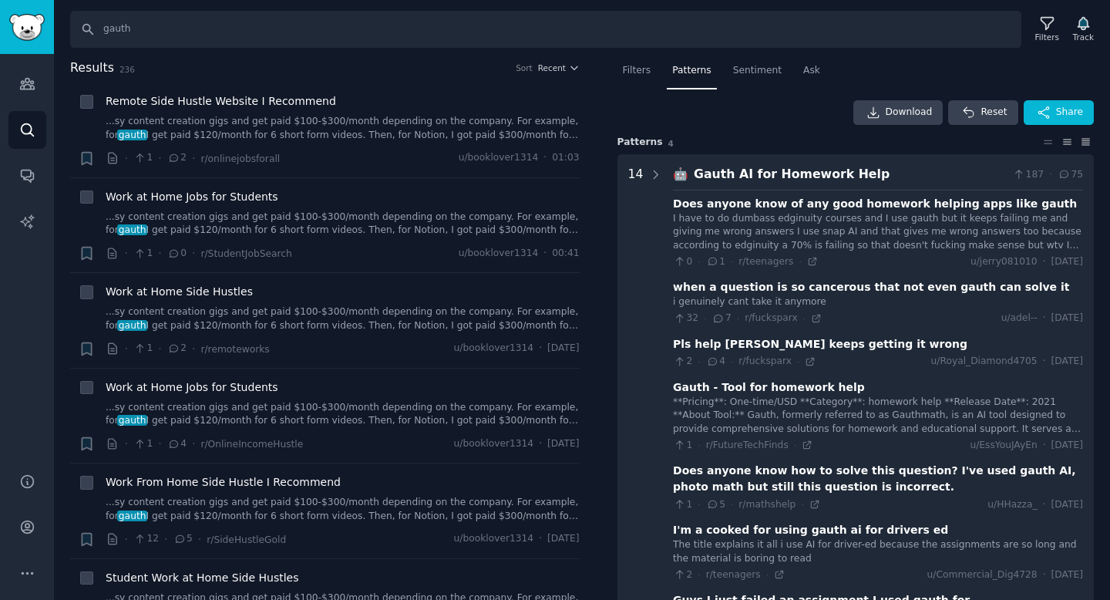
click at [1059, 145] on icon at bounding box center [1067, 141] width 16 height 11
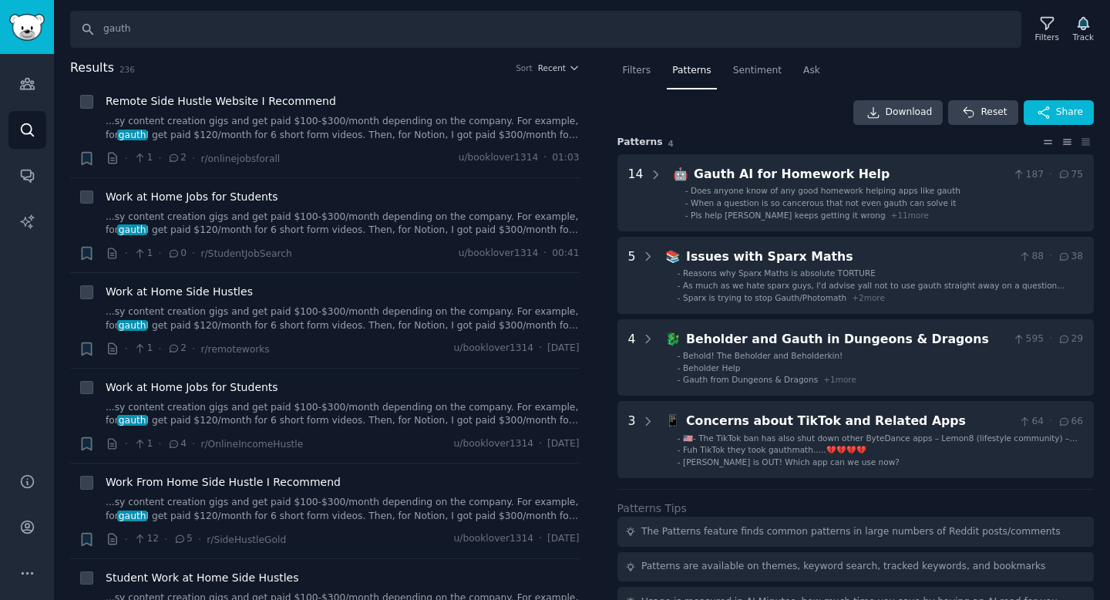
click at [1040, 144] on icon at bounding box center [1048, 141] width 16 height 11
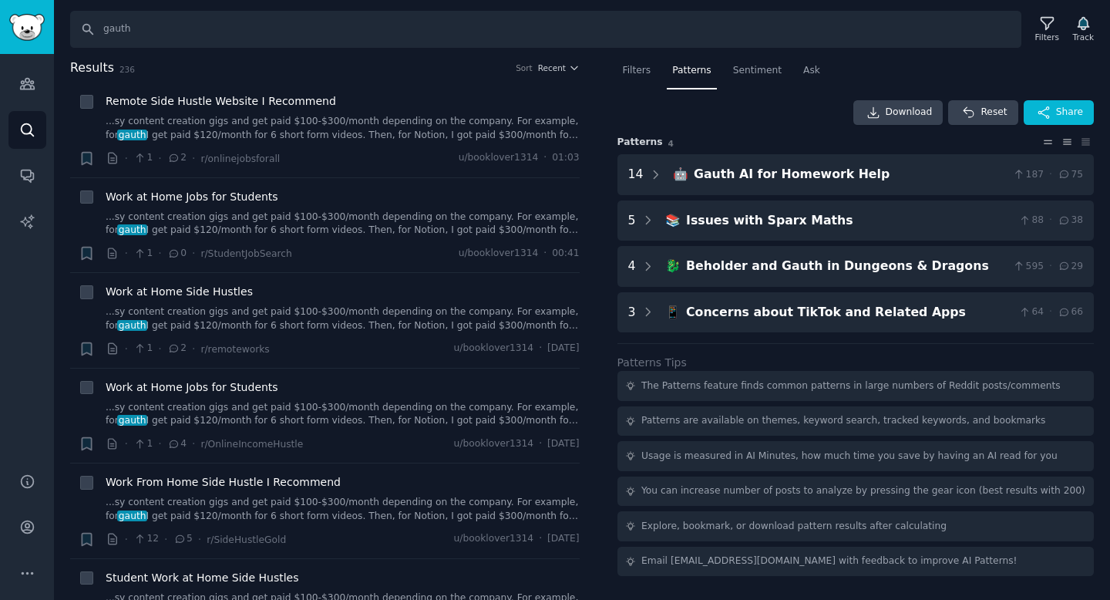
click at [1063, 144] on icon at bounding box center [1067, 141] width 8 height 5
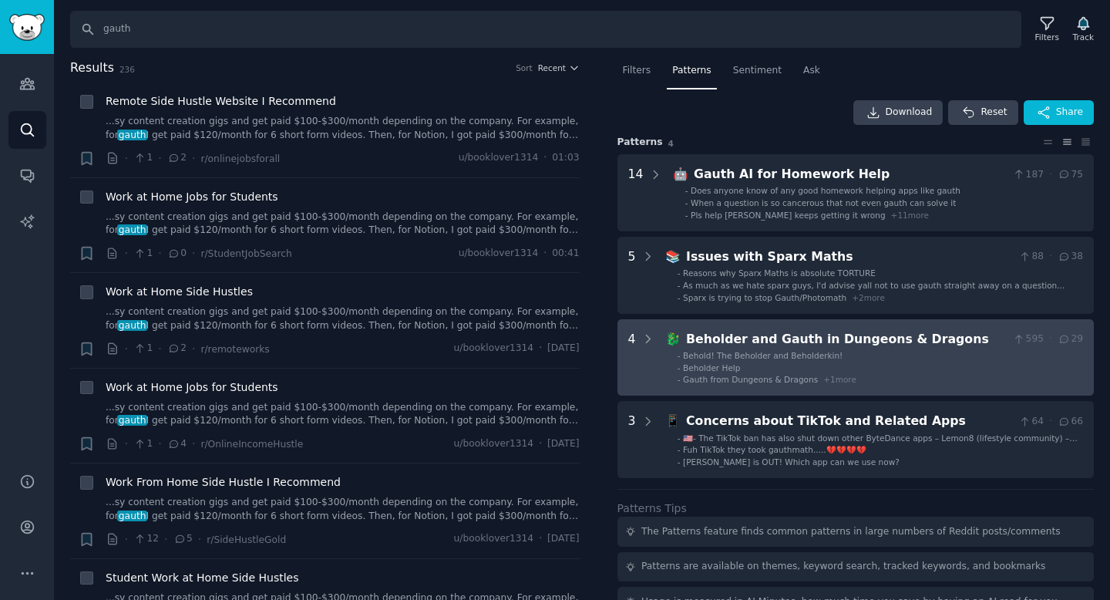
click at [725, 344] on div "Beholder and Gauth in Dungeons & Dragons" at bounding box center [846, 339] width 321 height 19
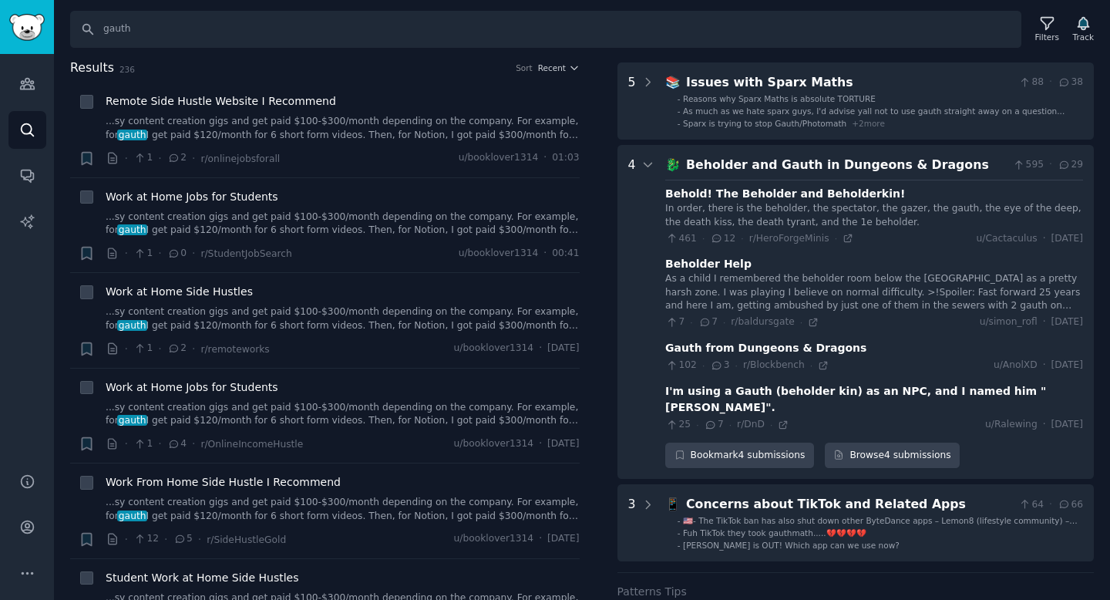
scroll to position [166, 0]
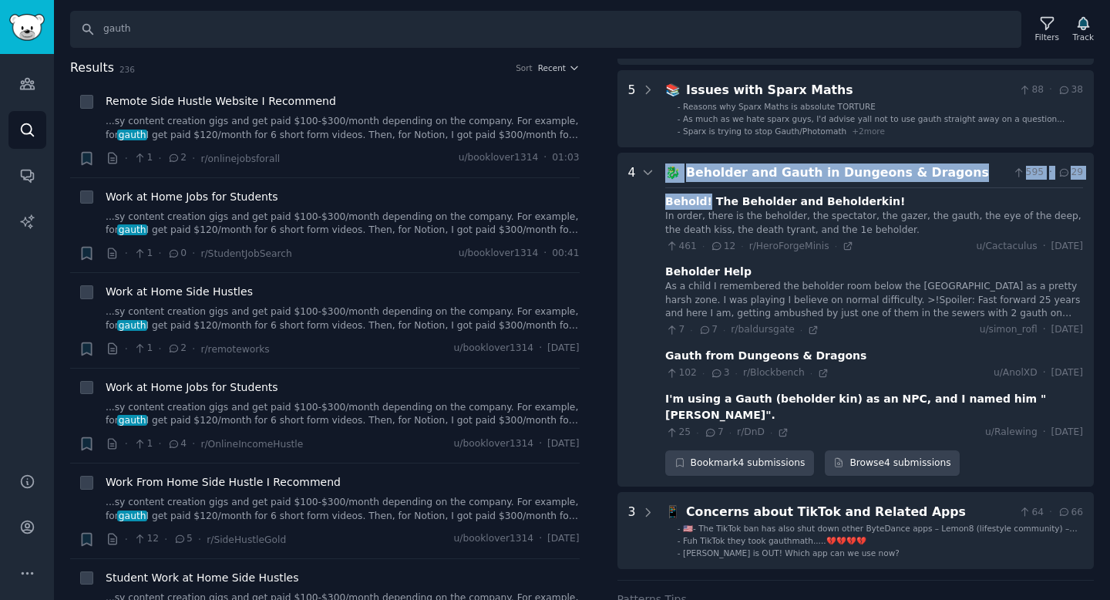
drag, startPoint x: 660, startPoint y: 202, endPoint x: 704, endPoint y: 202, distance: 43.9
click at [704, 202] on Dragons "4 🐉 Beholder and Gauth in Dungeons & Dragons 595 · 29 Behold! The Beholder and …" at bounding box center [855, 320] width 477 height 334
click at [672, 203] on div "Behold! The Beholder and Beholderkin!" at bounding box center [785, 201] width 240 height 16
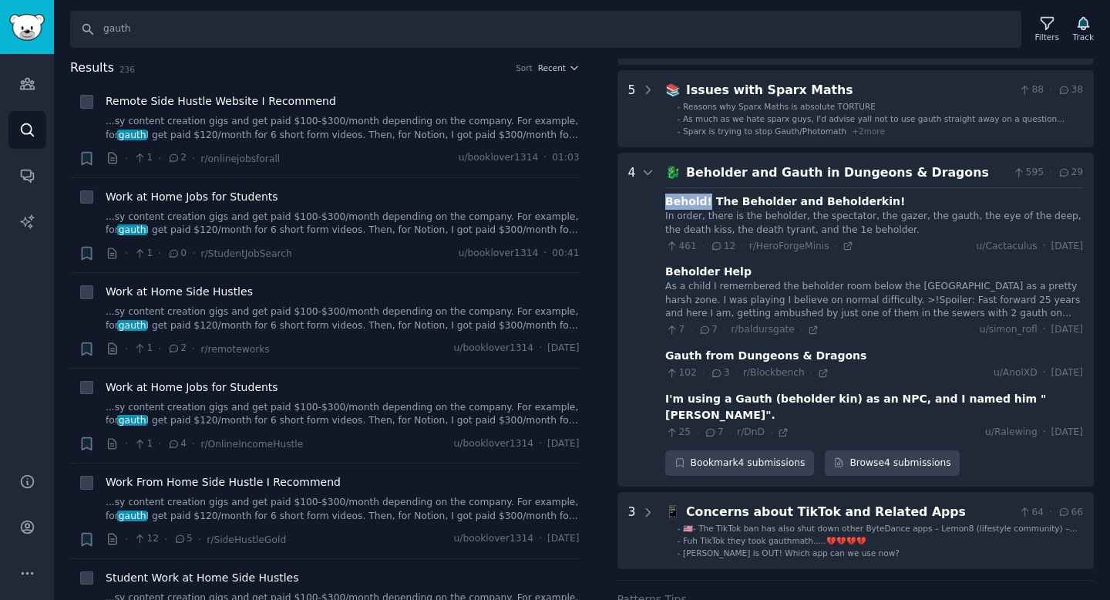
drag, startPoint x: 706, startPoint y: 203, endPoint x: 667, endPoint y: 203, distance: 38.5
click at [667, 203] on div "Behold! The Beholder and Beholderkin!" at bounding box center [785, 201] width 240 height 16
click at [657, 209] on div at bounding box center [657, 209] width 0 height 0
click at [691, 203] on div "Behold! The Beholder and Beholderkin!" at bounding box center [785, 201] width 240 height 16
drag, startPoint x: 669, startPoint y: 355, endPoint x: 833, endPoint y: 354, distance: 164.1
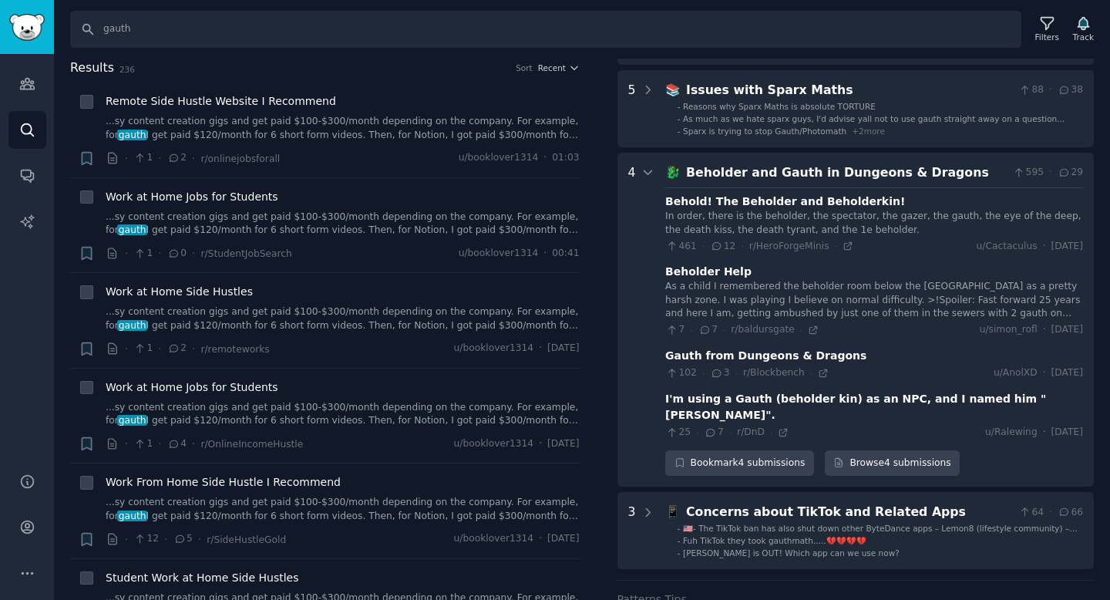
click at [833, 354] on div "Gauth from Dungeons & Dragons" at bounding box center [765, 356] width 201 height 16
drag, startPoint x: 840, startPoint y: 354, endPoint x: 667, endPoint y: 358, distance: 173.4
click at [667, 358] on div "Gauth from Dungeons & Dragons" at bounding box center [874, 356] width 418 height 16
click at [657, 362] on div at bounding box center [657, 362] width 0 height 0
click at [710, 361] on div "Gauth from Dungeons & Dragons" at bounding box center [765, 356] width 201 height 16
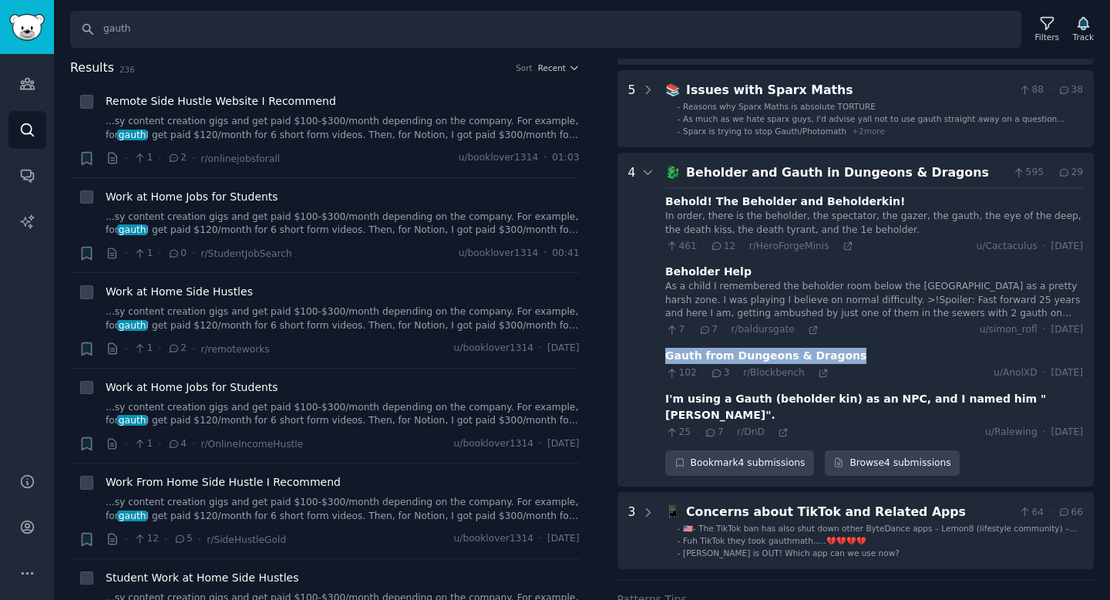
drag, startPoint x: 664, startPoint y: 356, endPoint x: 841, endPoint y: 356, distance: 177.2
click at [841, 356] on div "Gauth from Dungeons & Dragons" at bounding box center [874, 356] width 418 height 16
click at [648, 172] on icon at bounding box center [648, 173] width 14 height 14
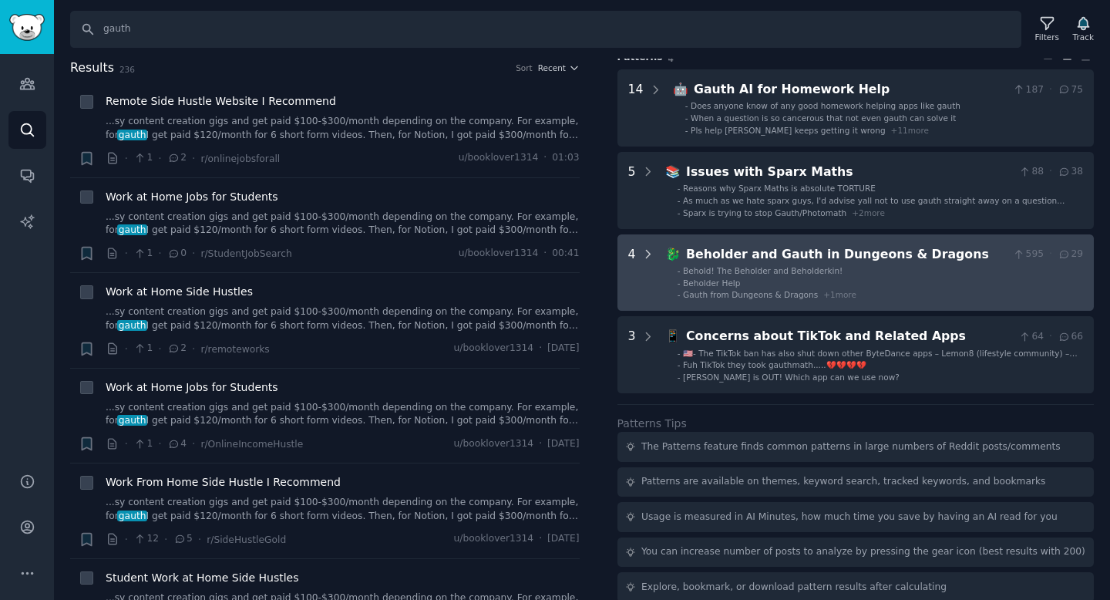
scroll to position [2, 0]
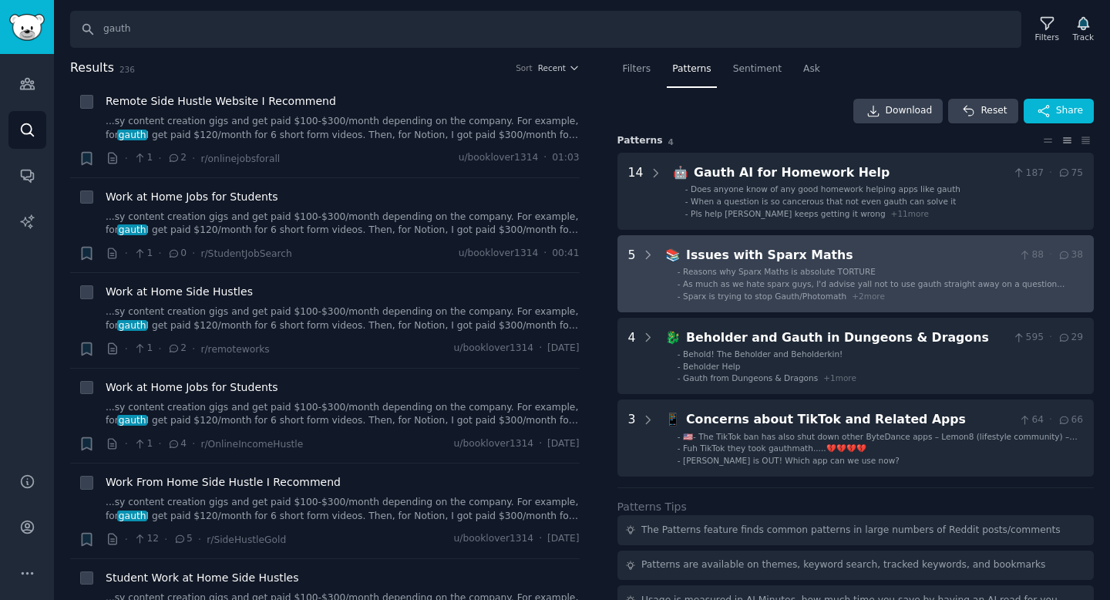
click at [794, 277] on ul "- Reasons why Sparx Maths is absolute TORTURE - As much as we hate sparx guys, …" at bounding box center [875, 283] width 416 height 35
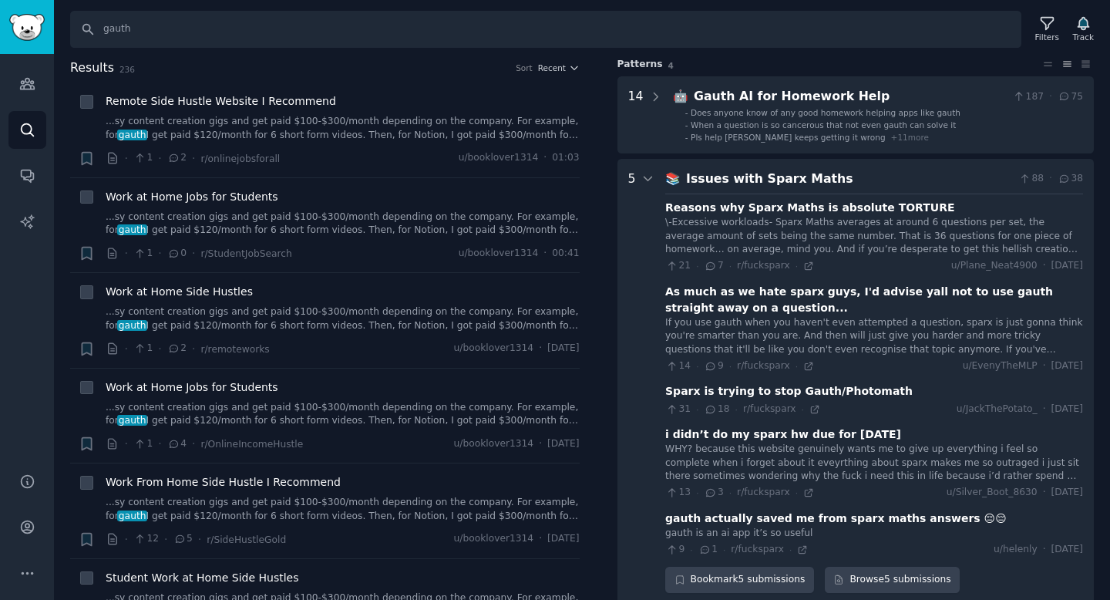
scroll to position [69, 0]
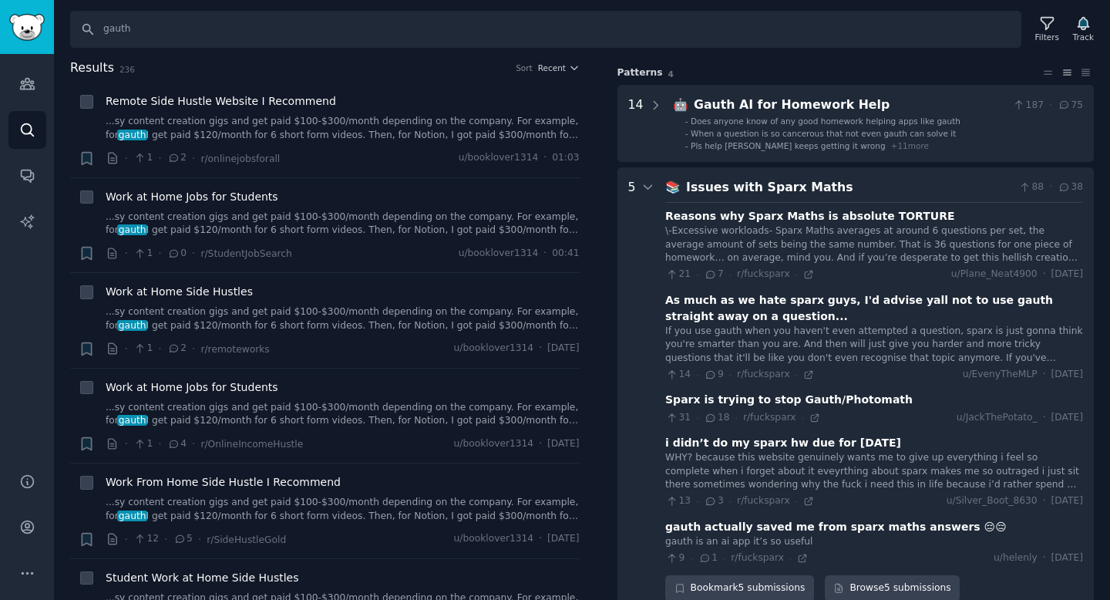
click at [791, 189] on div "Issues with Sparx Maths" at bounding box center [849, 187] width 327 height 19
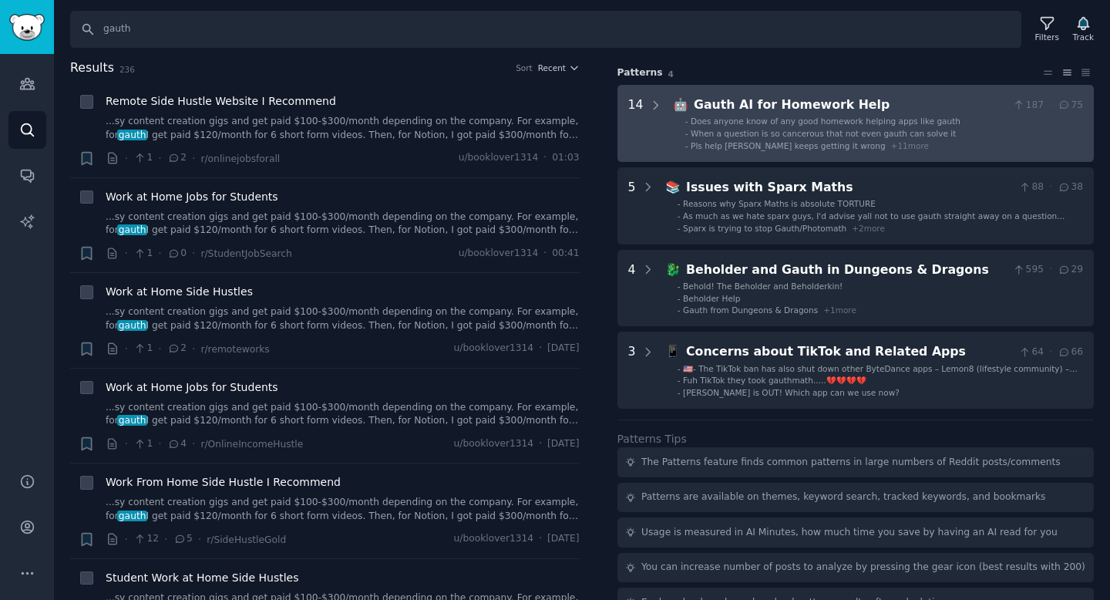
click at [764, 134] on span "When a question is so cancerous that not even gauth can solve it" at bounding box center [822, 133] width 265 height 9
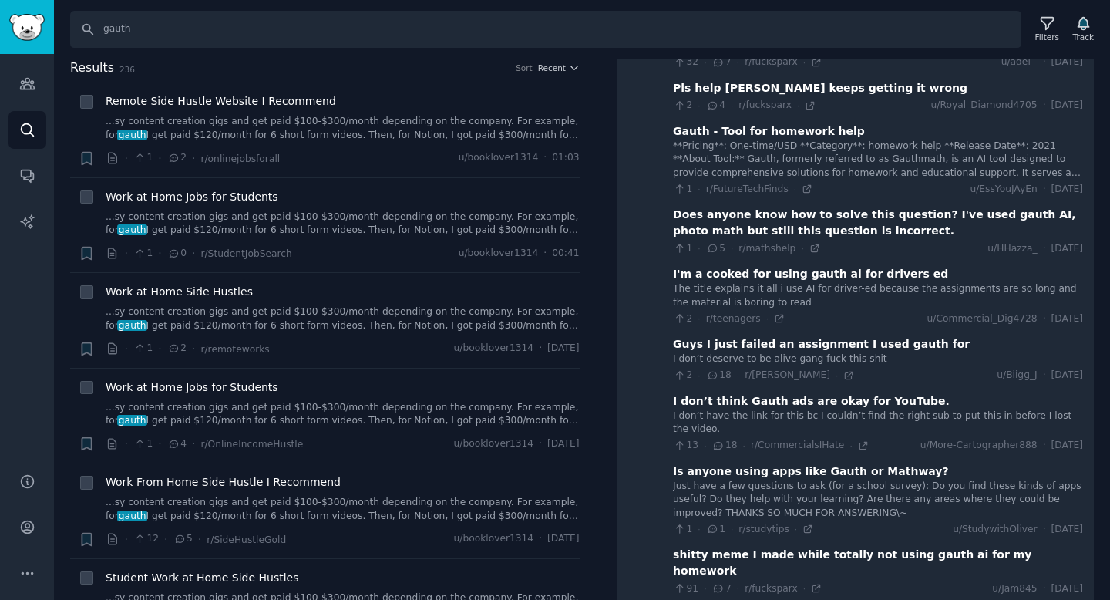
scroll to position [0, 0]
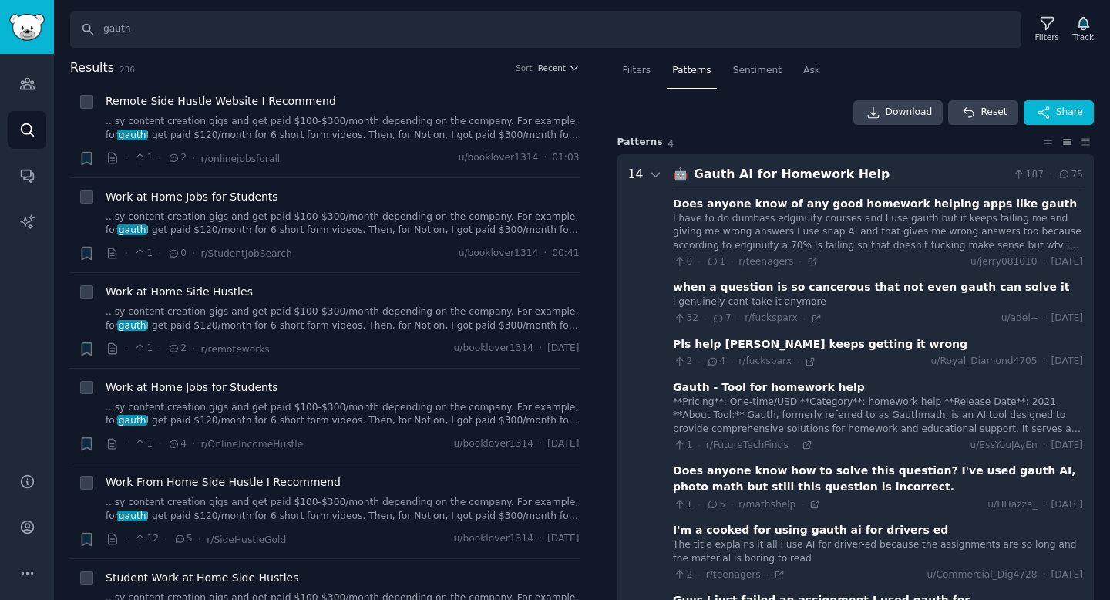
click at [778, 177] on div "Gauth AI for Homework Help" at bounding box center [850, 174] width 313 height 19
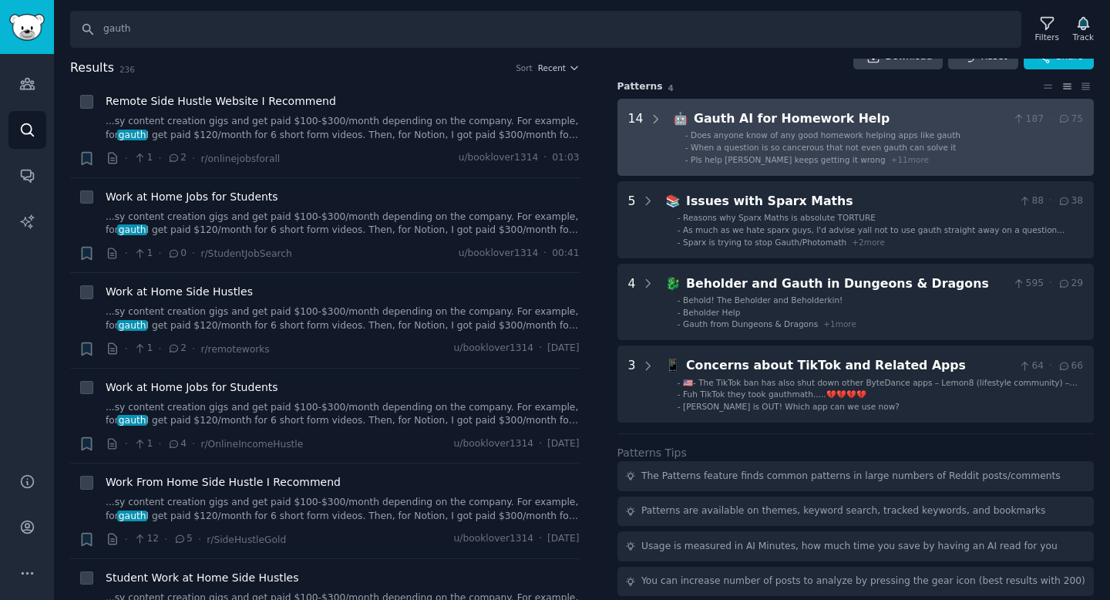
scroll to position [77, 0]
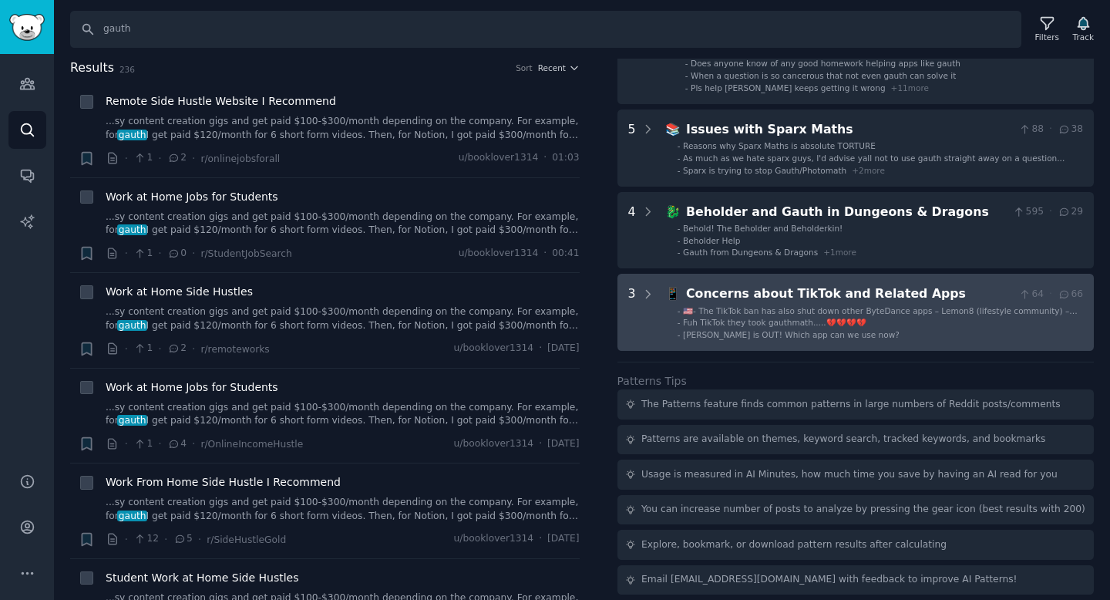
click at [774, 300] on div "Concerns about TikTok and Related Apps" at bounding box center [849, 293] width 327 height 19
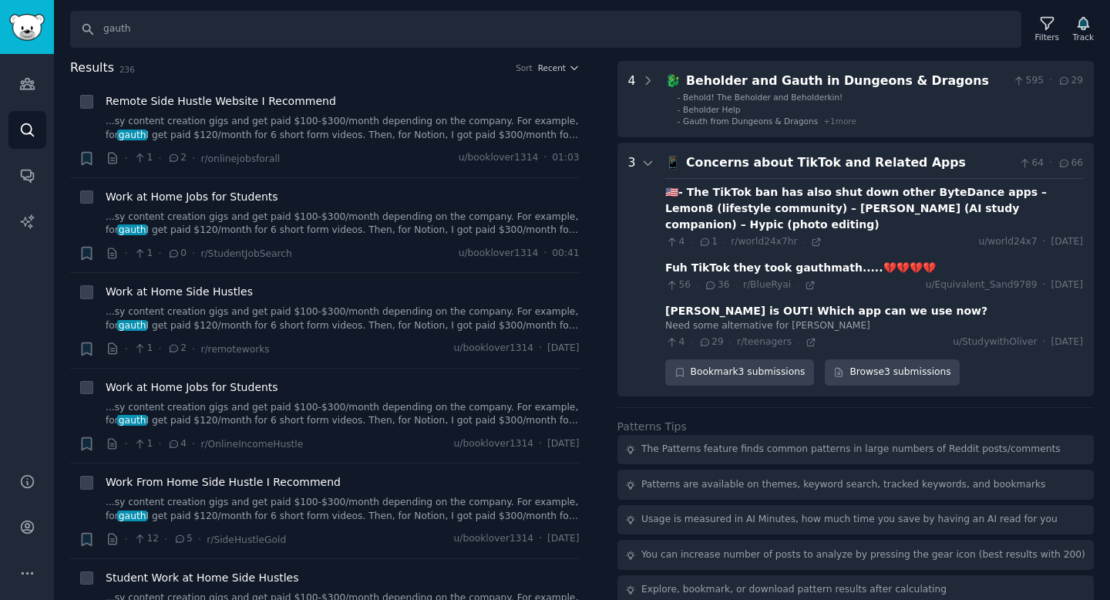
scroll to position [253, 0]
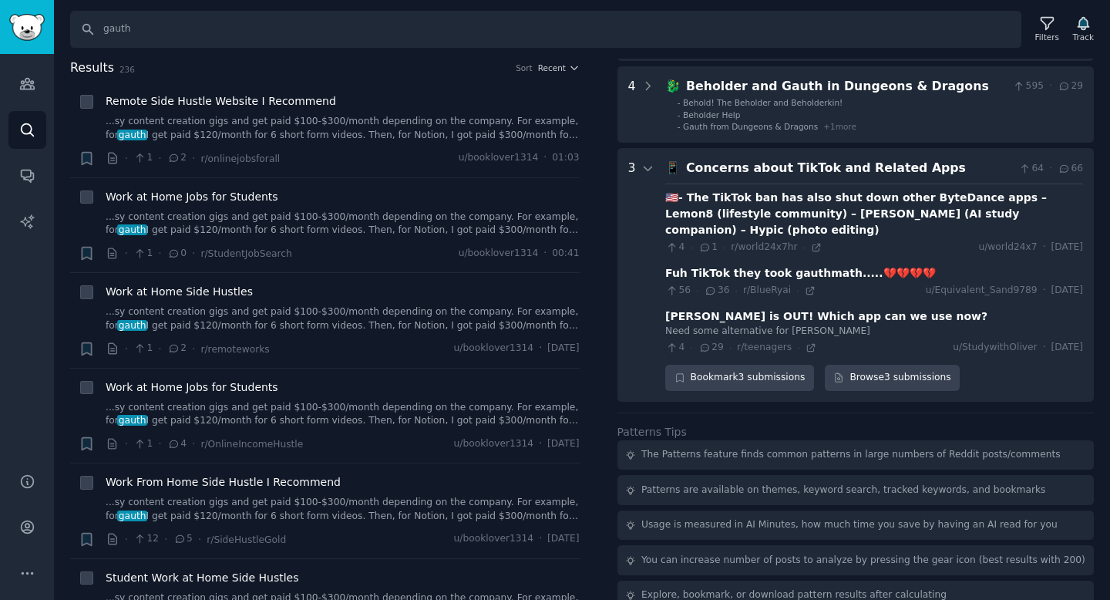
click at [755, 166] on div "Concerns about TikTok and Related Apps" at bounding box center [849, 168] width 327 height 19
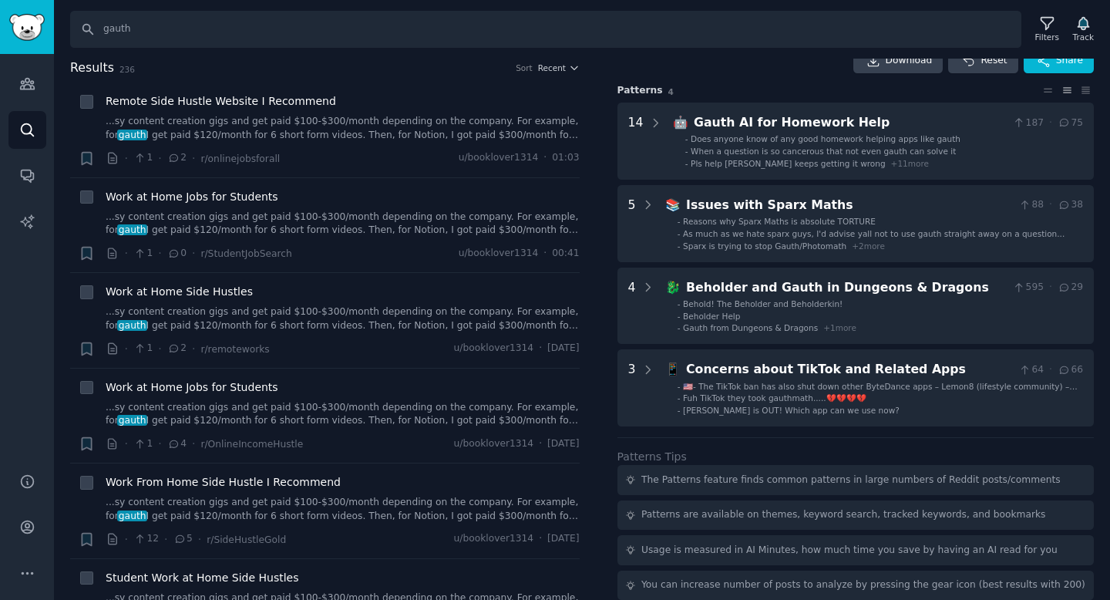
scroll to position [0, 0]
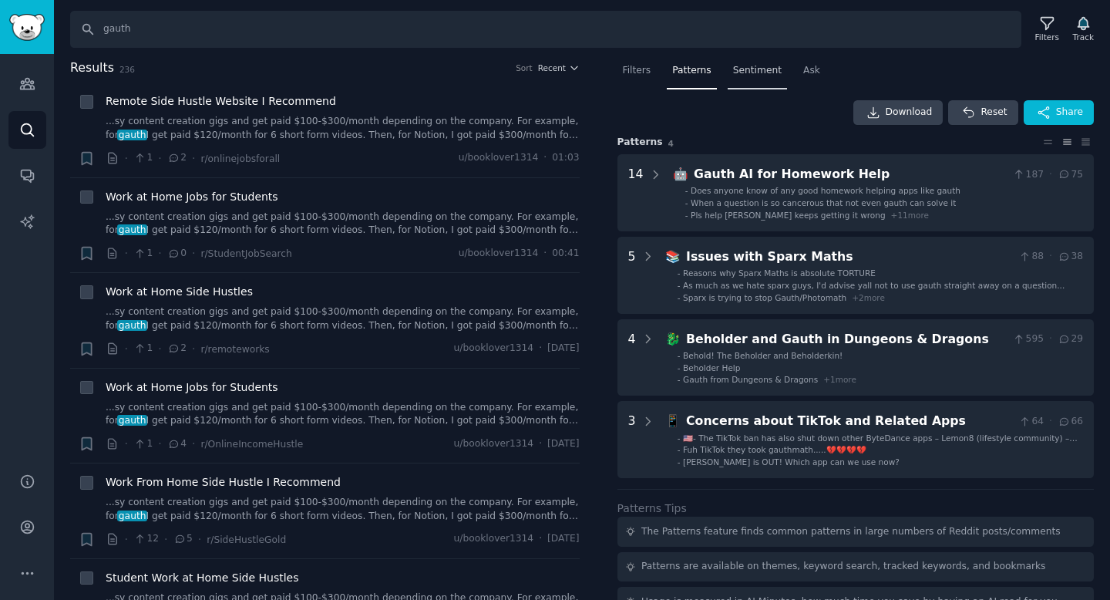
click at [758, 62] on div "Sentiment" at bounding box center [756, 75] width 59 height 32
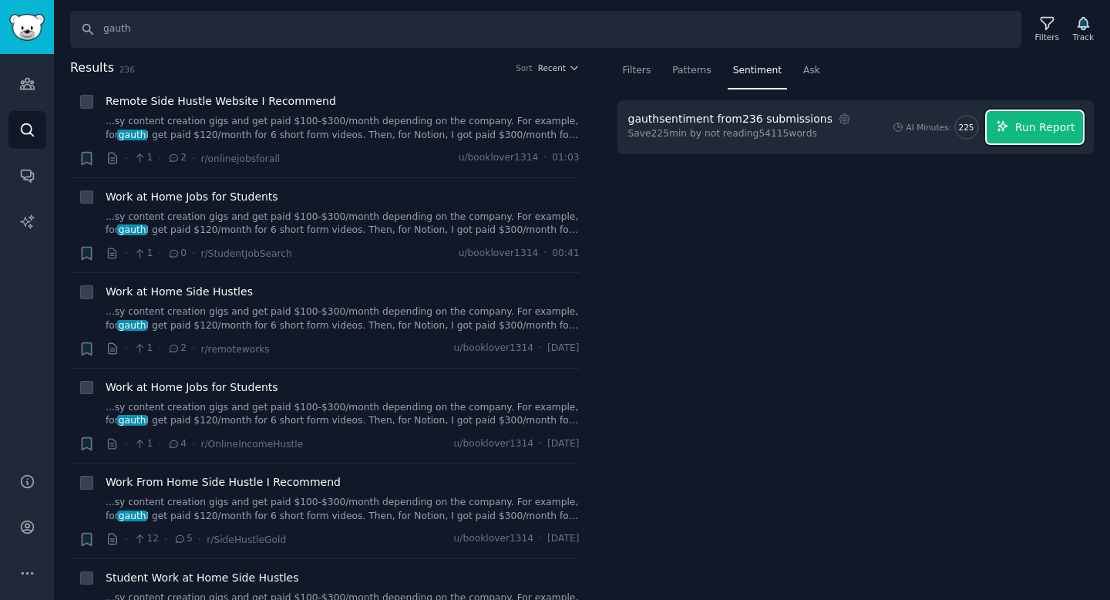
click at [1030, 135] on button "Run Report" at bounding box center [1034, 127] width 96 height 32
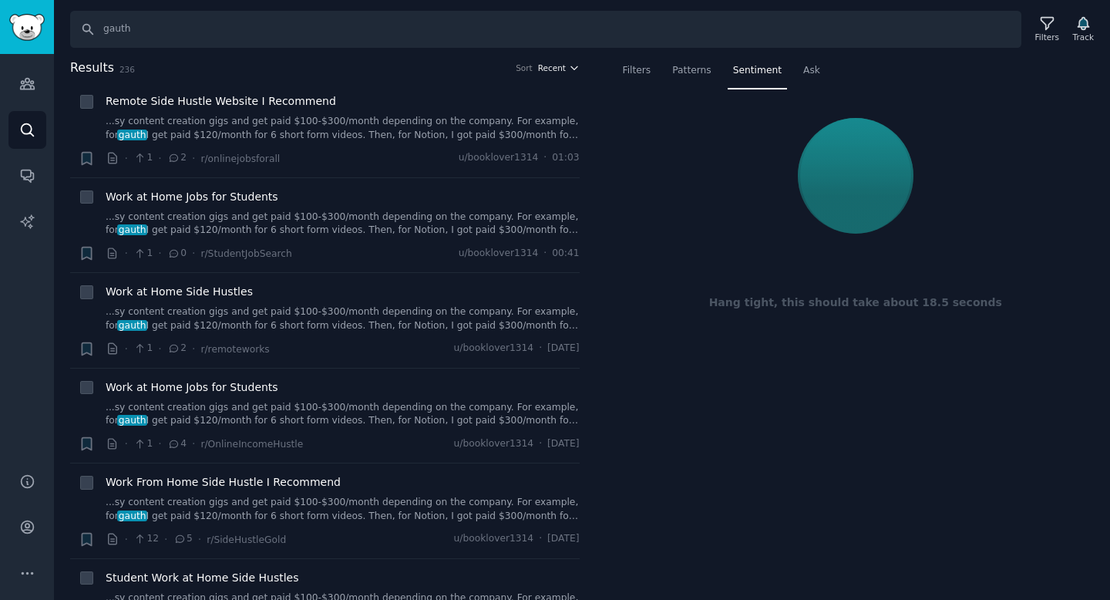
click at [569, 70] on icon "button" at bounding box center [574, 67] width 11 height 11
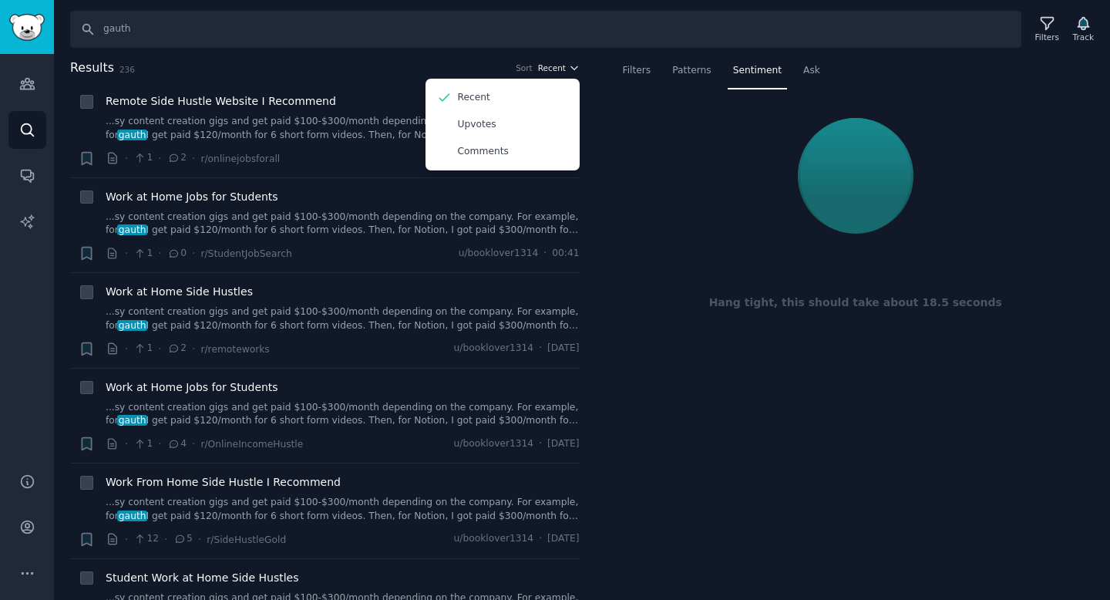
click at [561, 71] on span "Recent" at bounding box center [552, 67] width 28 height 11
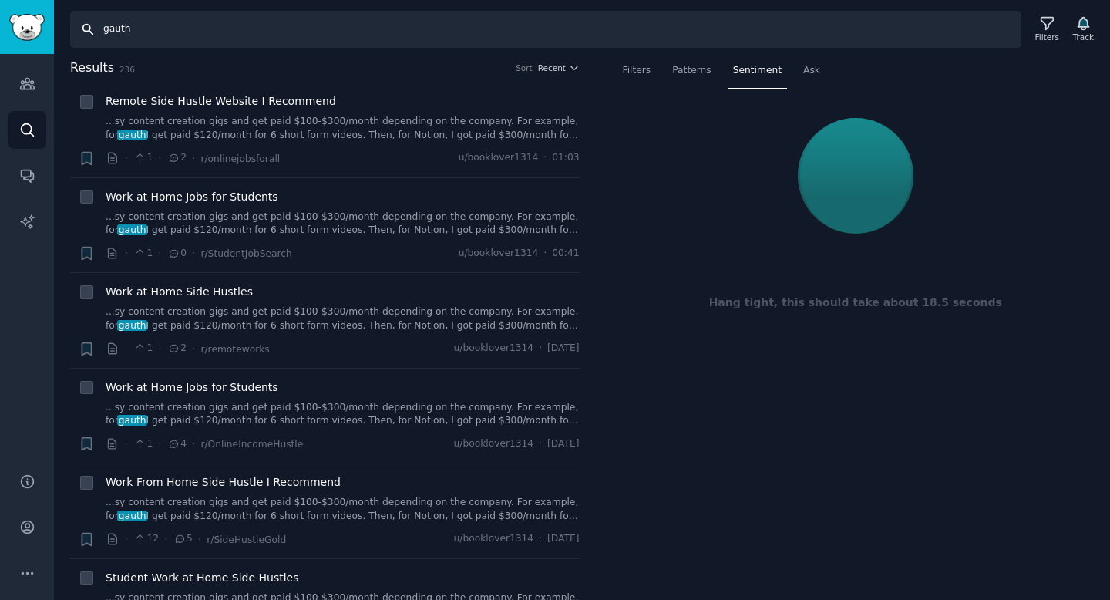
click at [183, 22] on input "gauth" at bounding box center [545, 29] width 951 height 37
type input "gauth, gauthmath"
click at [754, 70] on span "Sentiment" at bounding box center [757, 71] width 49 height 14
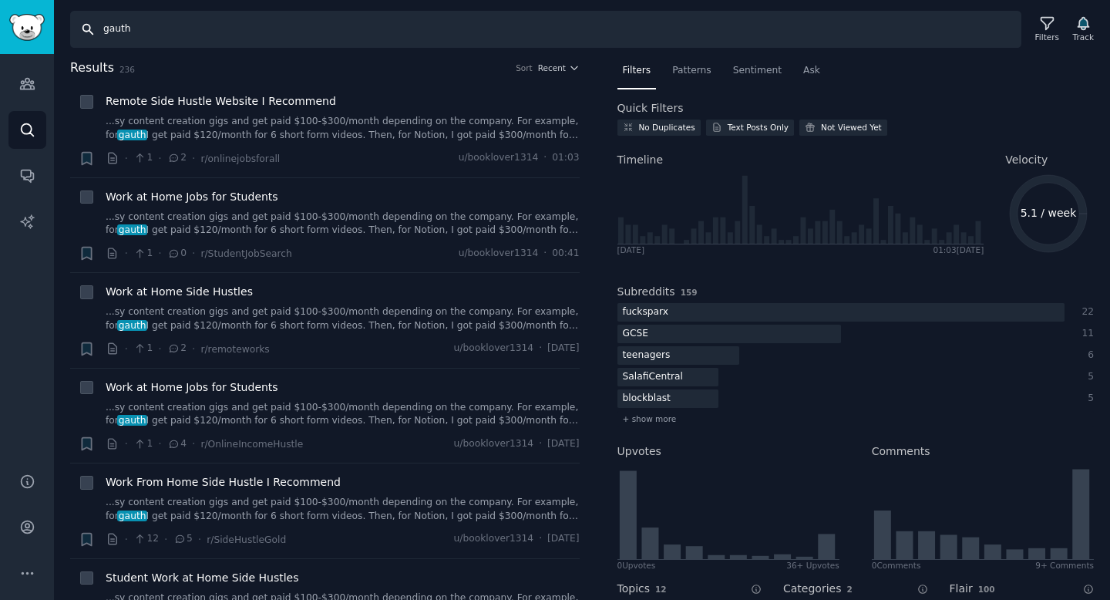
click at [215, 38] on input "gauth" at bounding box center [545, 29] width 951 height 37
click at [892, 28] on input "gauth, gauthmath" at bounding box center [545, 29] width 951 height 37
type input "gauth, gauthmath"
click at [701, 68] on span "Patterns" at bounding box center [691, 71] width 39 height 14
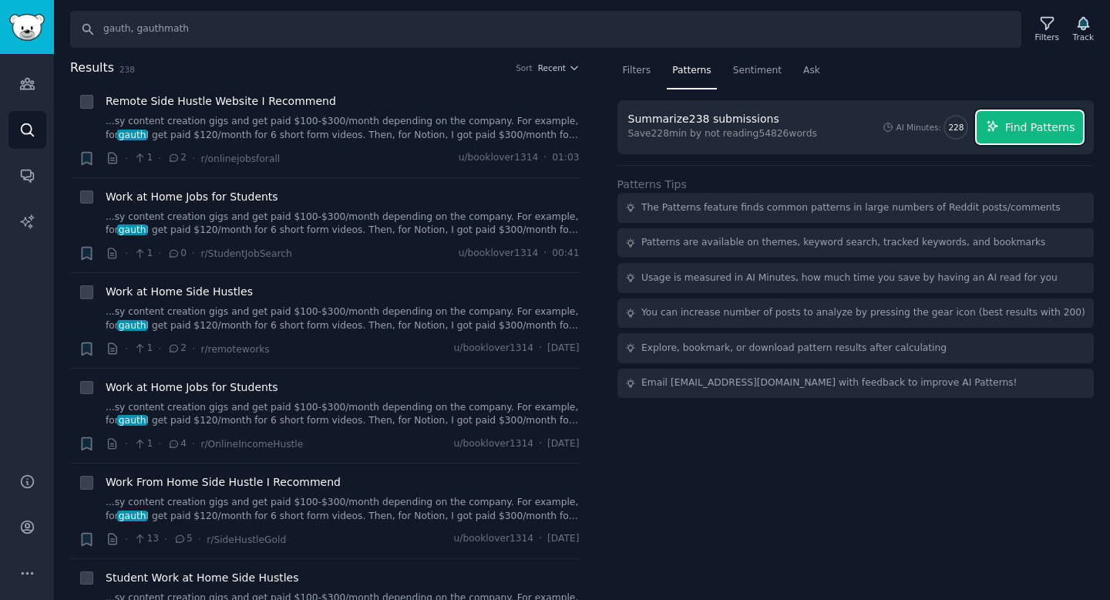
click at [1026, 124] on span "Find Patterns" at bounding box center [1040, 127] width 70 height 16
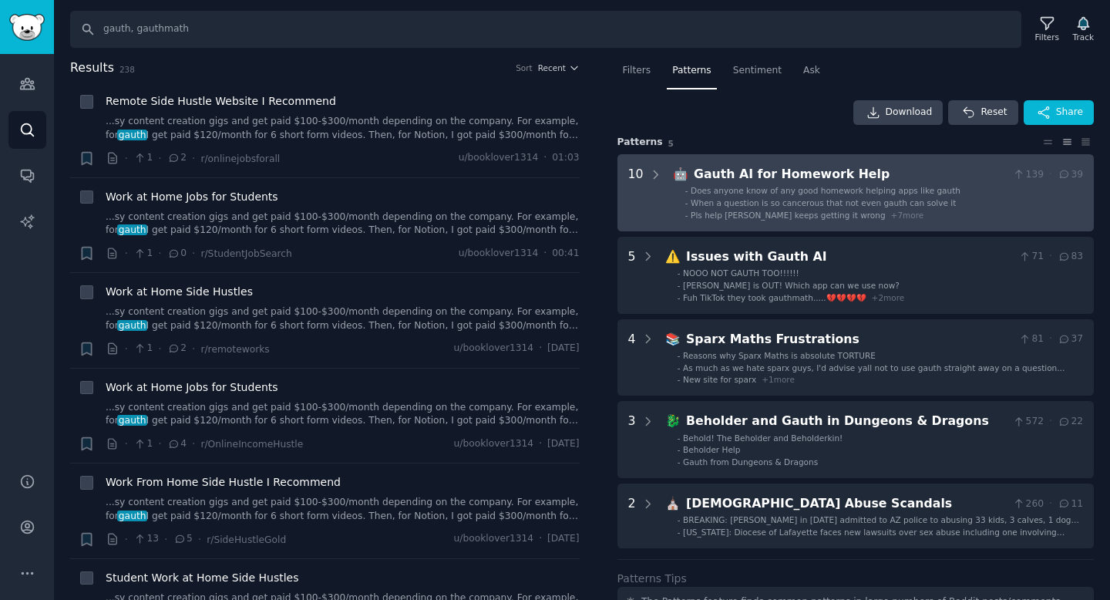
click at [798, 196] on ul "- Does anyone know of any good homework helping apps like gauth - When a questi…" at bounding box center [878, 202] width 408 height 35
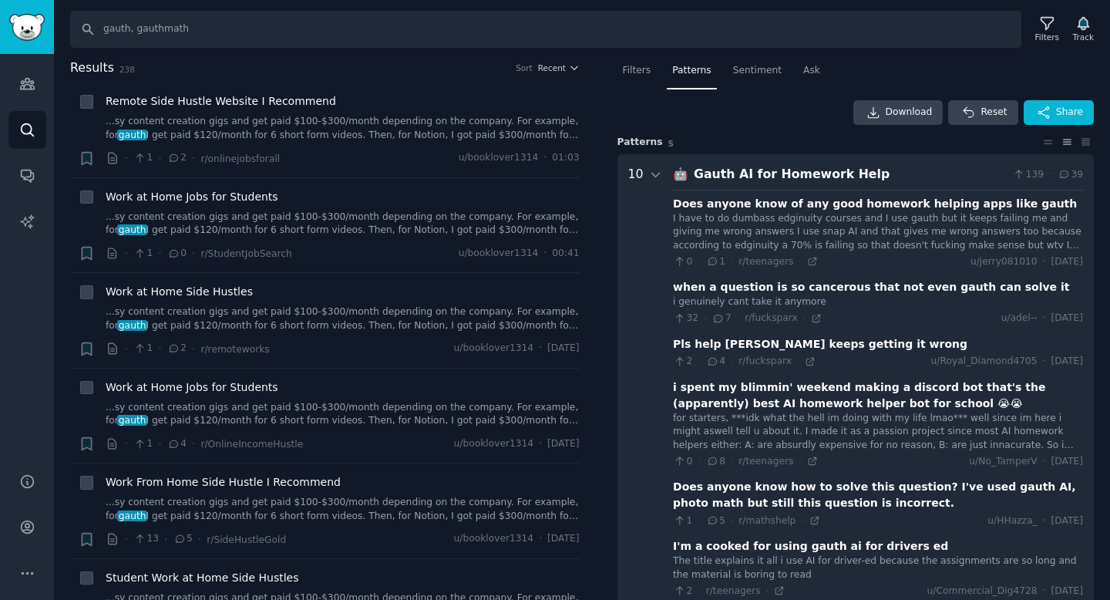
click at [743, 177] on div "Gauth AI for Homework Help" at bounding box center [850, 174] width 313 height 19
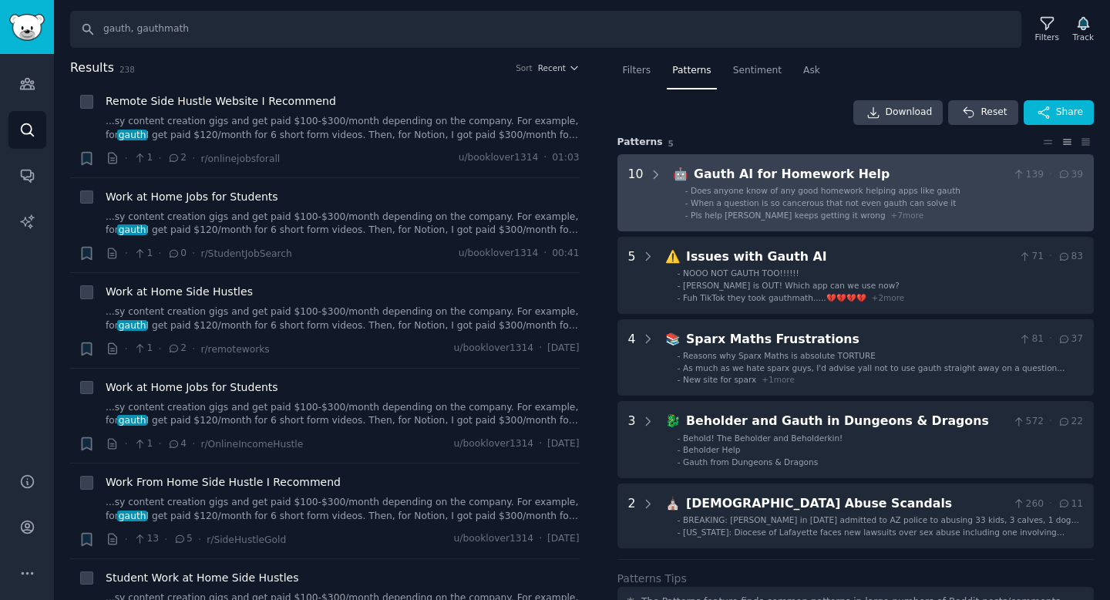
click at [720, 173] on div "Gauth AI for Homework Help" at bounding box center [850, 174] width 313 height 19
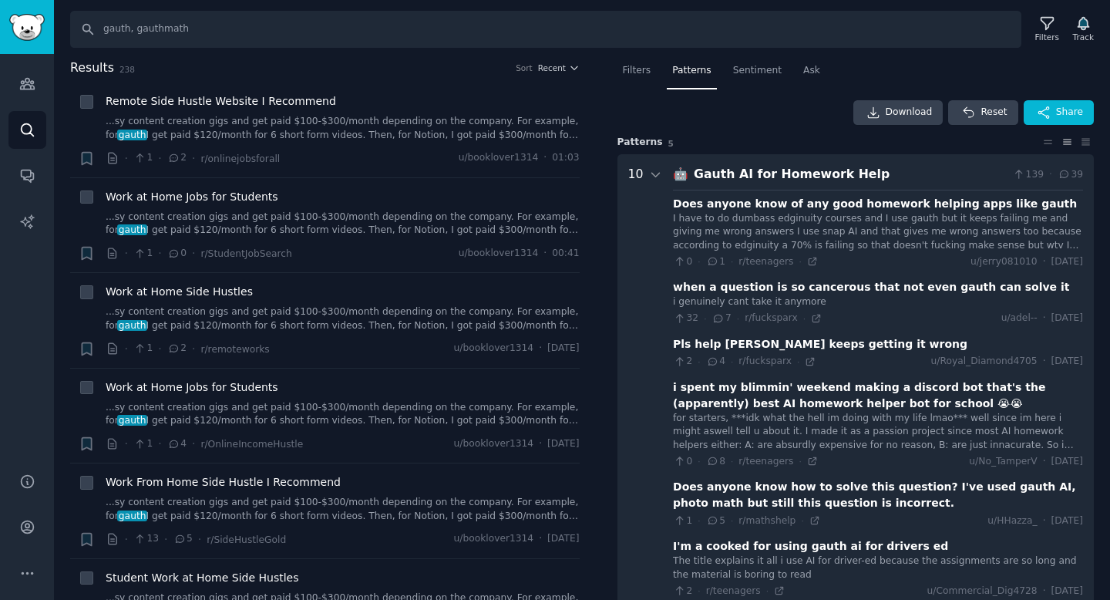
click at [740, 174] on div "Gauth AI for Homework Help" at bounding box center [850, 174] width 313 height 19
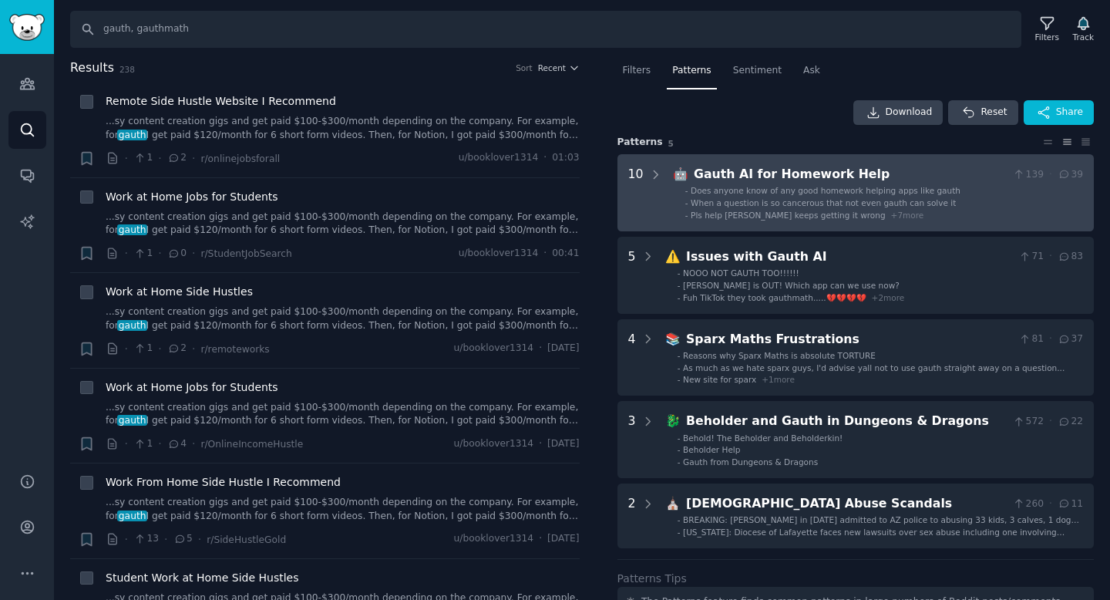
click at [720, 200] on span "When a question is so cancerous that not even gauth can solve it" at bounding box center [822, 202] width 265 height 9
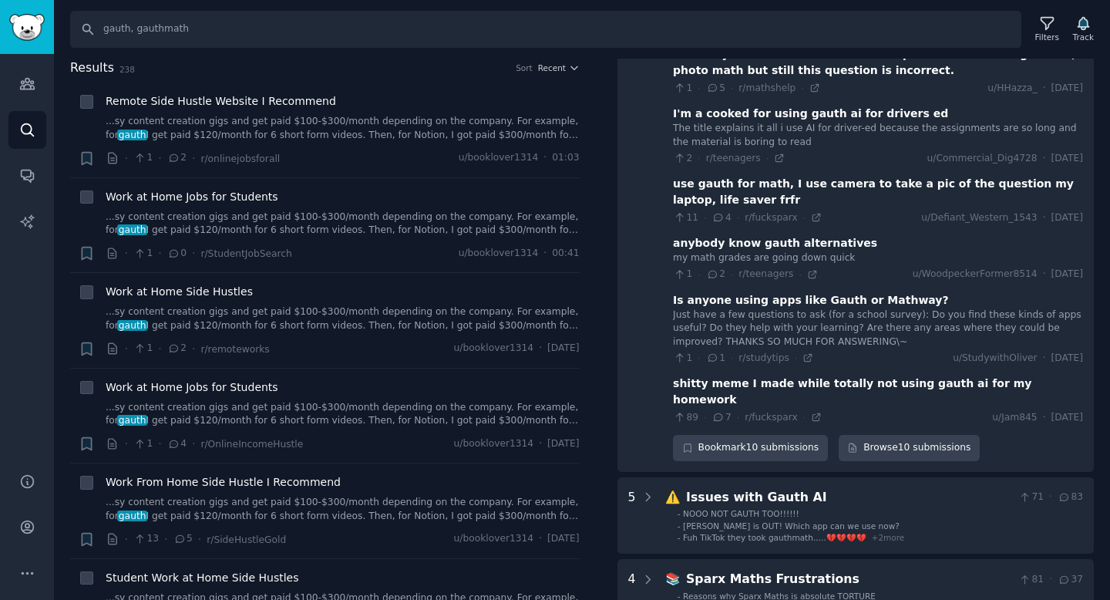
scroll to position [568, 0]
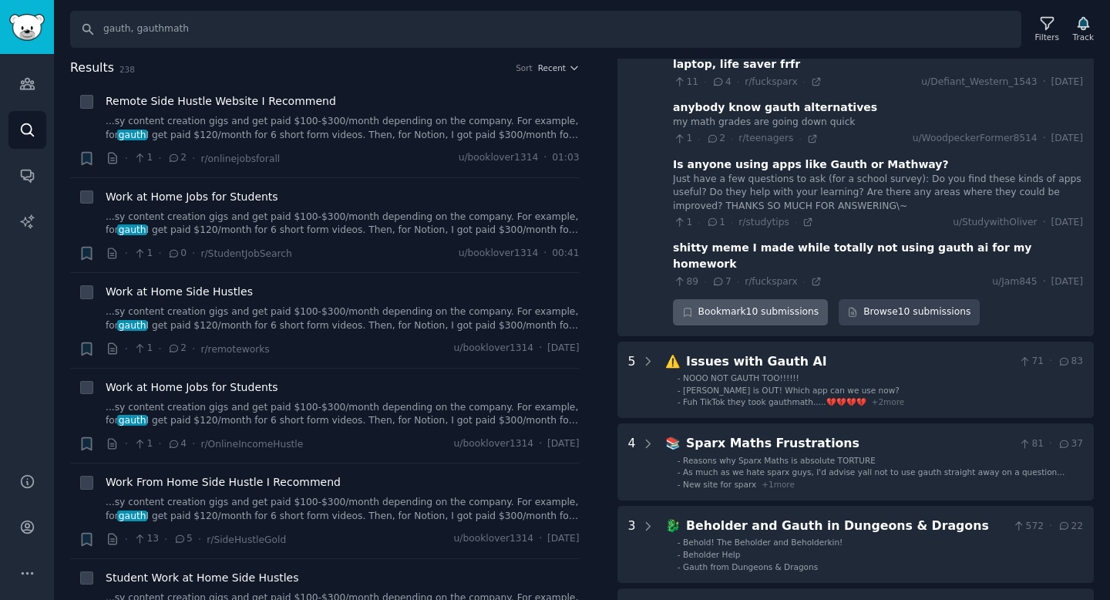
click at [765, 299] on div "Bookmark 10 submissions" at bounding box center [750, 312] width 155 height 26
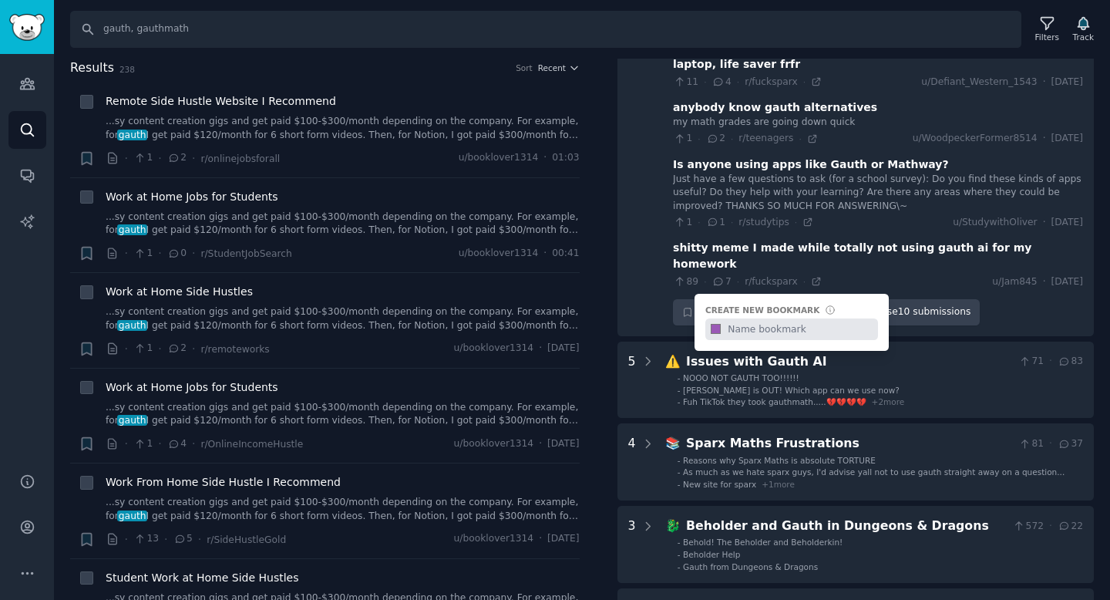
click at [681, 301] on div "Bookmark 10 submissions Create new bookmark #9b59b6" at bounding box center [750, 312] width 155 height 26
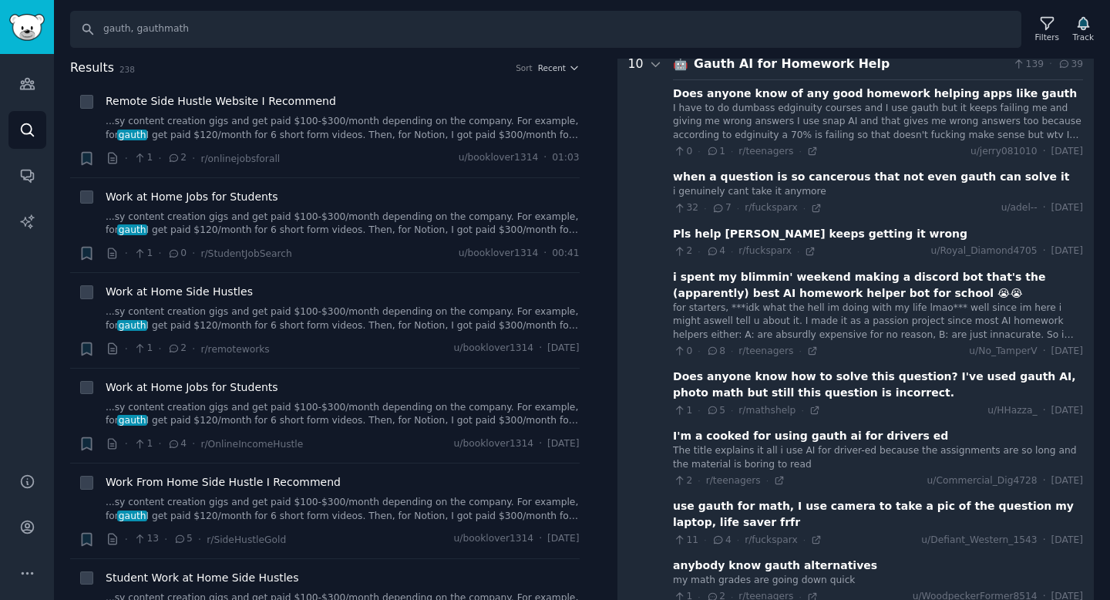
scroll to position [0, 0]
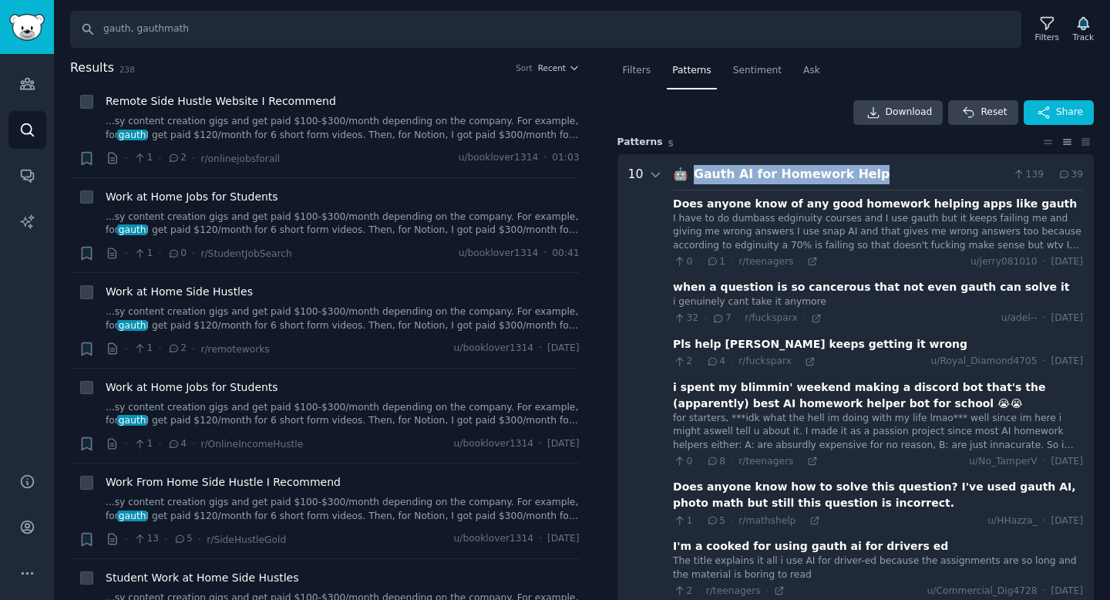
drag, startPoint x: 872, startPoint y: 171, endPoint x: 685, endPoint y: 170, distance: 187.3
click at [685, 170] on div "🤖 Gauth AI for Homework Help 139 · 39" at bounding box center [878, 174] width 410 height 19
copy div "Gauth AI for Homework Help"
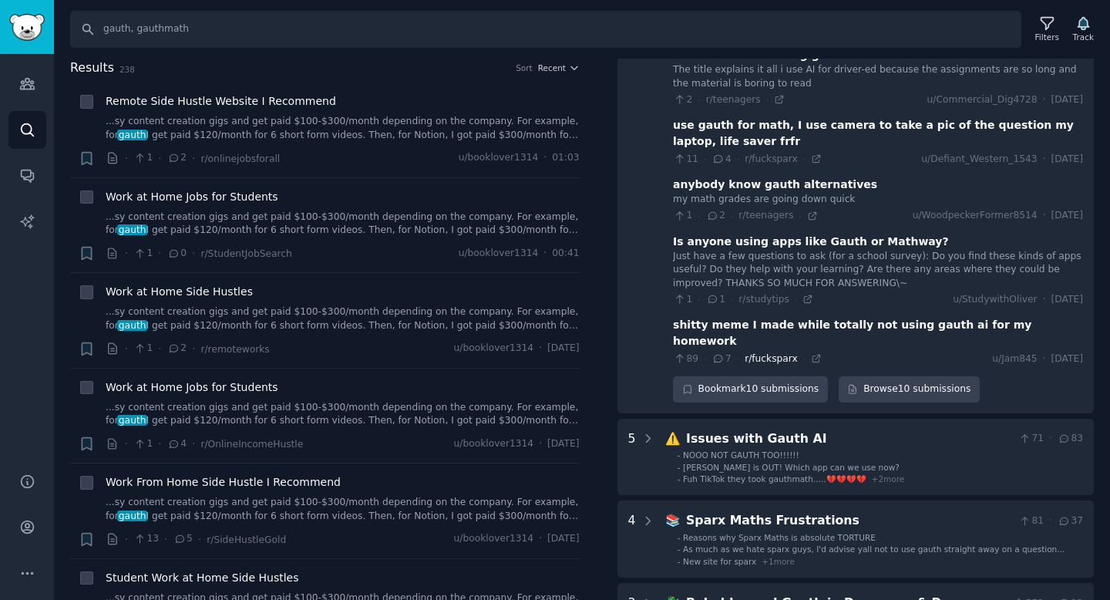
scroll to position [522, 0]
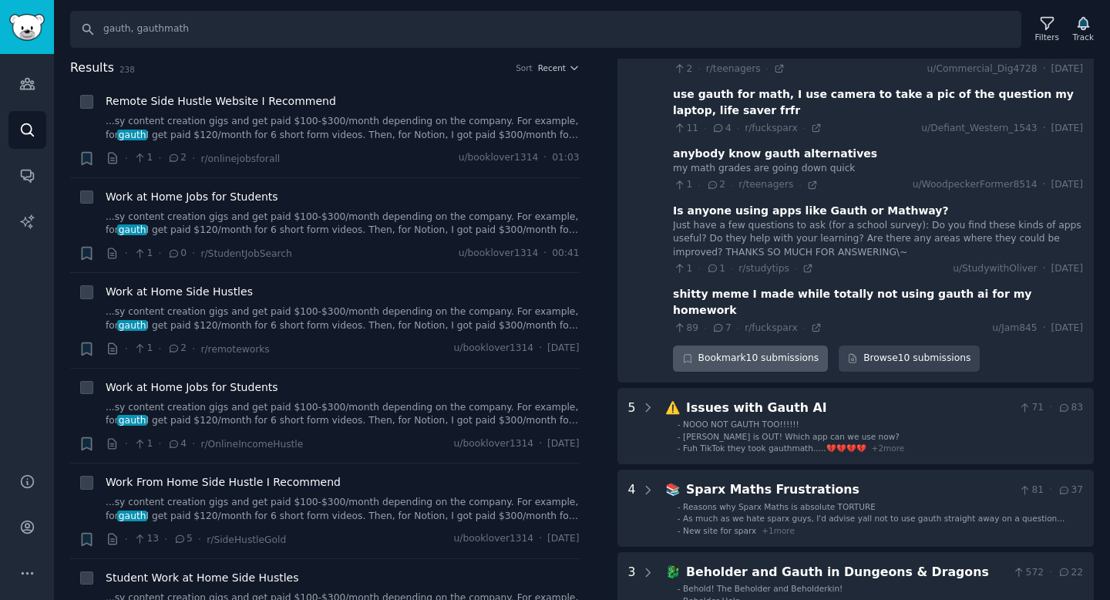
click at [728, 345] on div "Bookmark 10 submissions" at bounding box center [750, 358] width 155 height 26
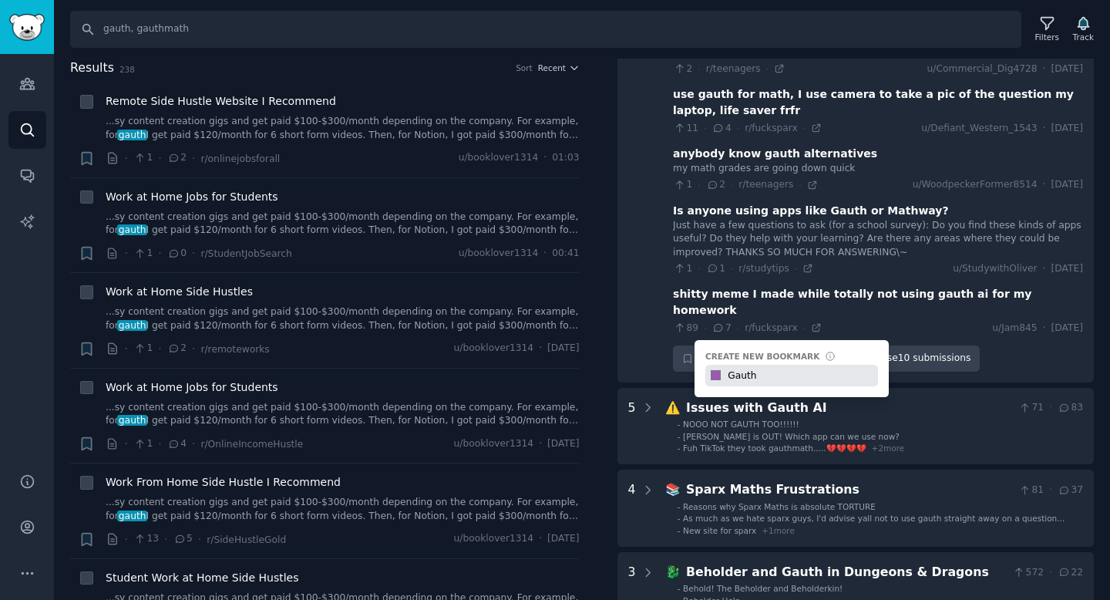
type input "Gauth"
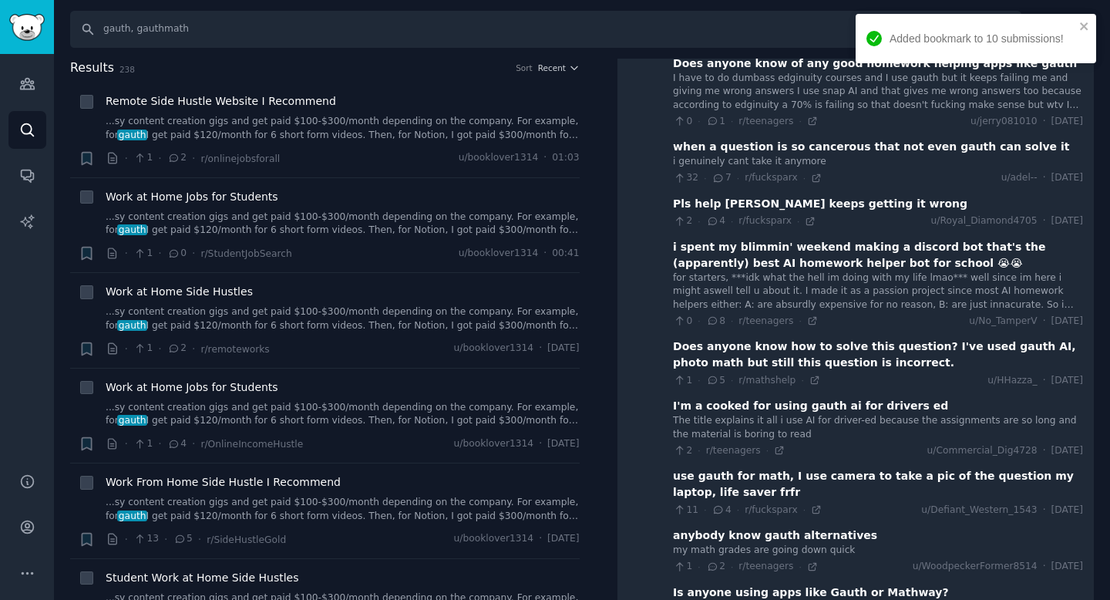
scroll to position [0, 0]
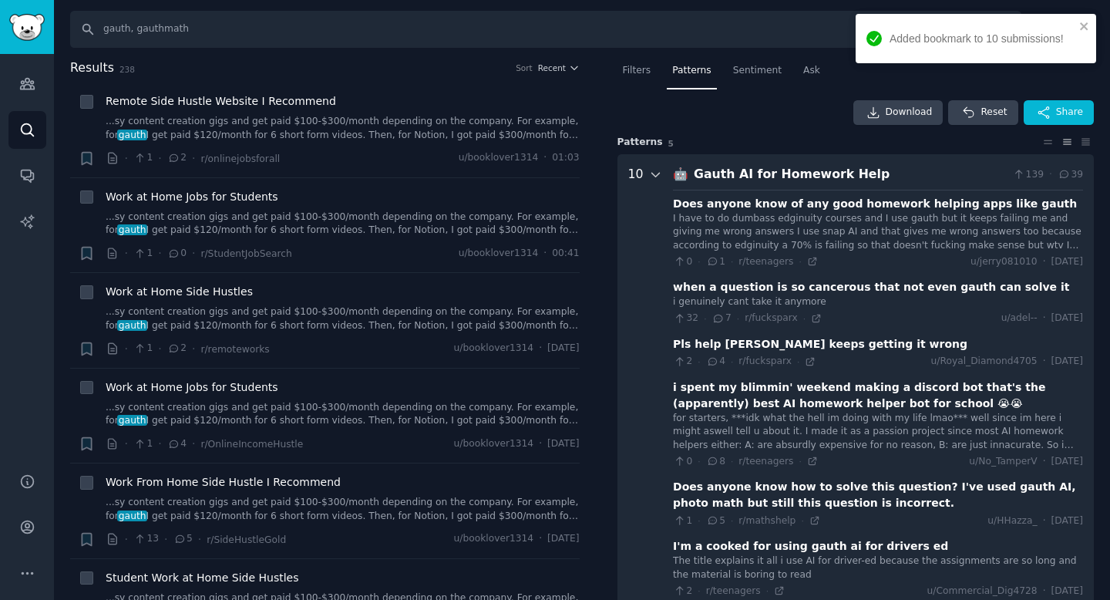
click at [649, 171] on icon at bounding box center [656, 175] width 14 height 14
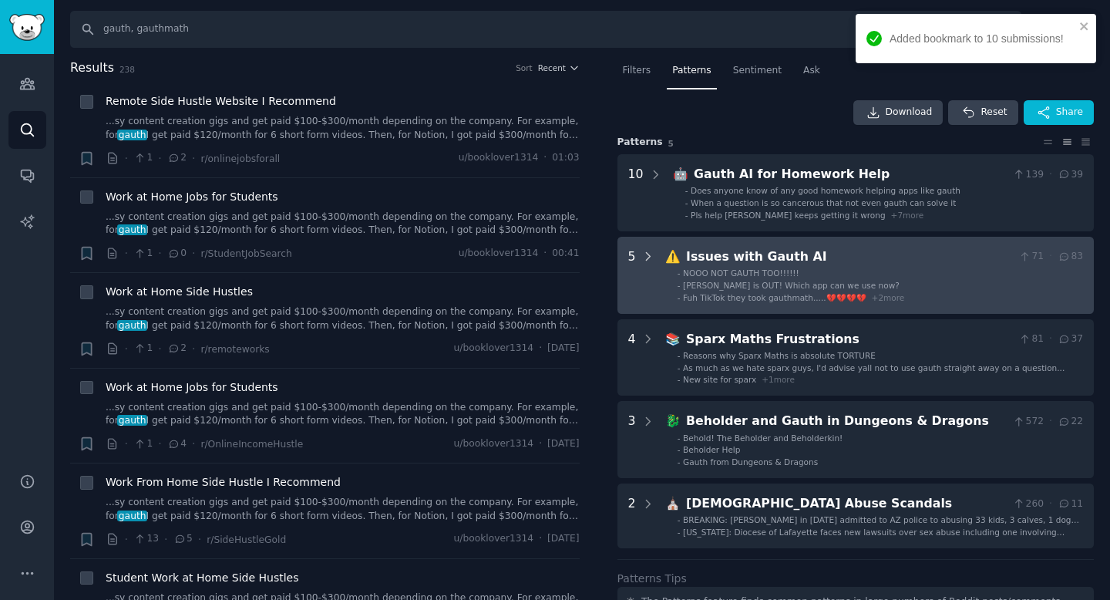
click at [642, 260] on icon at bounding box center [648, 257] width 14 height 14
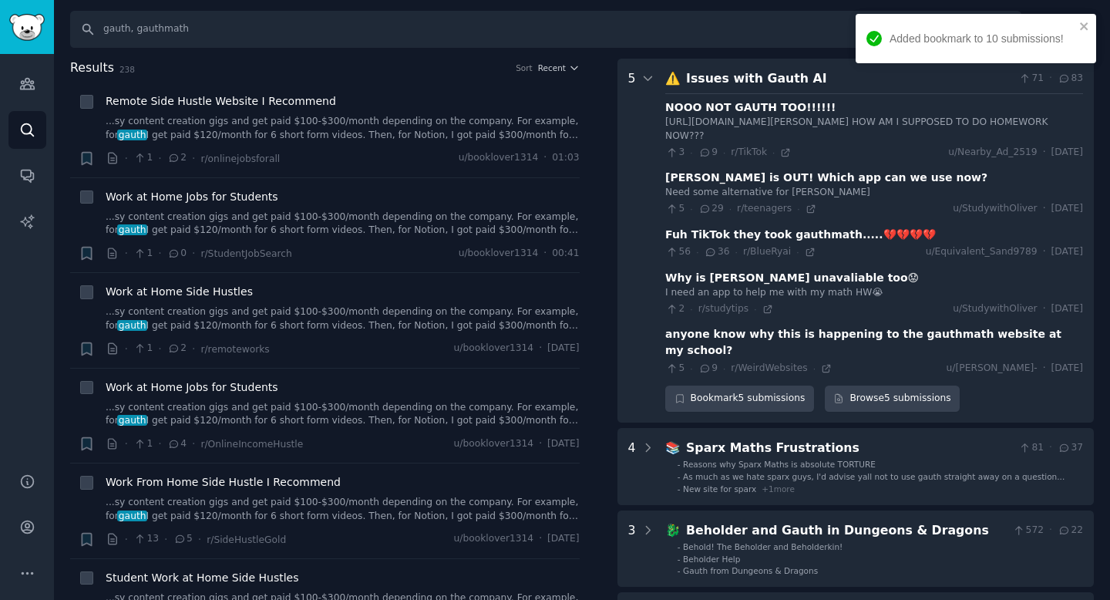
scroll to position [178, 0]
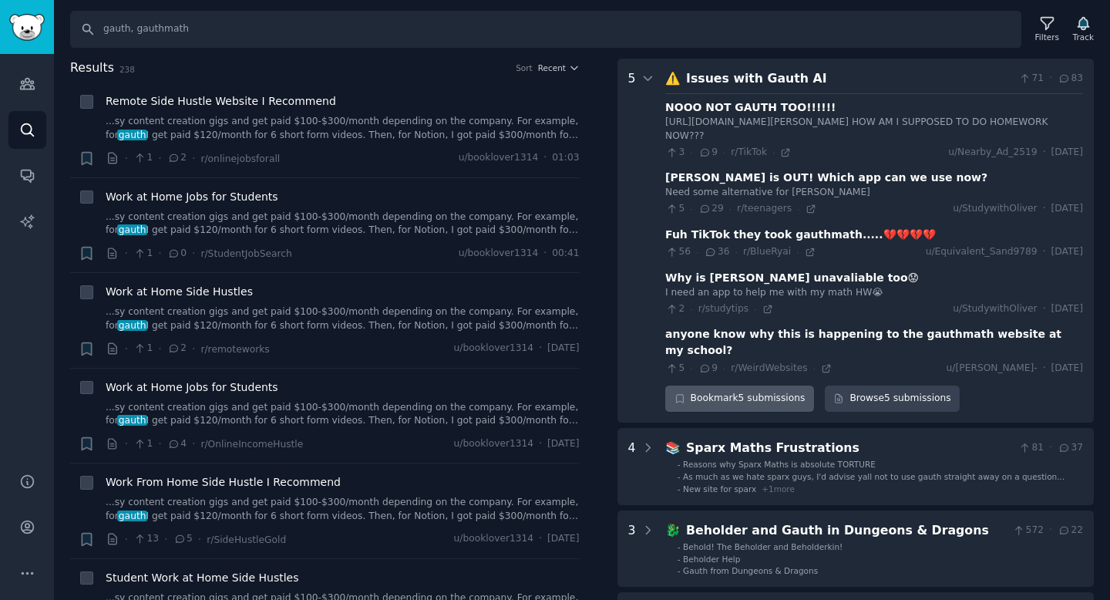
click at [742, 398] on div "Bookmark 5 submissions" at bounding box center [739, 398] width 149 height 26
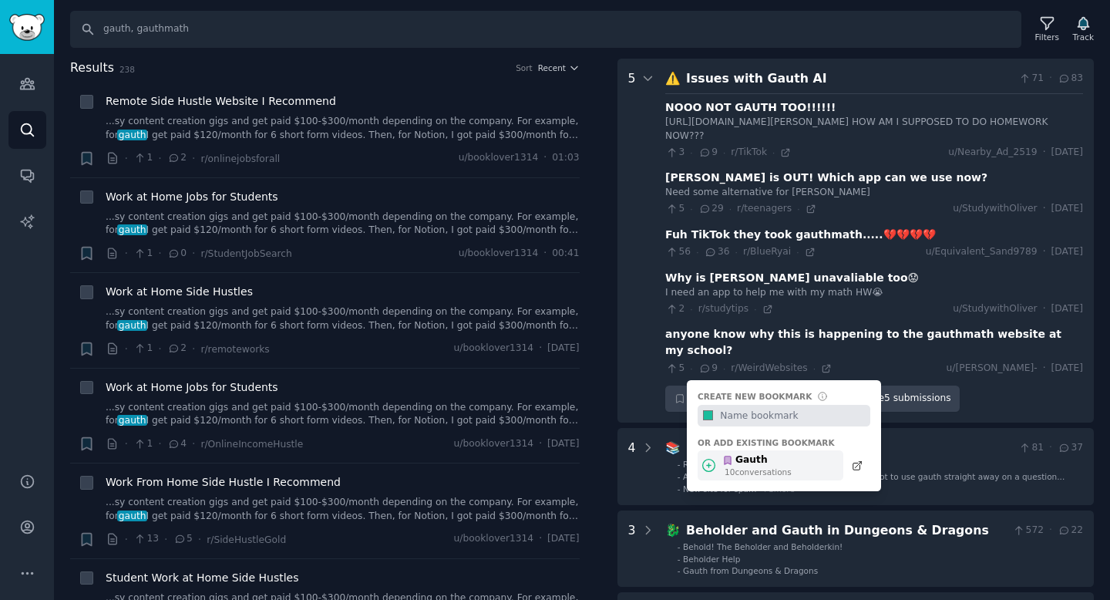
click at [747, 461] on div "Gauth" at bounding box center [756, 460] width 69 height 14
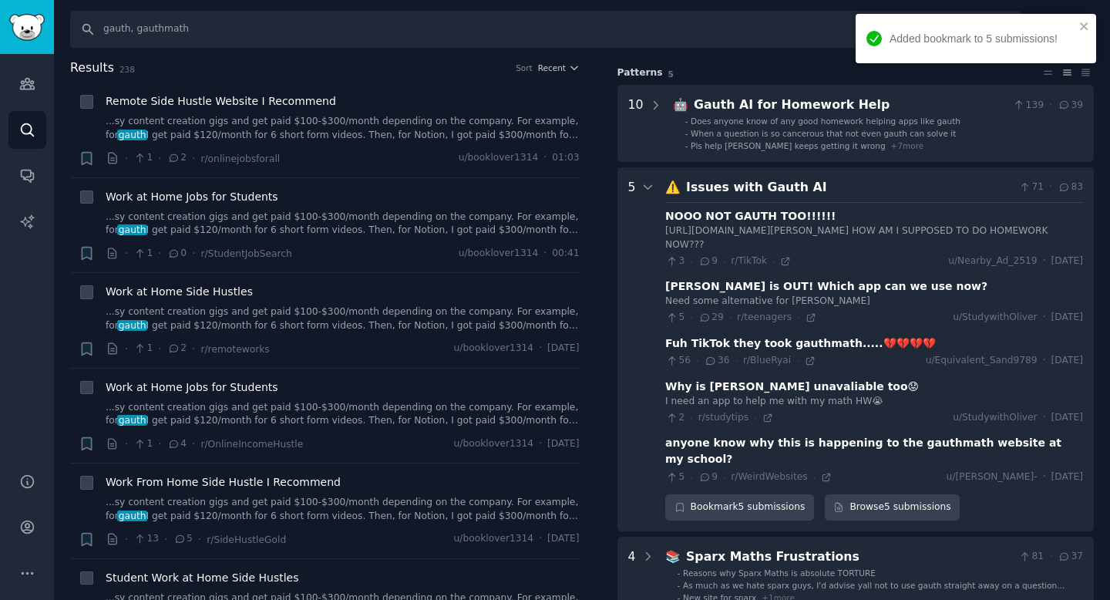
scroll to position [0, 0]
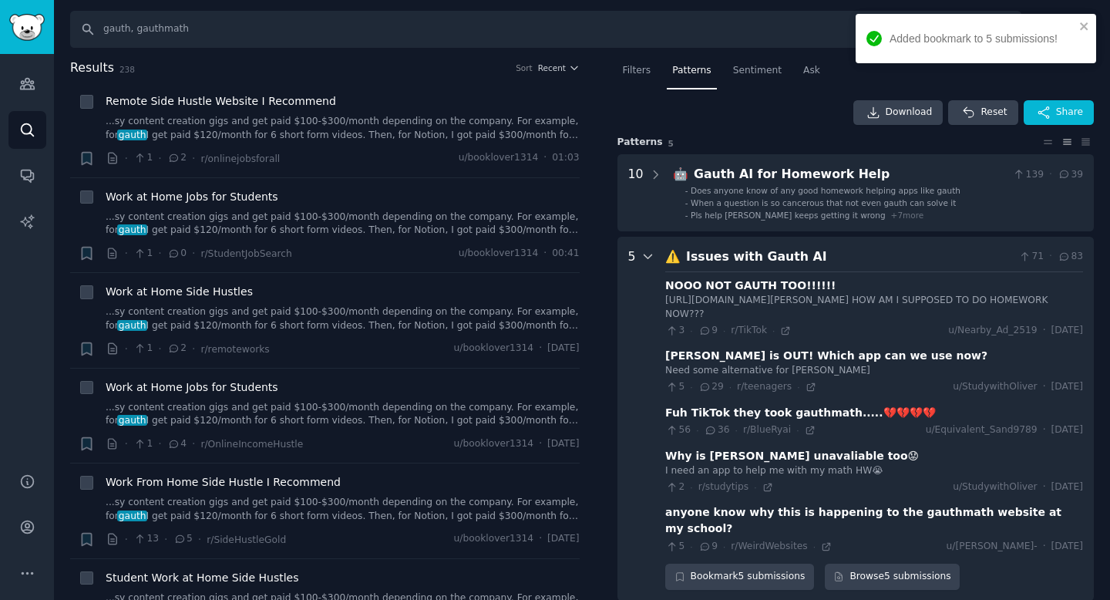
click at [649, 257] on icon at bounding box center [647, 257] width 8 height 4
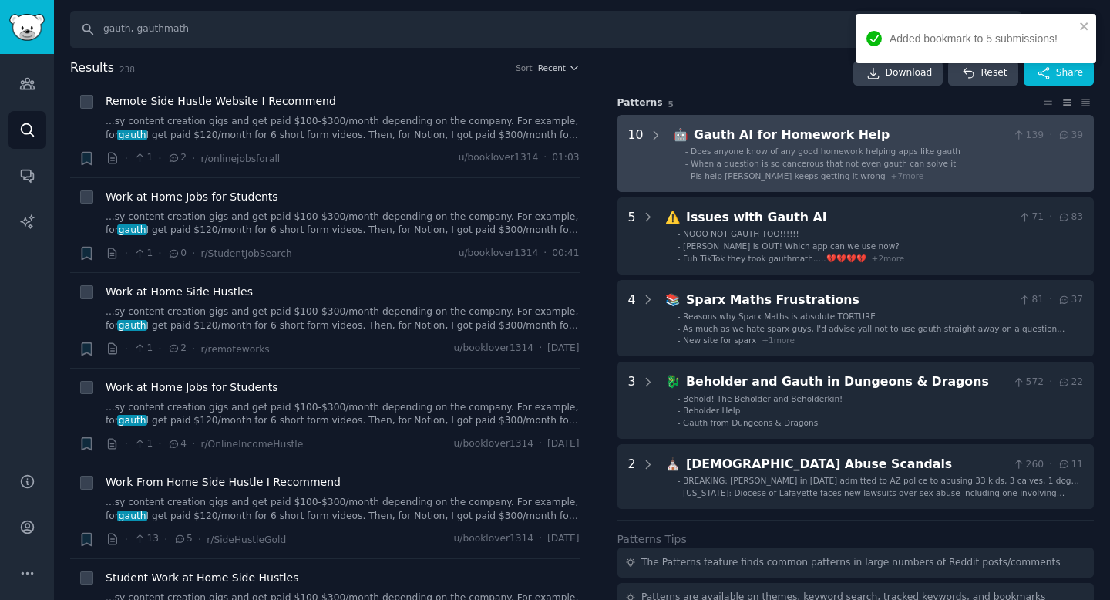
scroll to position [52, 0]
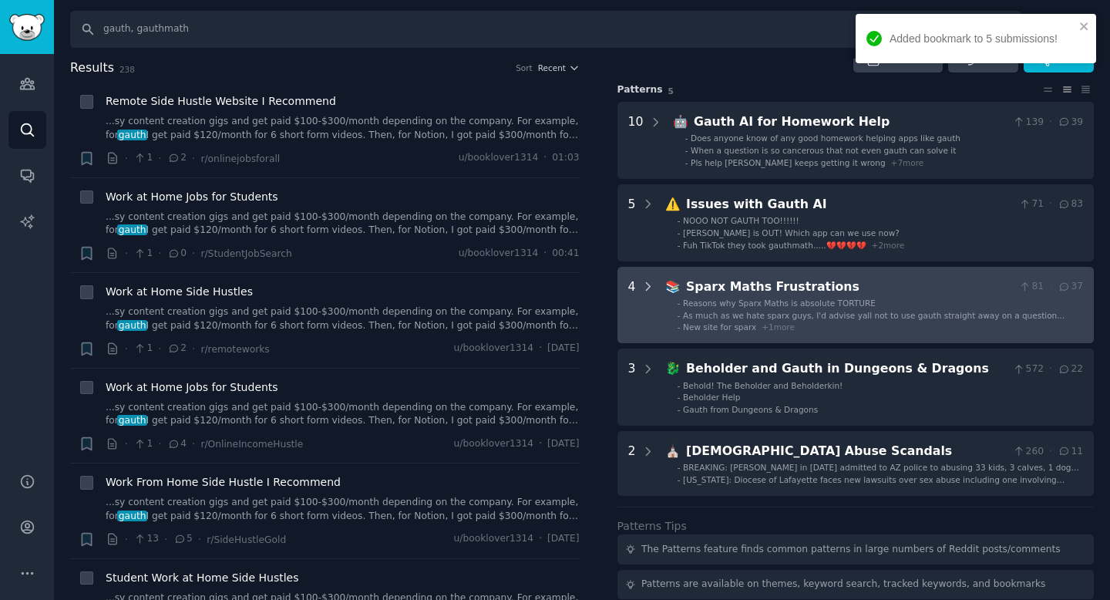
click at [651, 289] on icon at bounding box center [648, 287] width 14 height 14
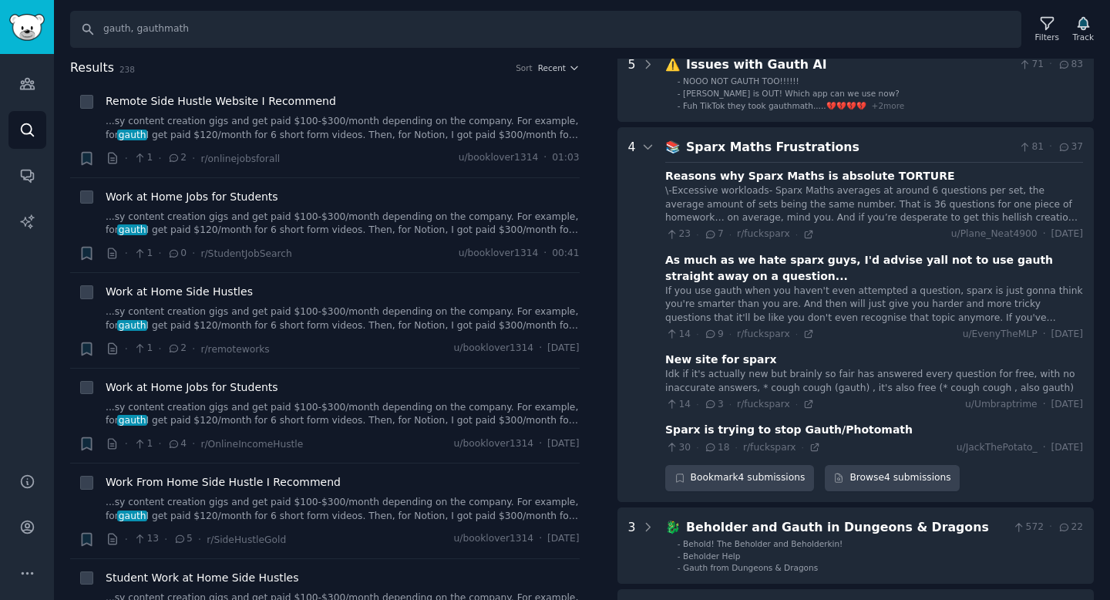
scroll to position [260, 0]
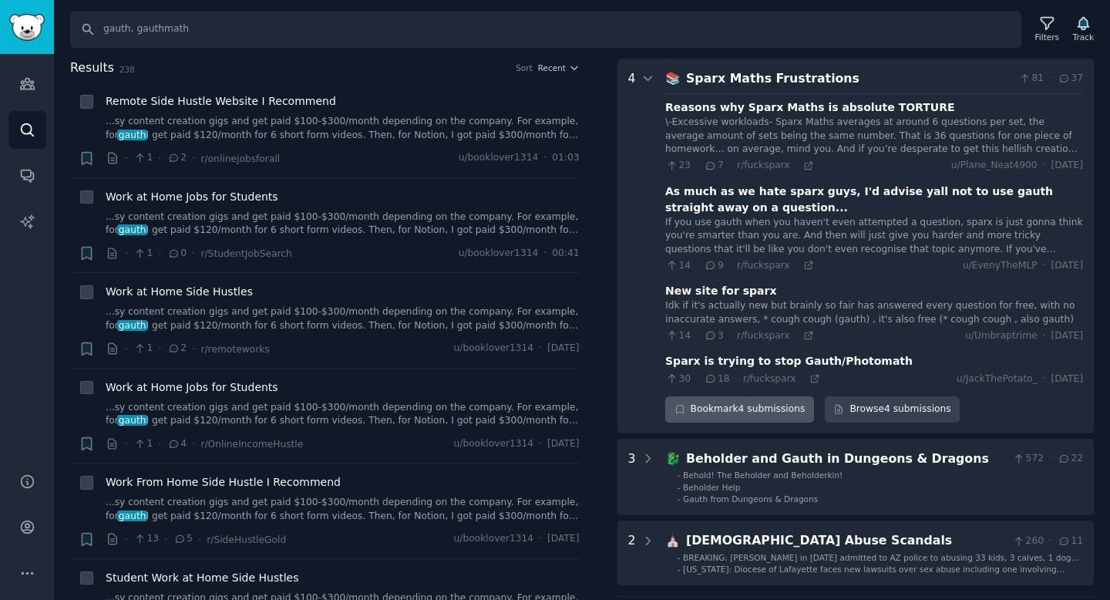
click at [743, 411] on div "Bookmark 4 submissions" at bounding box center [739, 409] width 149 height 26
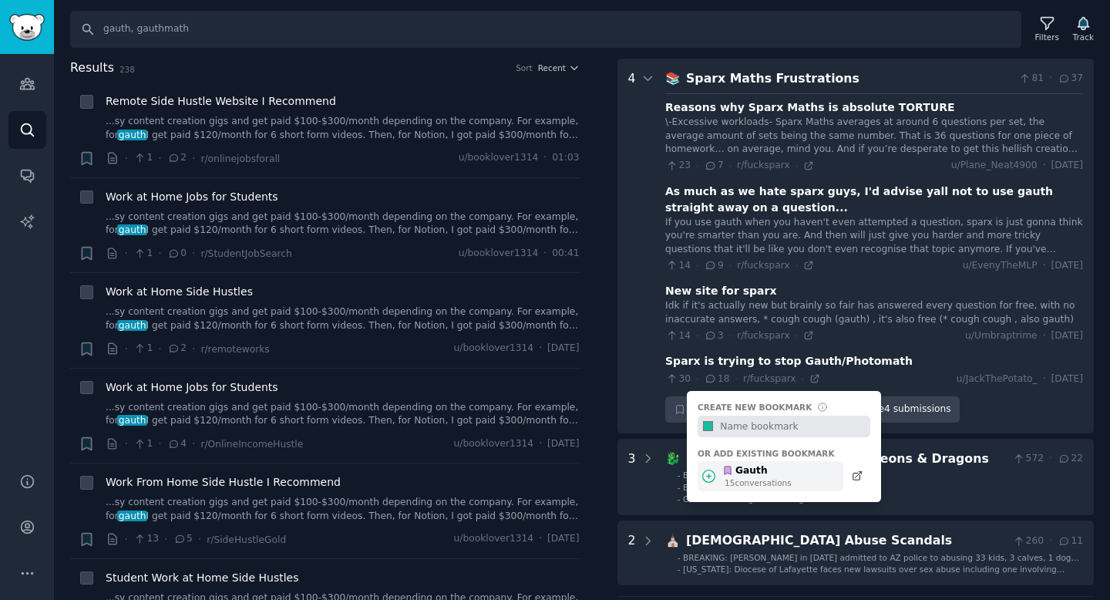
click at [760, 483] on div "15 conversation s" at bounding box center [757, 482] width 67 height 11
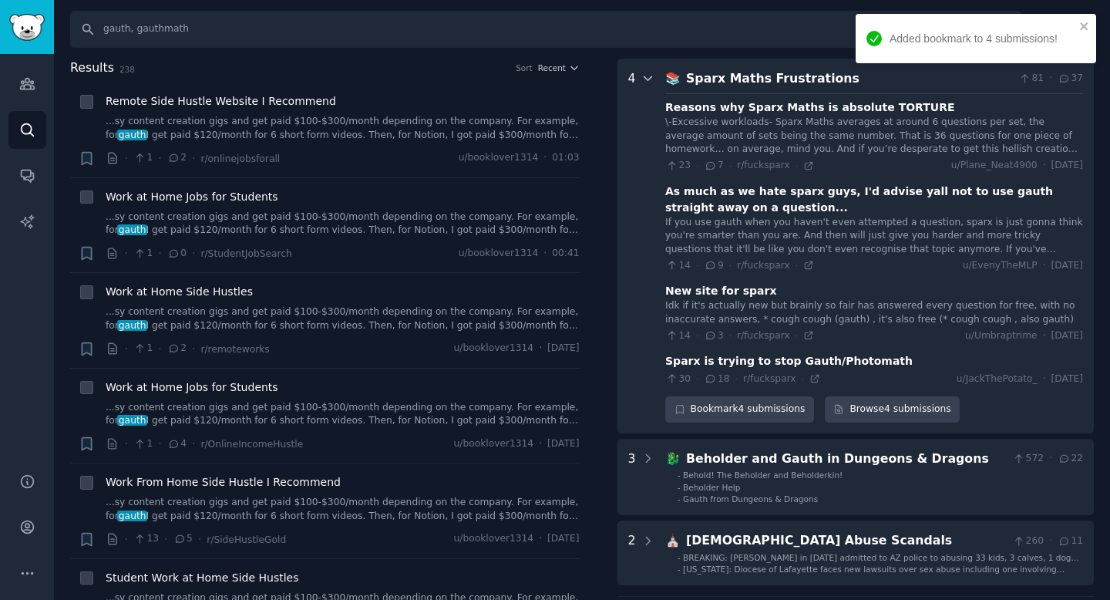
click at [643, 215] on div at bounding box center [648, 245] width 14 height 353
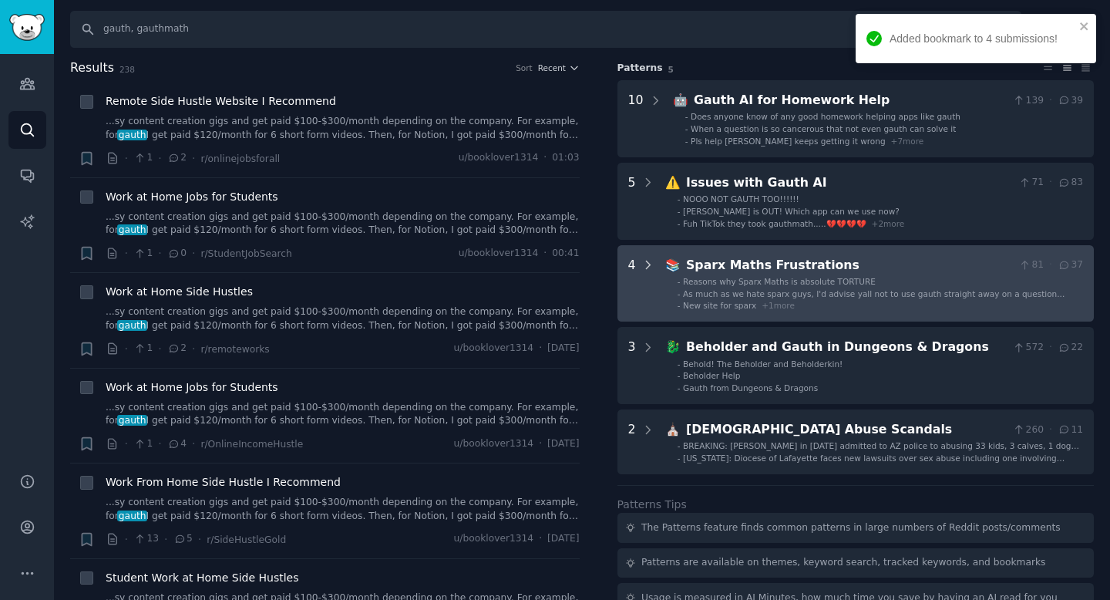
scroll to position [0, 0]
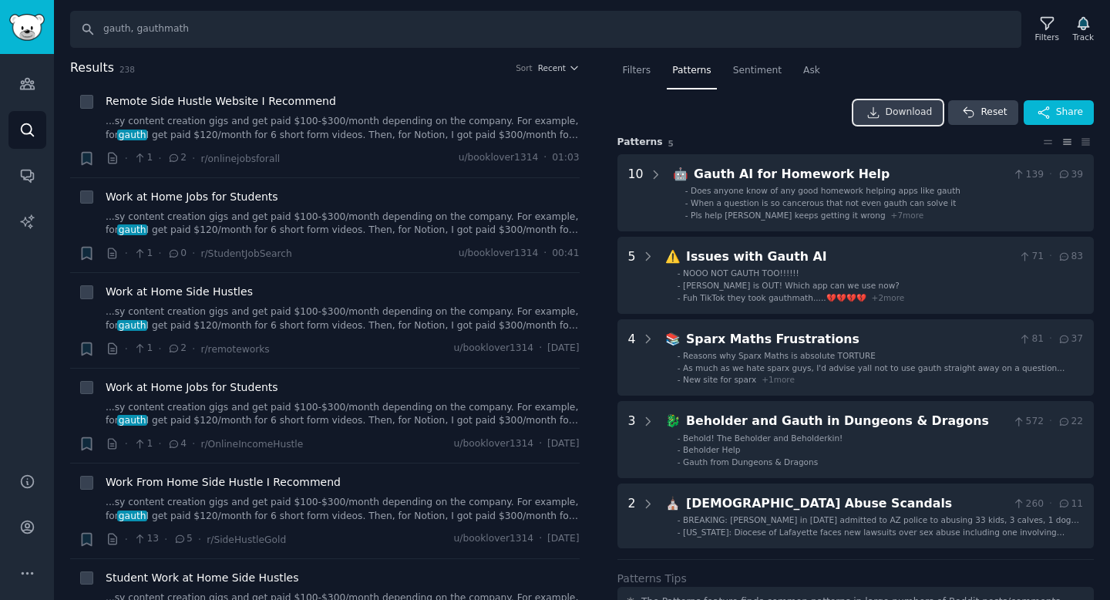
click at [891, 119] on link "Download" at bounding box center [898, 112] width 90 height 25
click at [772, 72] on span "Sentiment" at bounding box center [757, 71] width 49 height 14
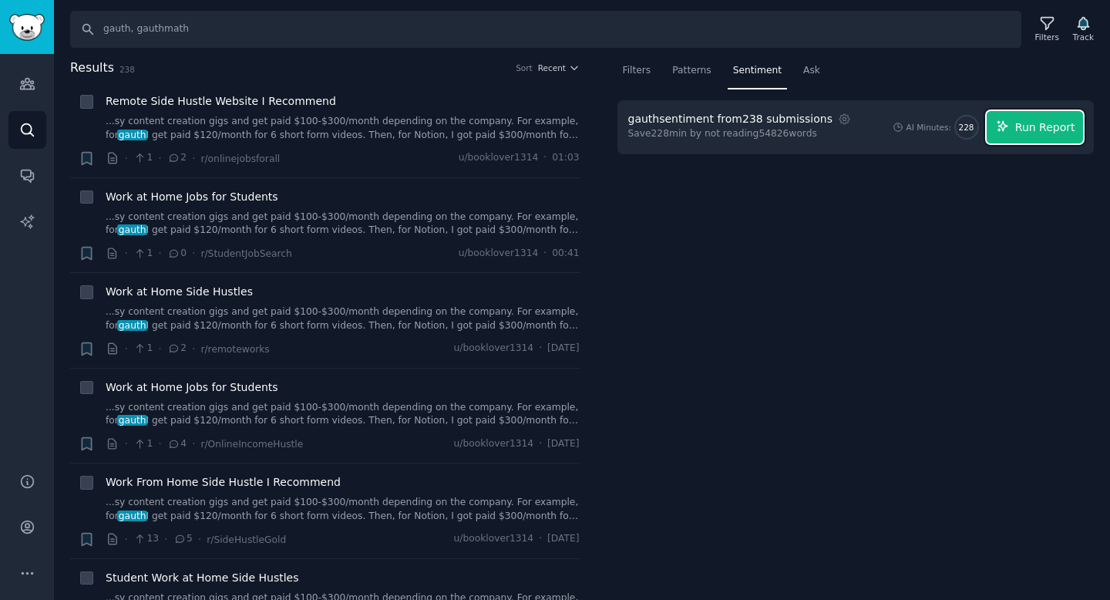
click at [1031, 130] on span "Run Report" at bounding box center [1045, 127] width 60 height 16
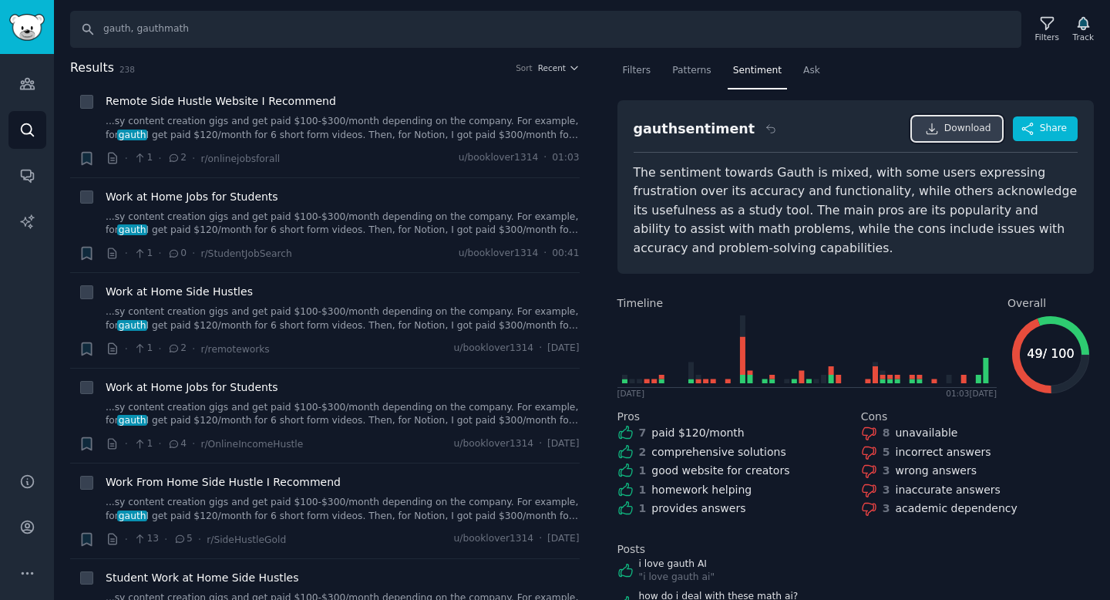
click at [952, 133] on span "Download" at bounding box center [967, 129] width 47 height 14
click at [1062, 129] on span "Share" at bounding box center [1053, 129] width 27 height 14
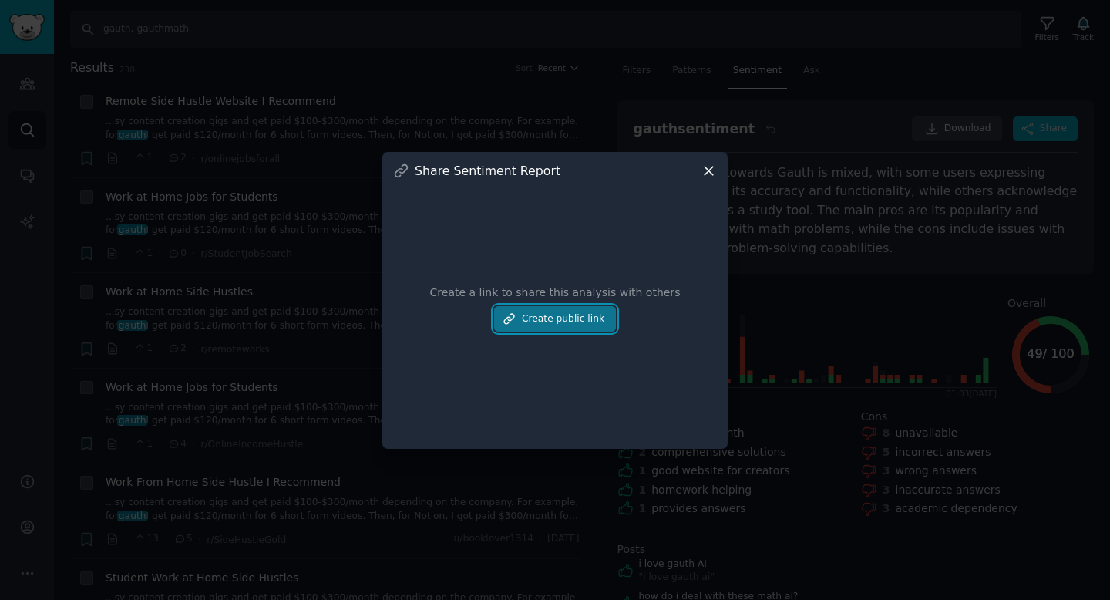
click at [552, 325] on button "Create public link" at bounding box center [555, 319] width 122 height 26
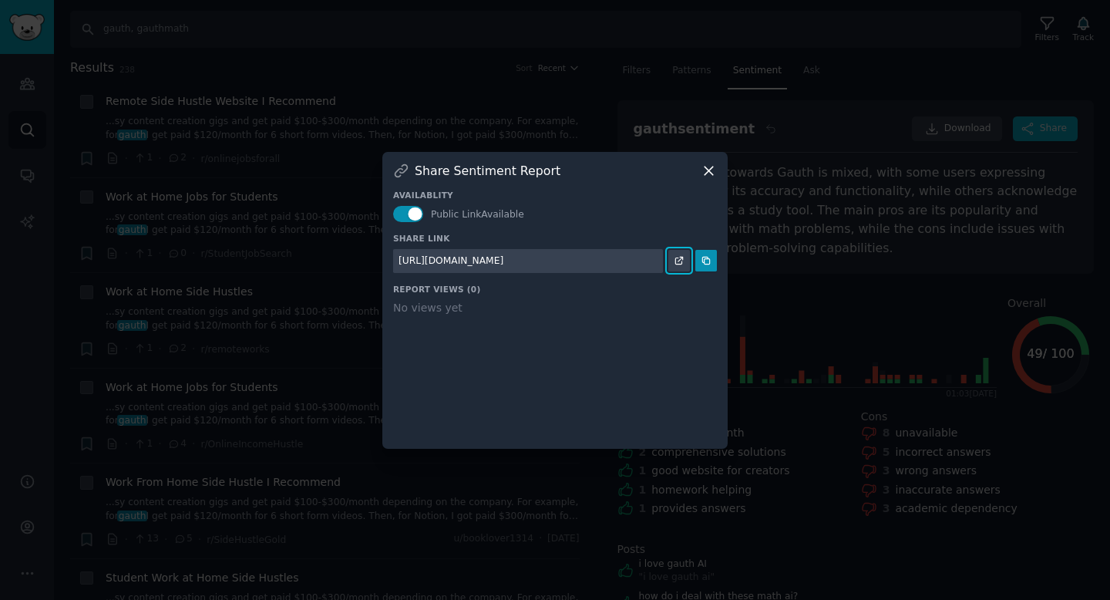
click at [682, 264] on icon at bounding box center [678, 260] width 11 height 11
click at [705, 170] on icon at bounding box center [708, 171] width 16 height 16
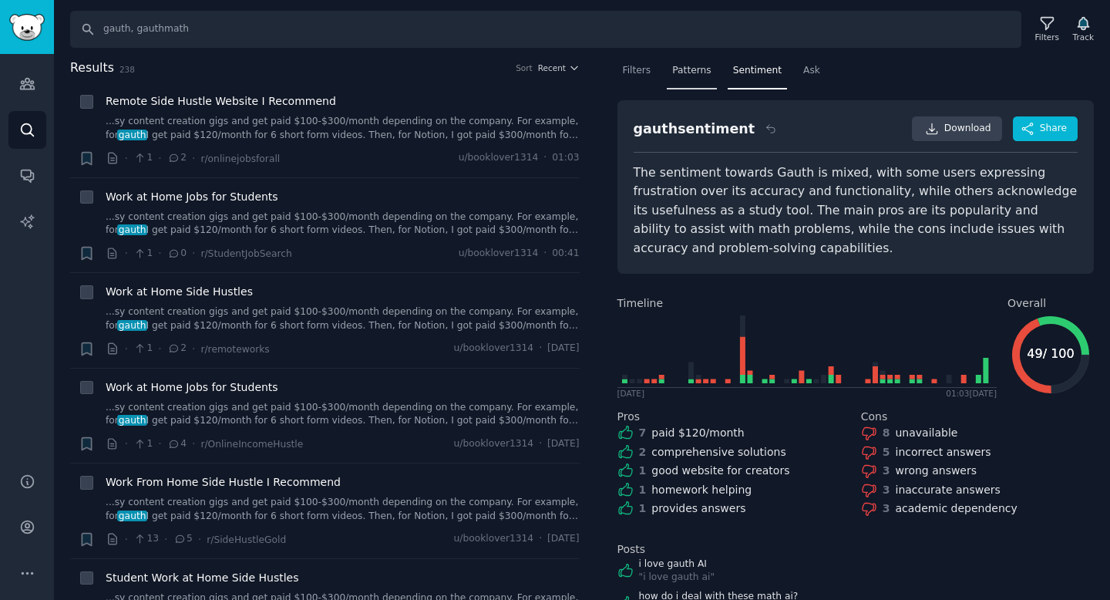
click at [699, 64] on span "Patterns" at bounding box center [691, 71] width 39 height 14
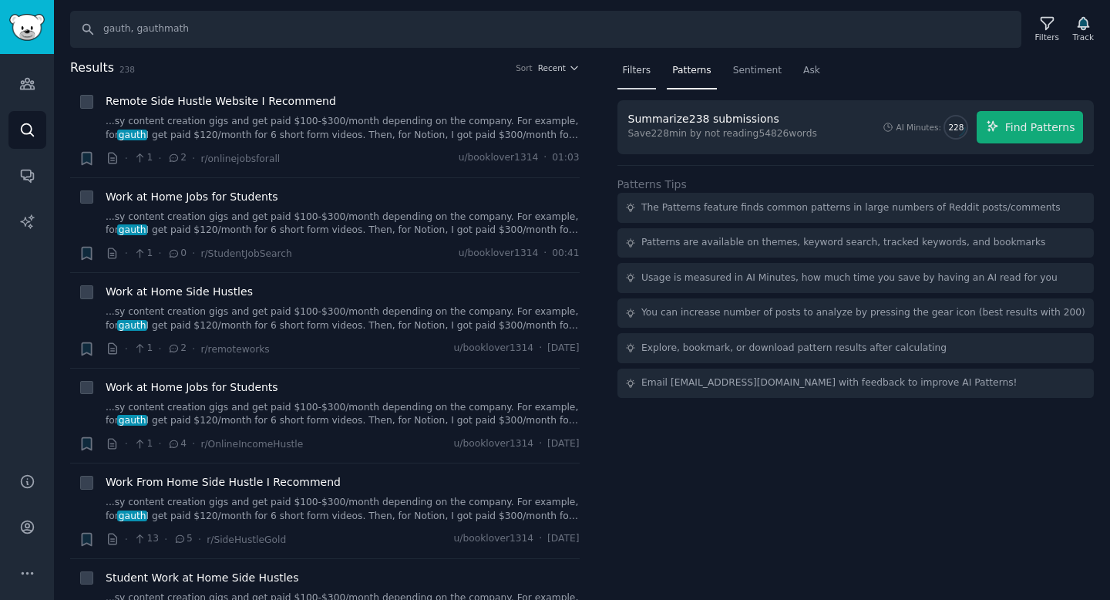
click at [641, 79] on div "Filters" at bounding box center [636, 75] width 39 height 32
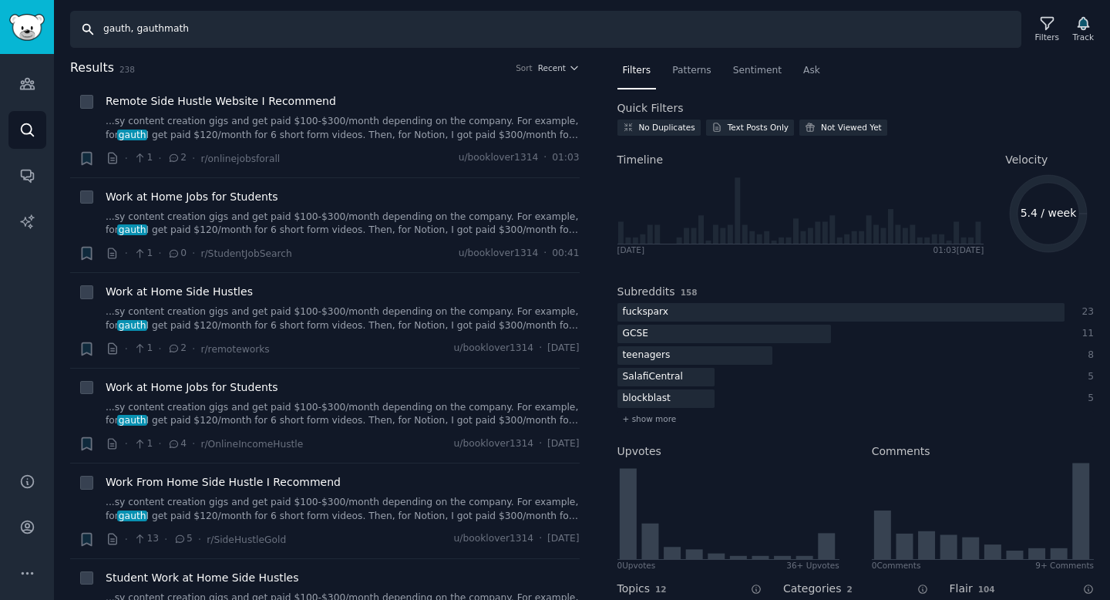
click at [235, 30] on input "gauth, gauthmath" at bounding box center [545, 29] width 951 height 37
click at [253, 29] on input "gauth, gauthmath" at bounding box center [545, 29] width 951 height 37
click at [609, 39] on input "gauth, gauthmath" at bounding box center [545, 29] width 951 height 37
click at [36, 32] on img "Sidebar" at bounding box center [26, 27] width 35 height 27
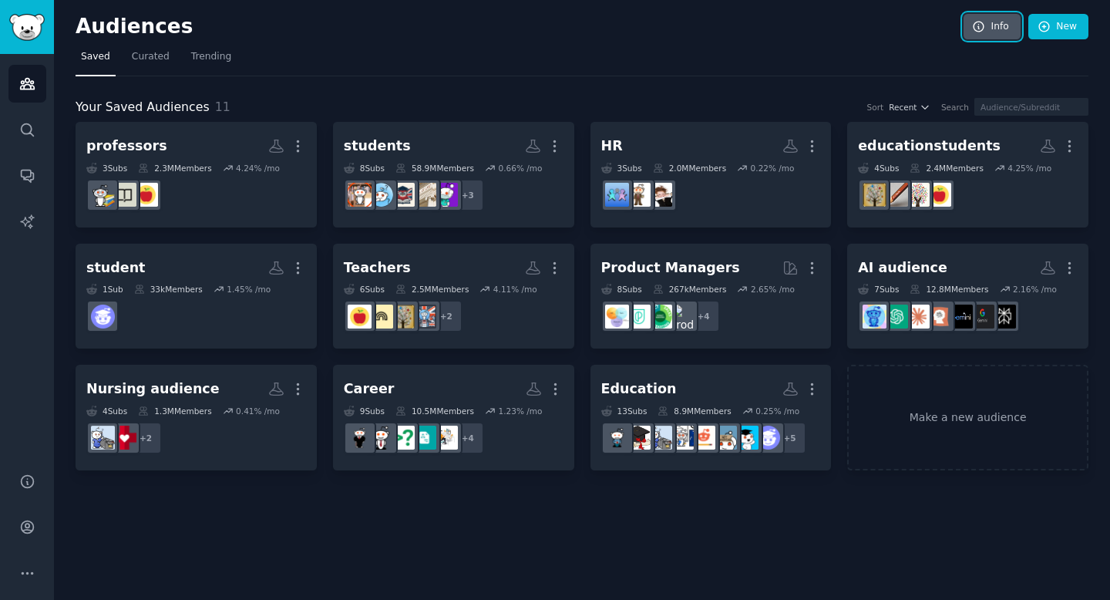
click at [999, 27] on link "Info" at bounding box center [991, 27] width 57 height 26
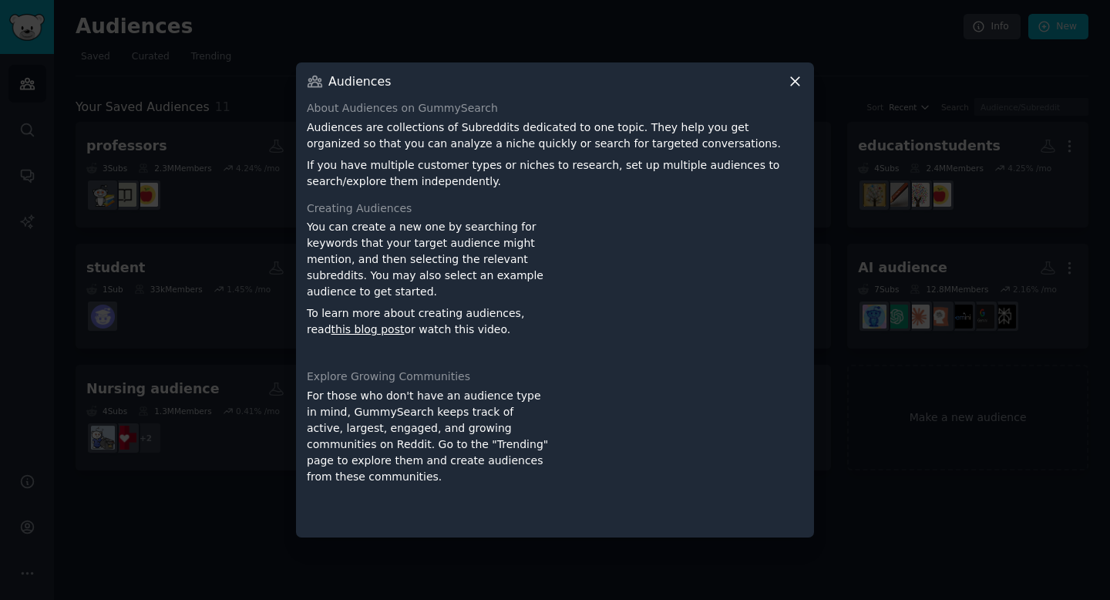
click at [794, 79] on icon at bounding box center [795, 81] width 16 height 16
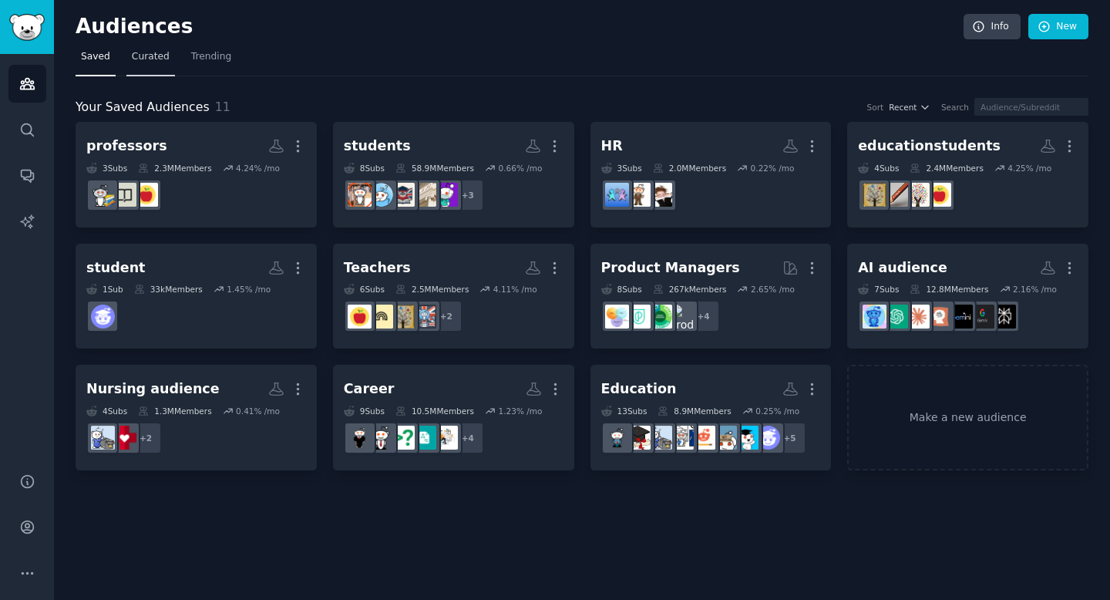
click at [142, 50] on span "Curated" at bounding box center [151, 57] width 38 height 14
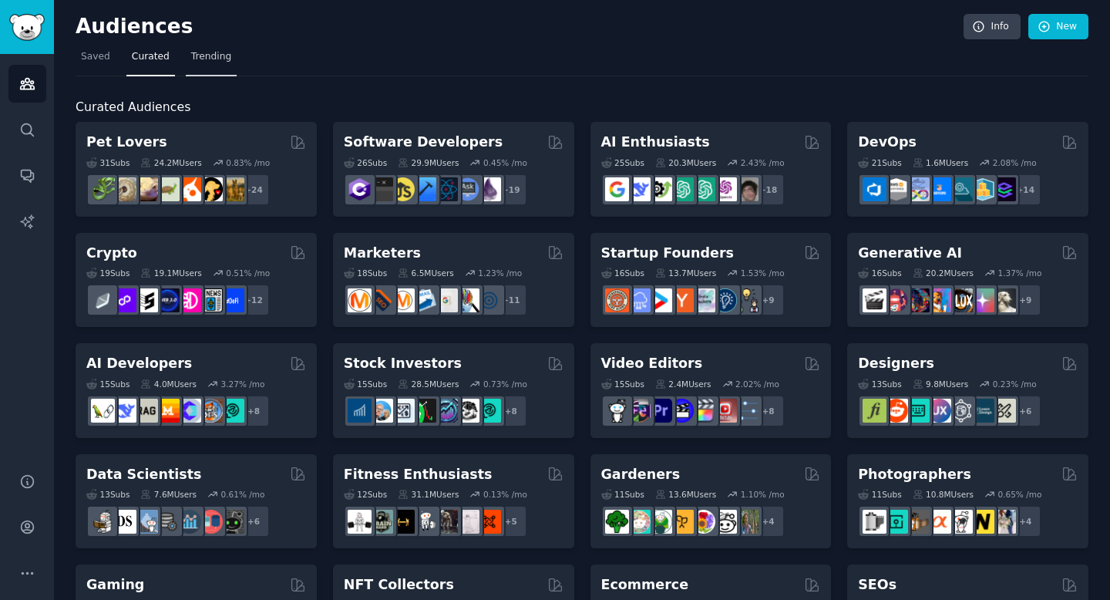
click at [213, 60] on span "Trending" at bounding box center [211, 57] width 40 height 14
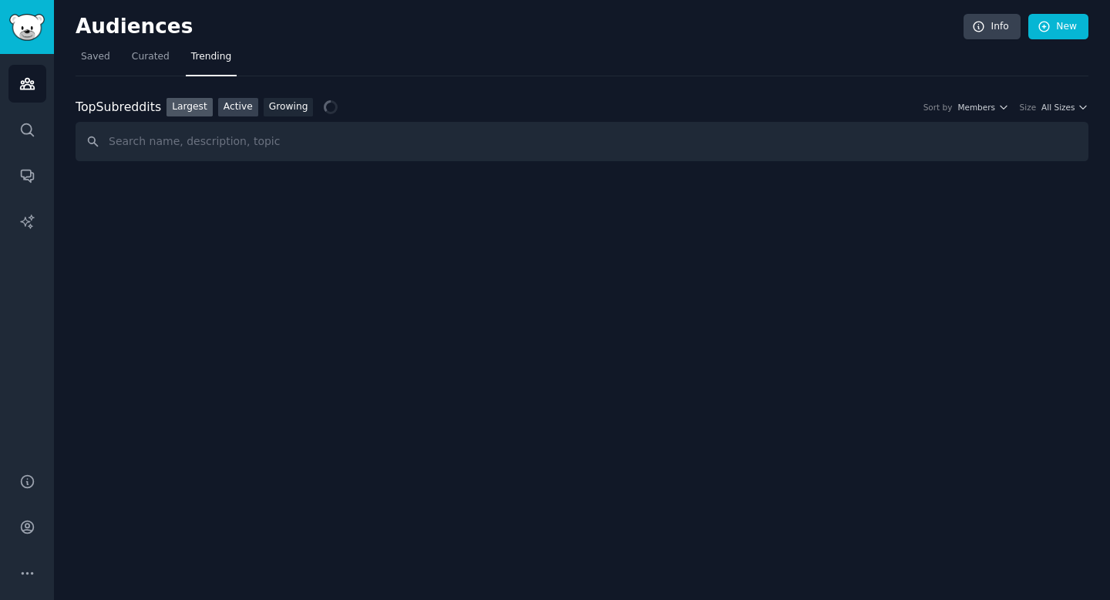
click at [226, 106] on link "Active" at bounding box center [238, 107] width 40 height 19
click at [291, 106] on link "Growing" at bounding box center [289, 107] width 50 height 19
click at [898, 109] on span "Member Growth" at bounding box center [864, 107] width 65 height 11
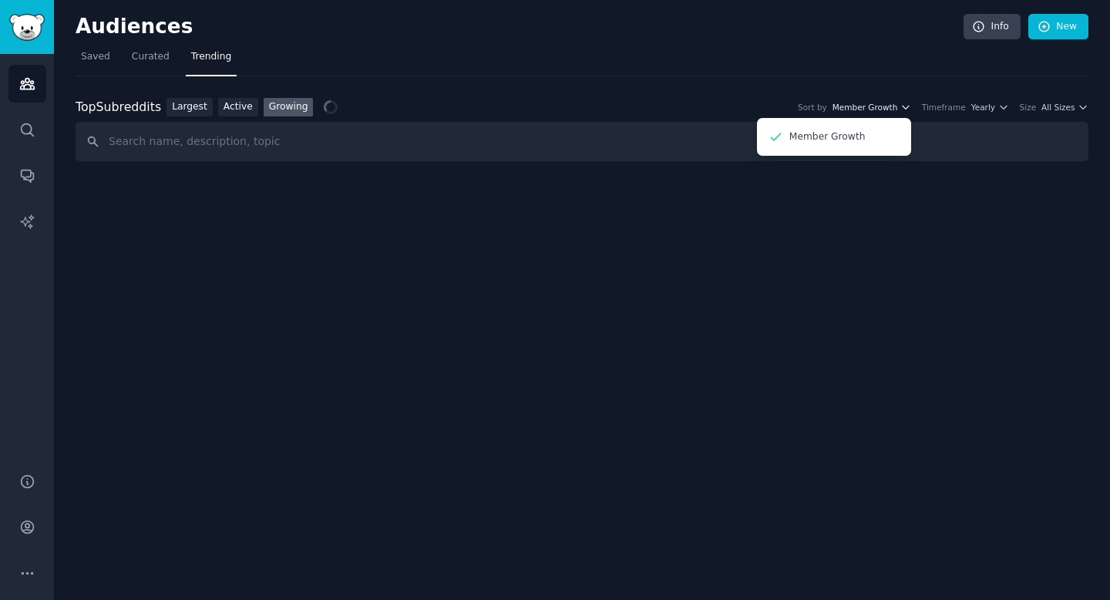
click at [898, 109] on span "Member Growth" at bounding box center [864, 107] width 65 height 11
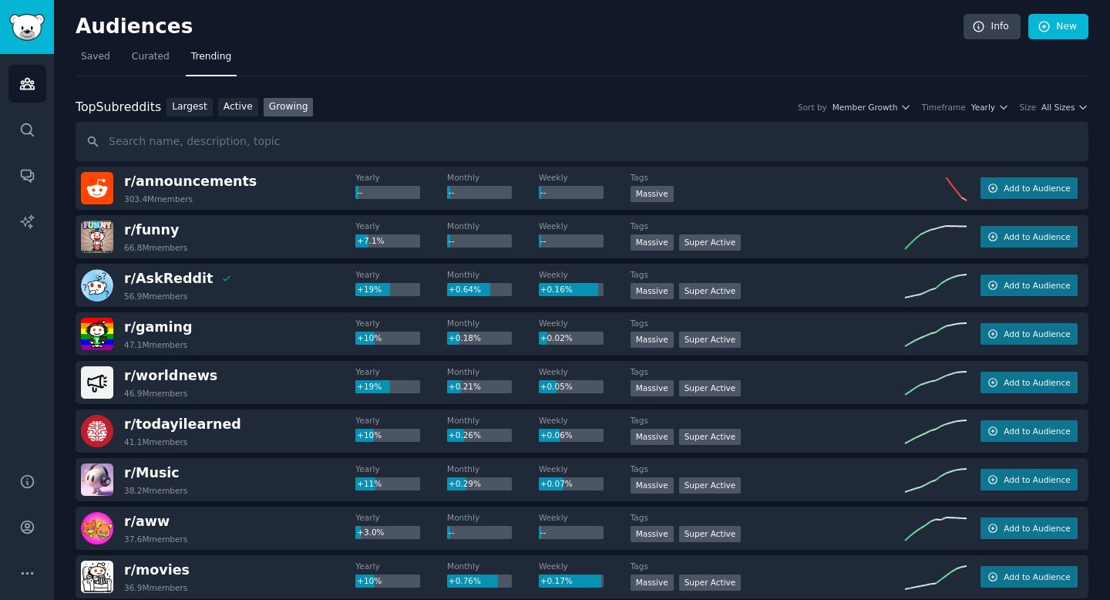
click at [989, 114] on div "Top Subreddits Top Subreddits Largest Active Growing Sort by Member Growth Time…" at bounding box center [582, 107] width 1013 height 19
click at [998, 109] on icon "button" at bounding box center [1003, 107] width 11 height 11
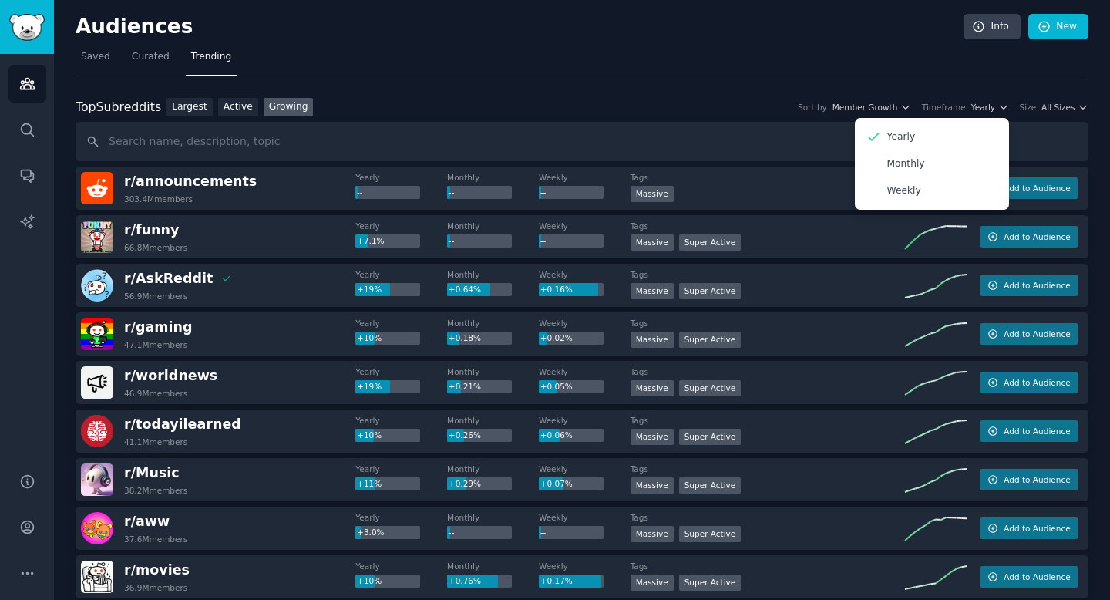
click at [789, 101] on div "Top Subreddits Top Subreddits Largest Active Growing Sort by Member Growth Time…" at bounding box center [582, 107] width 1013 height 19
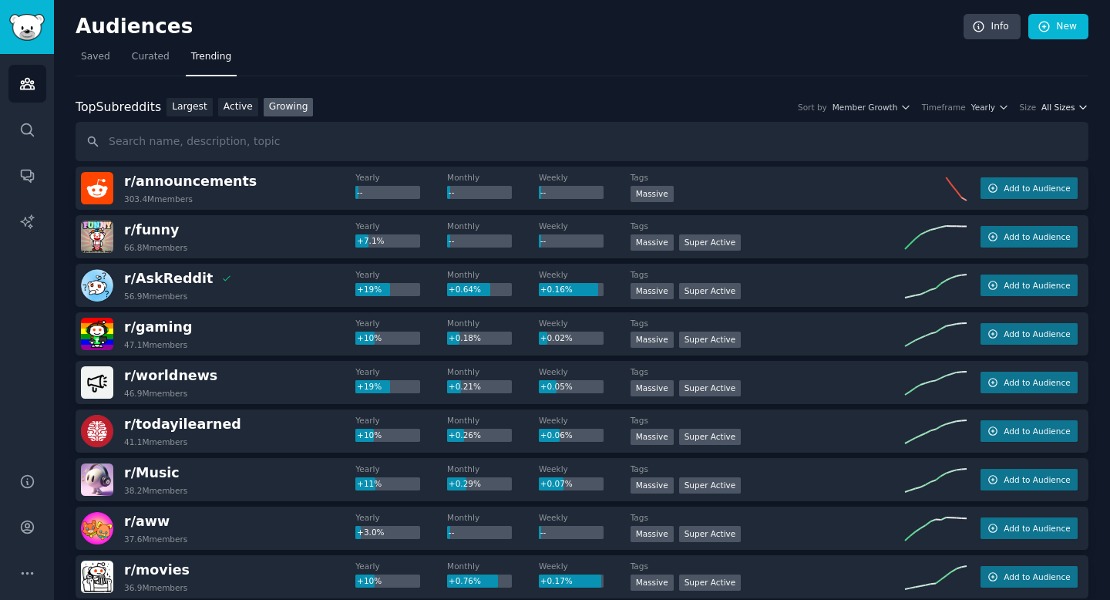
click at [1066, 105] on span "All Sizes" at bounding box center [1057, 107] width 33 height 11
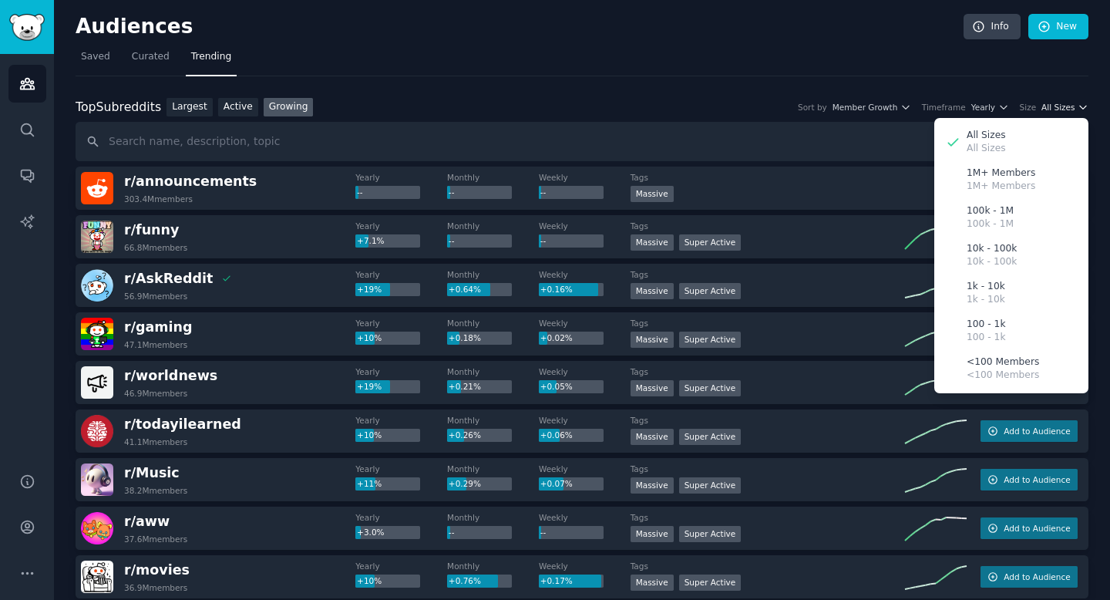
click at [1066, 105] on span "All Sizes" at bounding box center [1057, 107] width 33 height 11
